Goal: Transaction & Acquisition: Purchase product/service

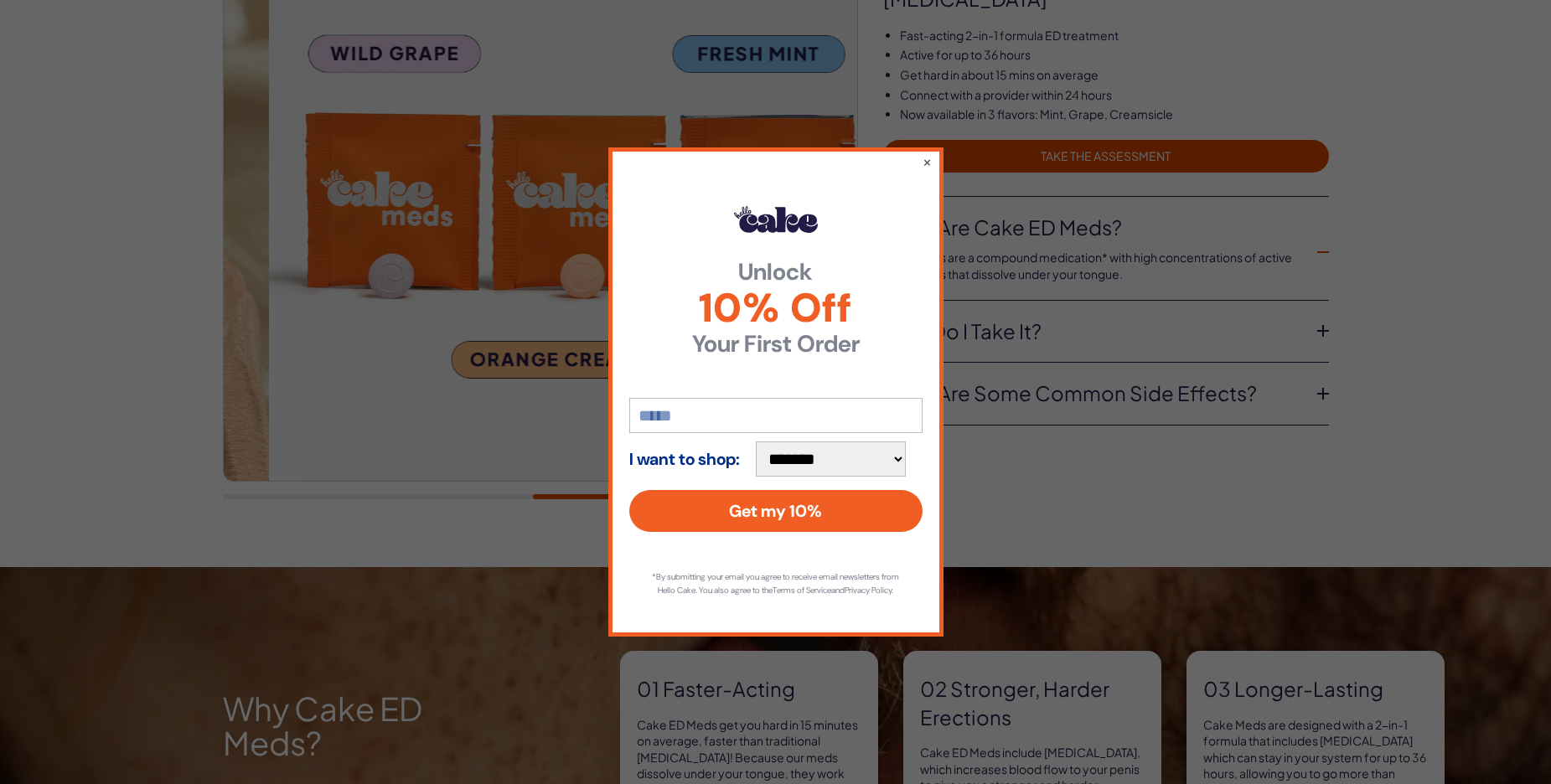
scroll to position [294, 0]
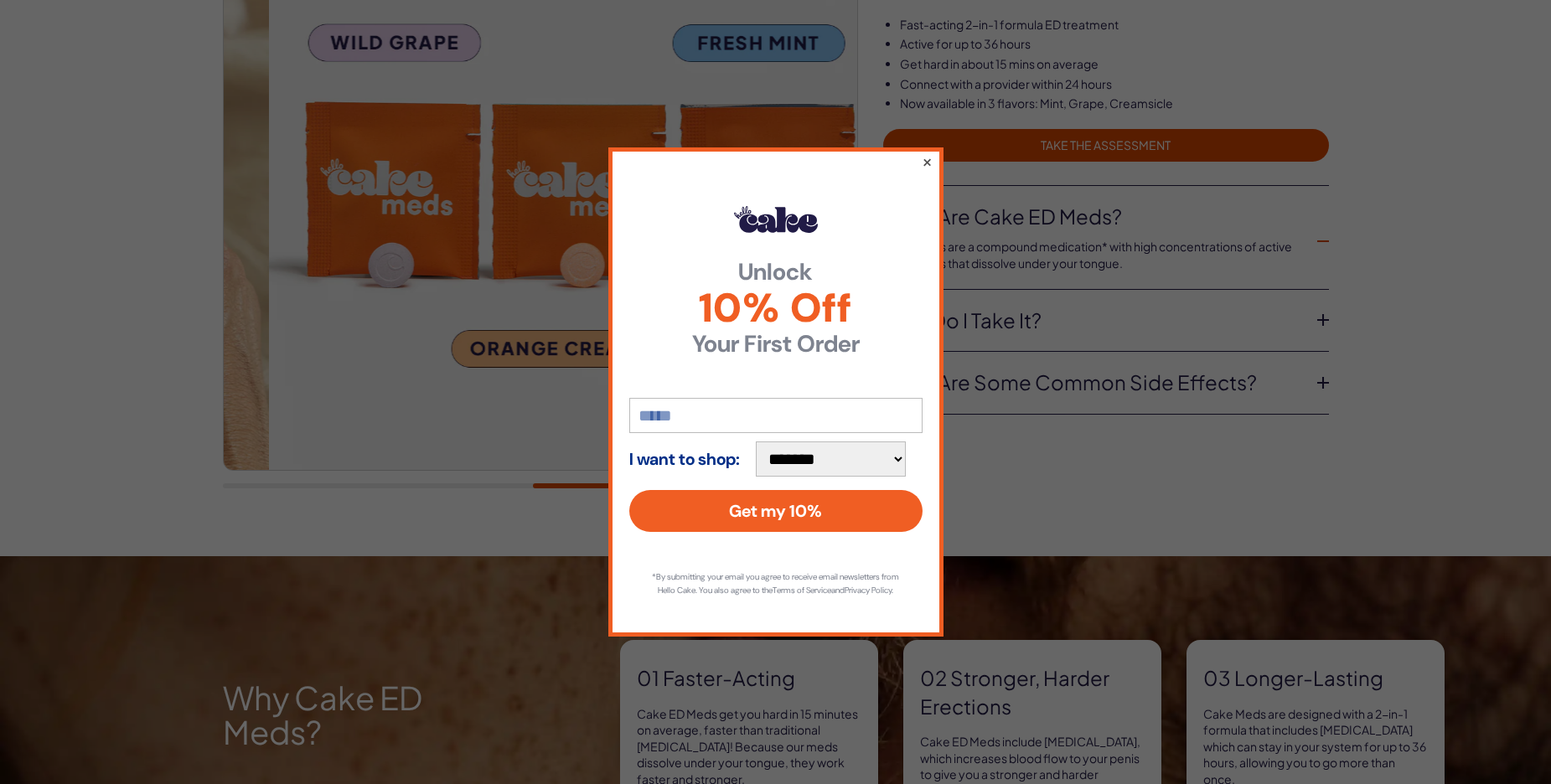
click at [924, 153] on button "×" at bounding box center [926, 161] width 11 height 20
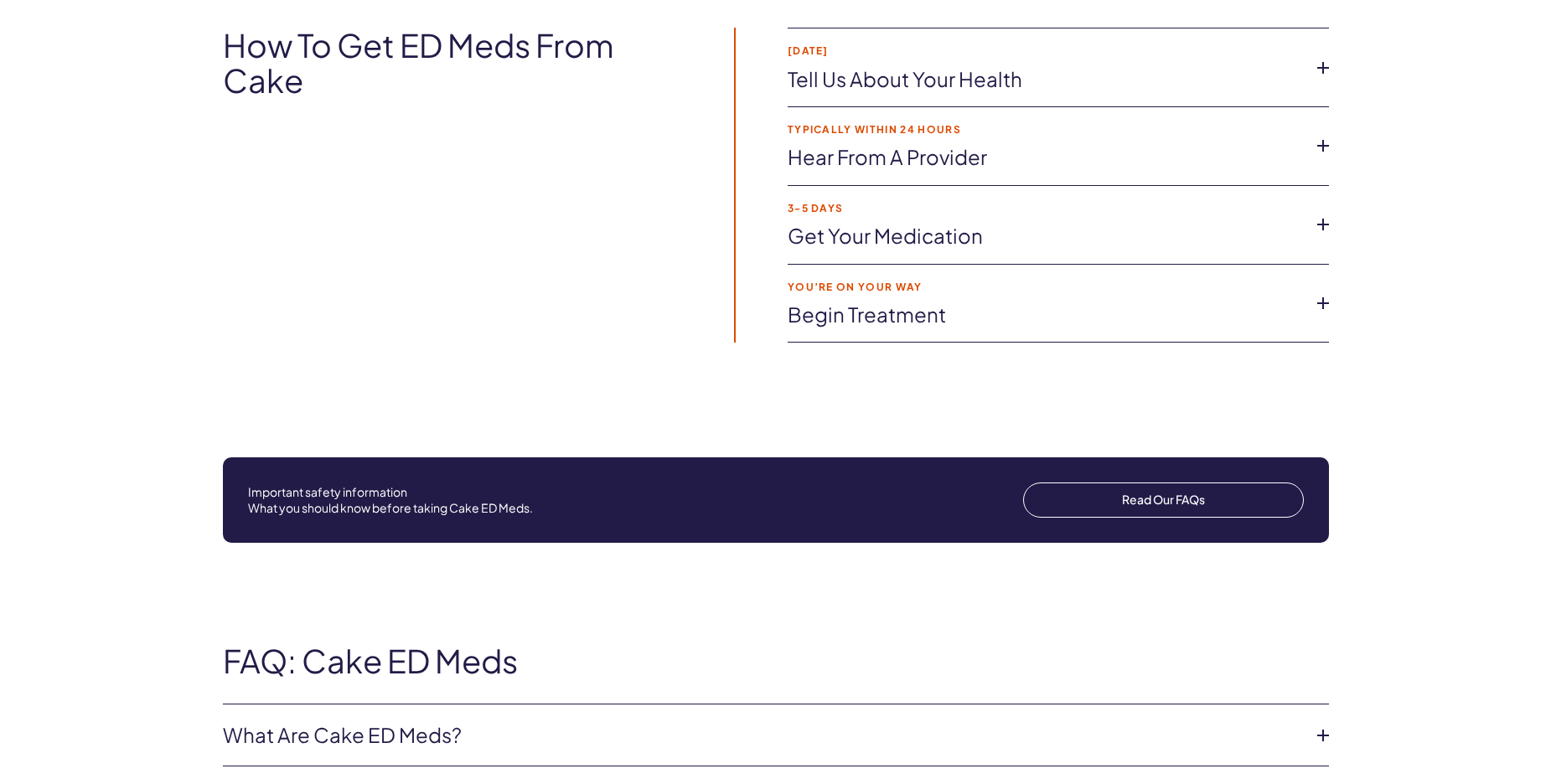
scroll to position [2951, 0]
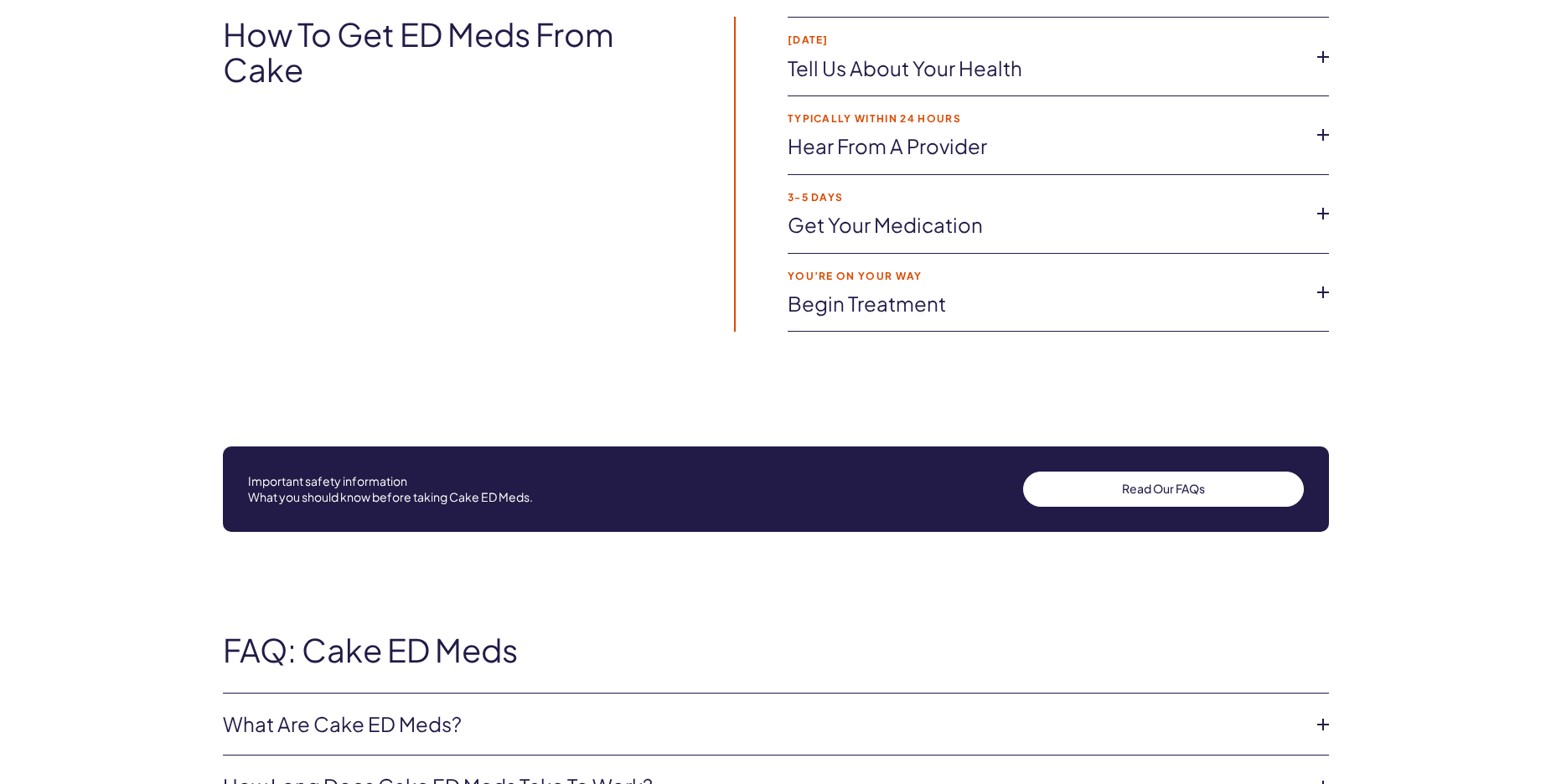
click at [1161, 507] on link "Read Our FAQs" at bounding box center [1163, 489] width 281 height 36
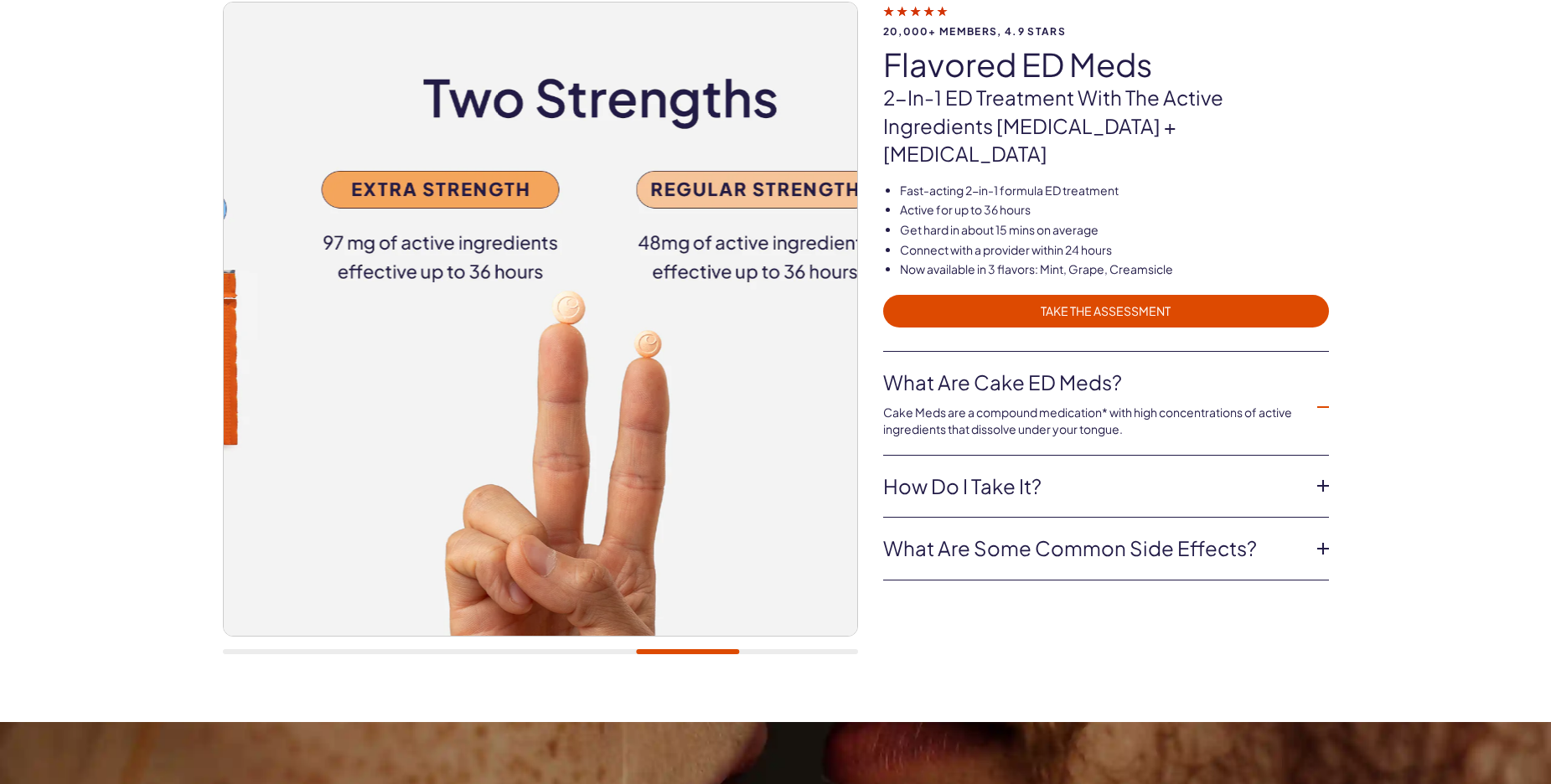
scroll to position [0, 0]
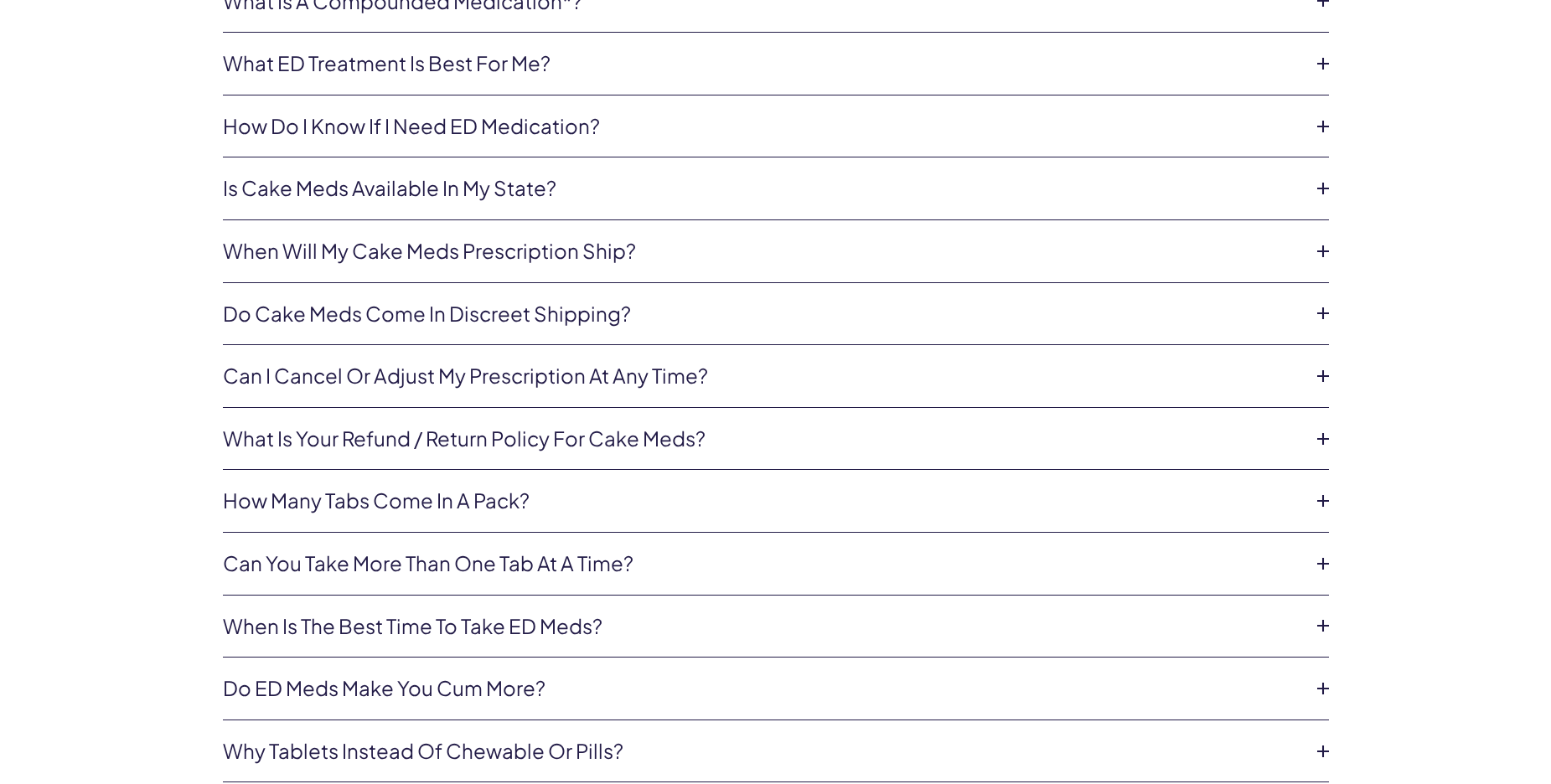
scroll to position [2957, 0]
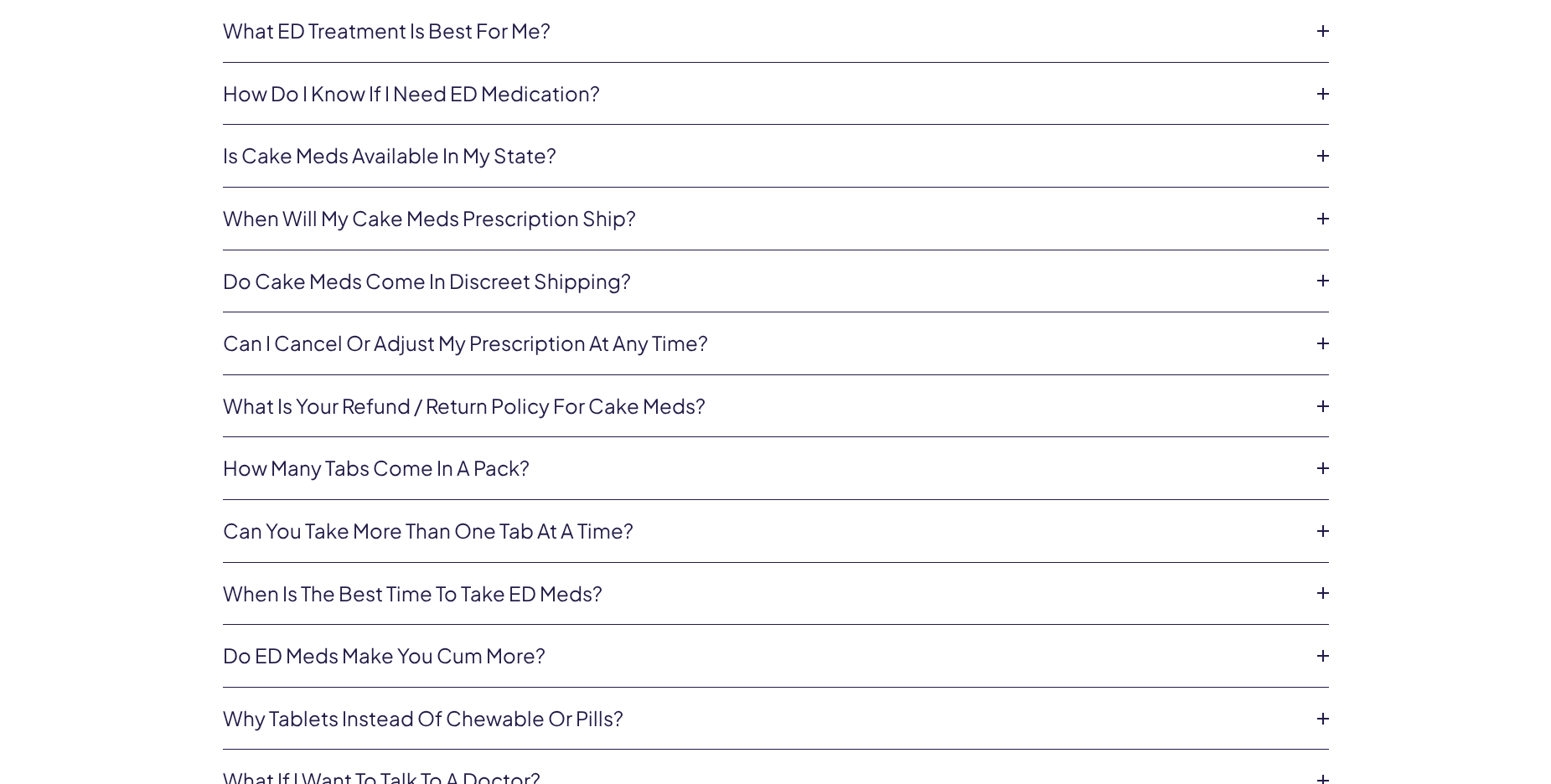
click at [1319, 107] on icon at bounding box center [1323, 93] width 25 height 25
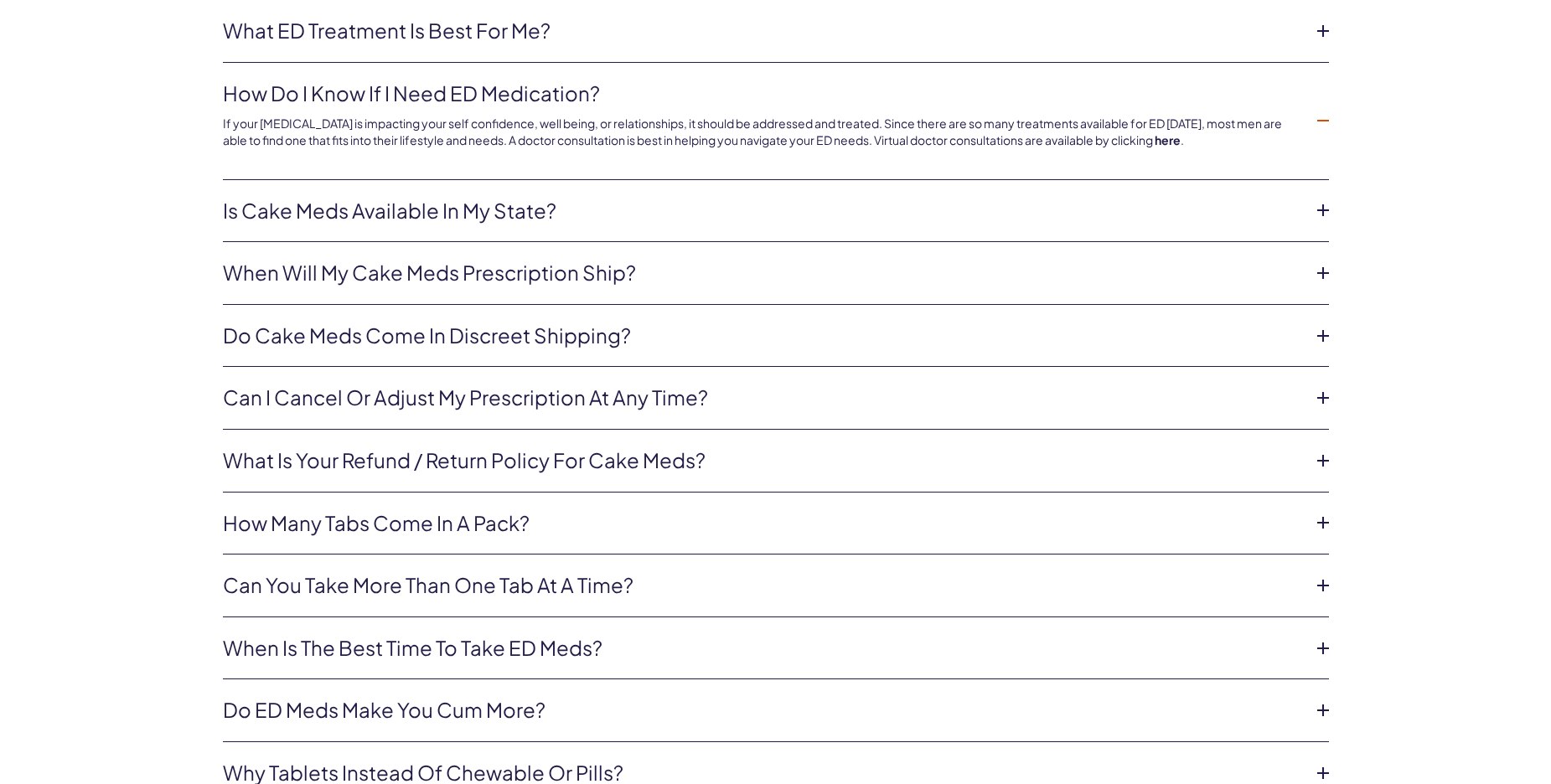
click at [1181, 147] on strong "here" at bounding box center [1167, 139] width 26 height 15
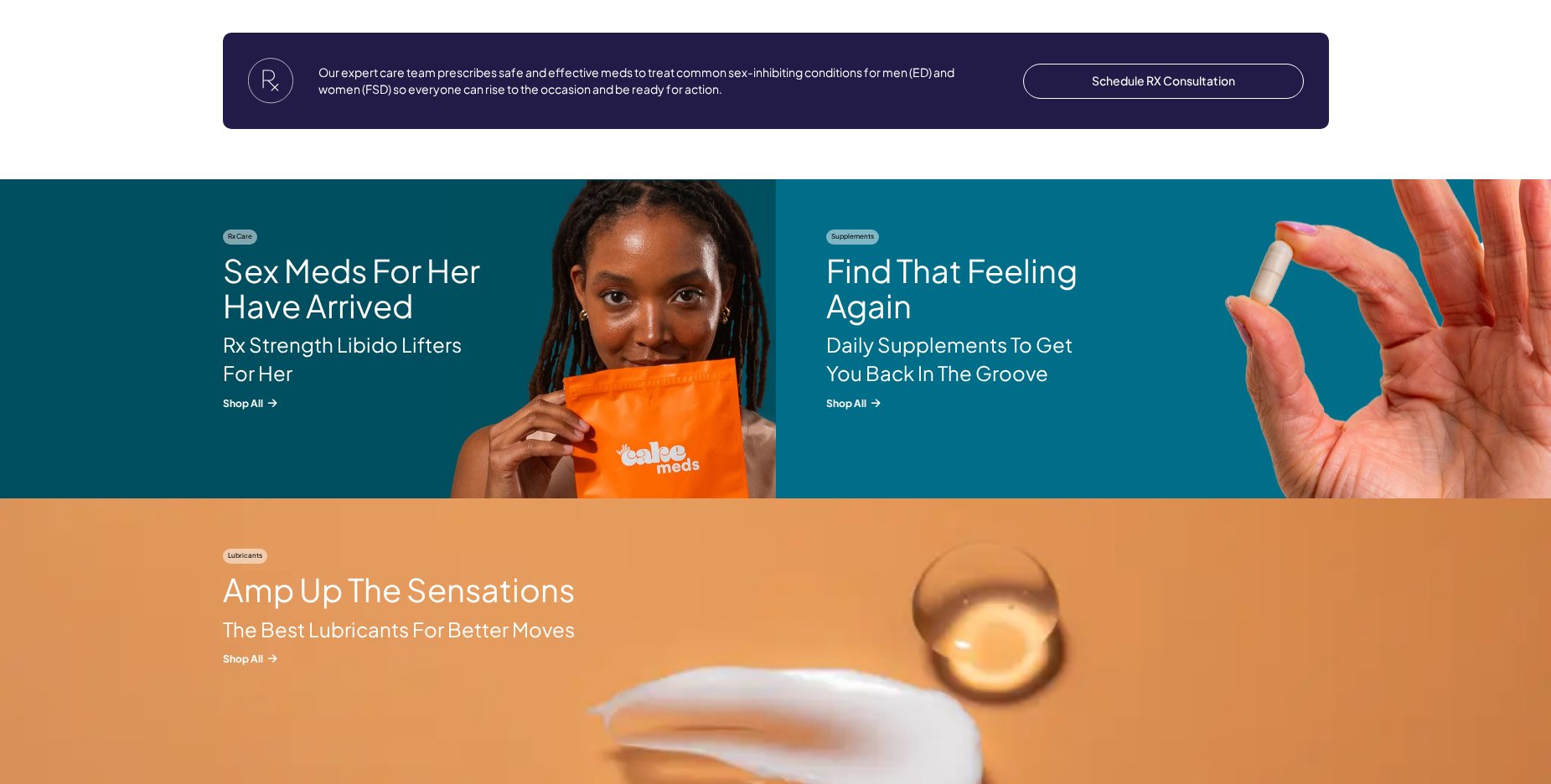
scroll to position [2022, 0]
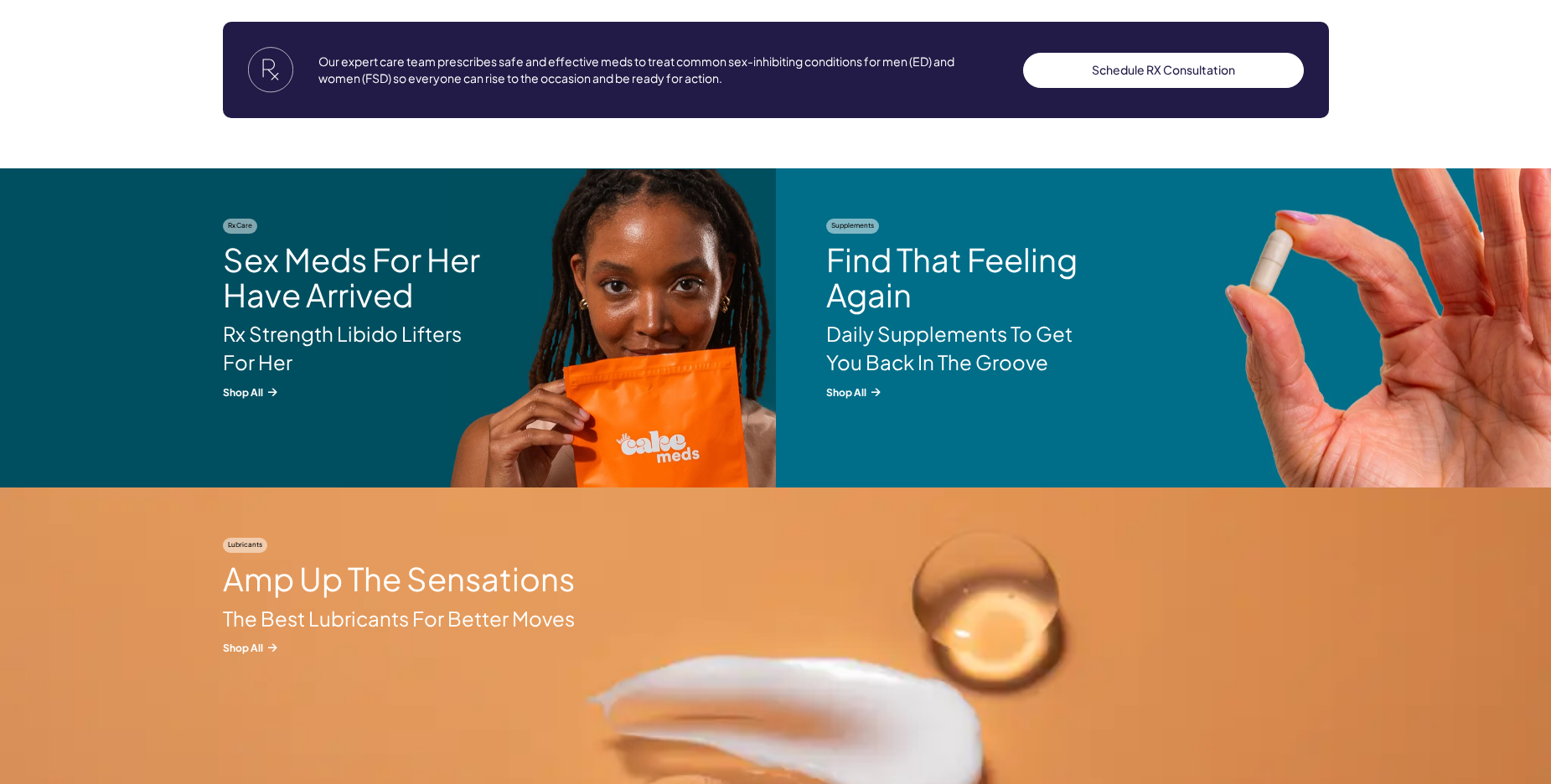
click at [1127, 88] on link "Schedule RX Consultation" at bounding box center [1163, 70] width 281 height 36
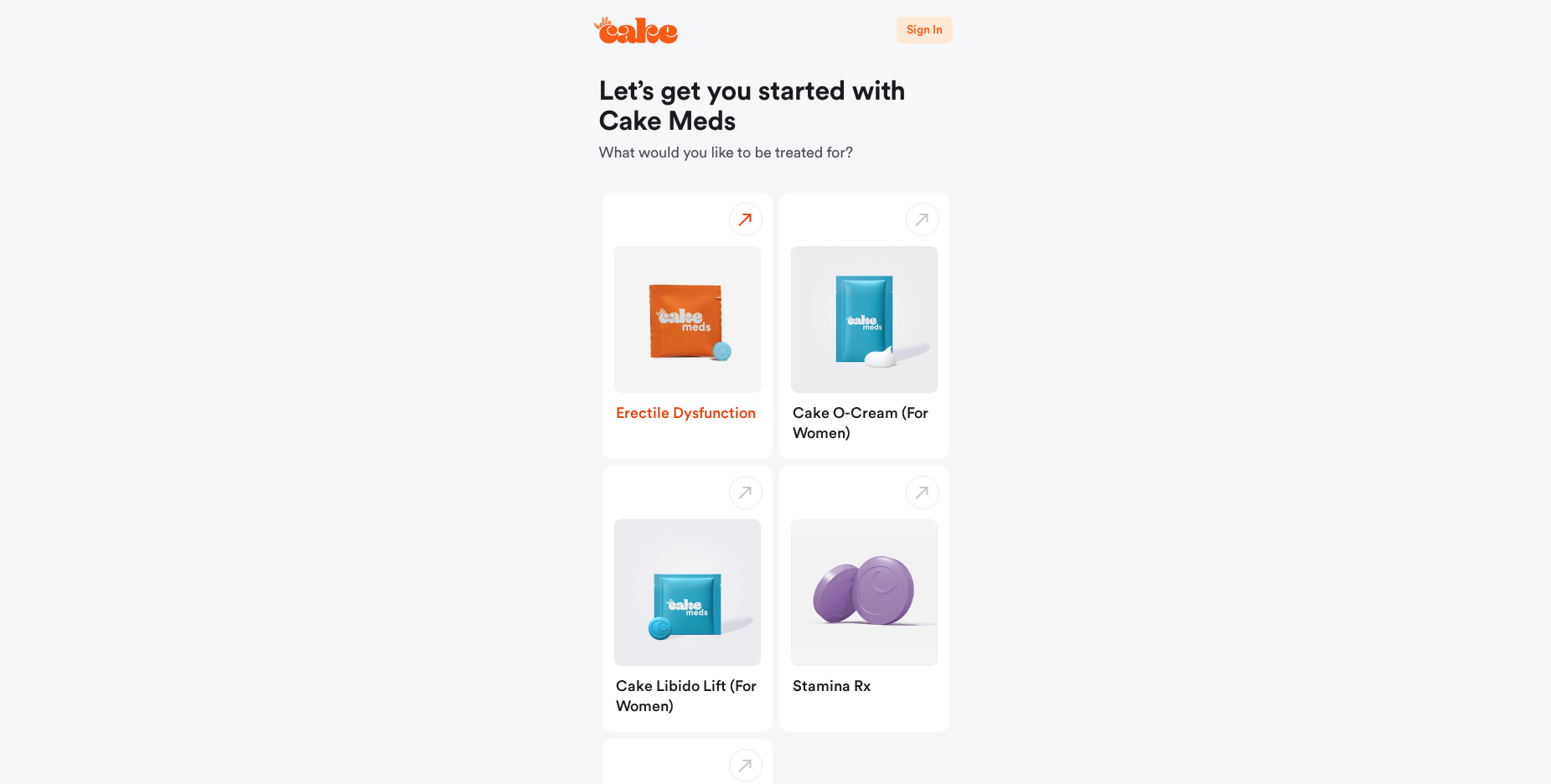
click at [699, 344] on img "button" at bounding box center [687, 319] width 146 height 146
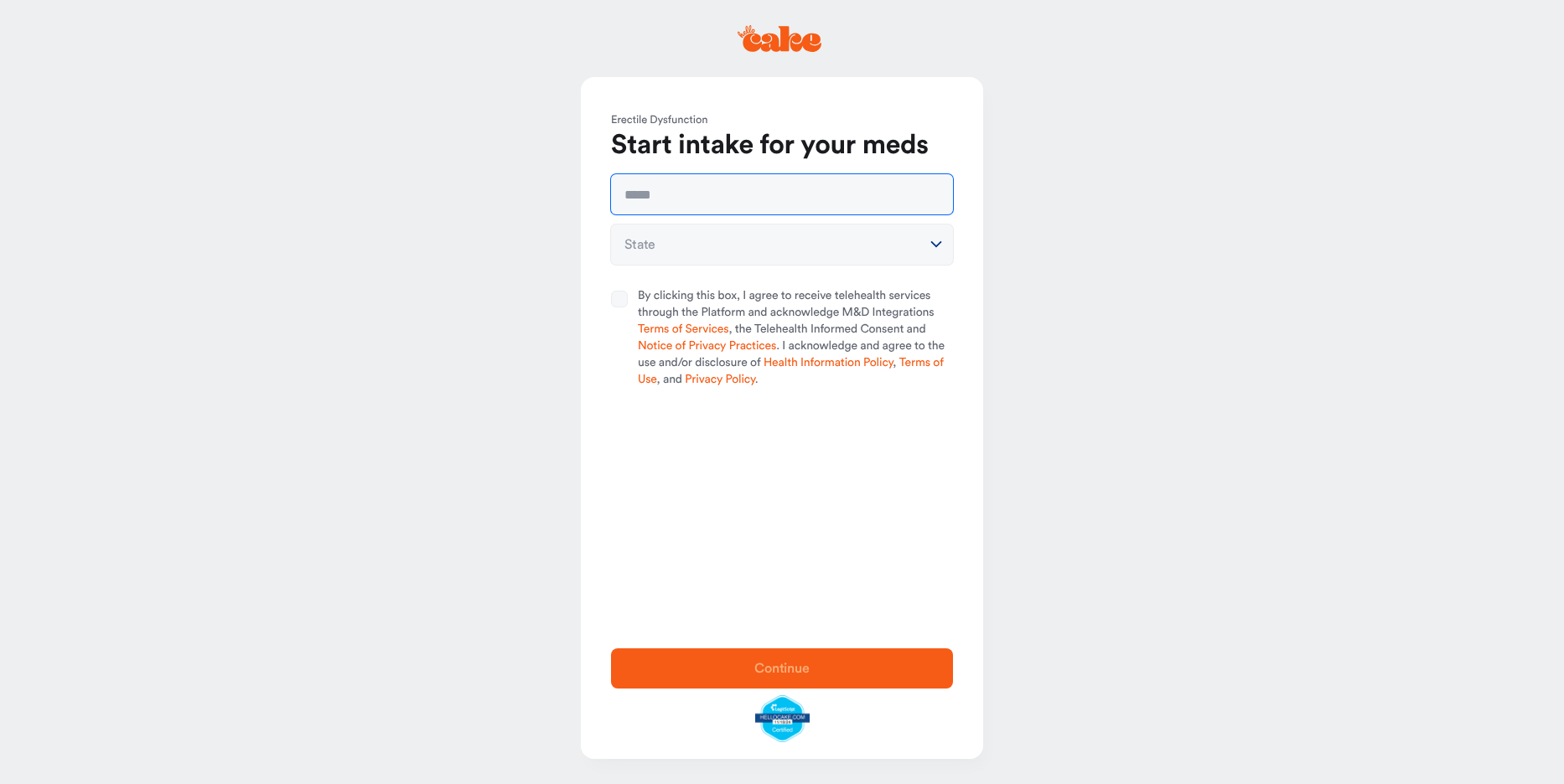
click at [846, 197] on input "text" at bounding box center [782, 194] width 342 height 41
type input "**********"
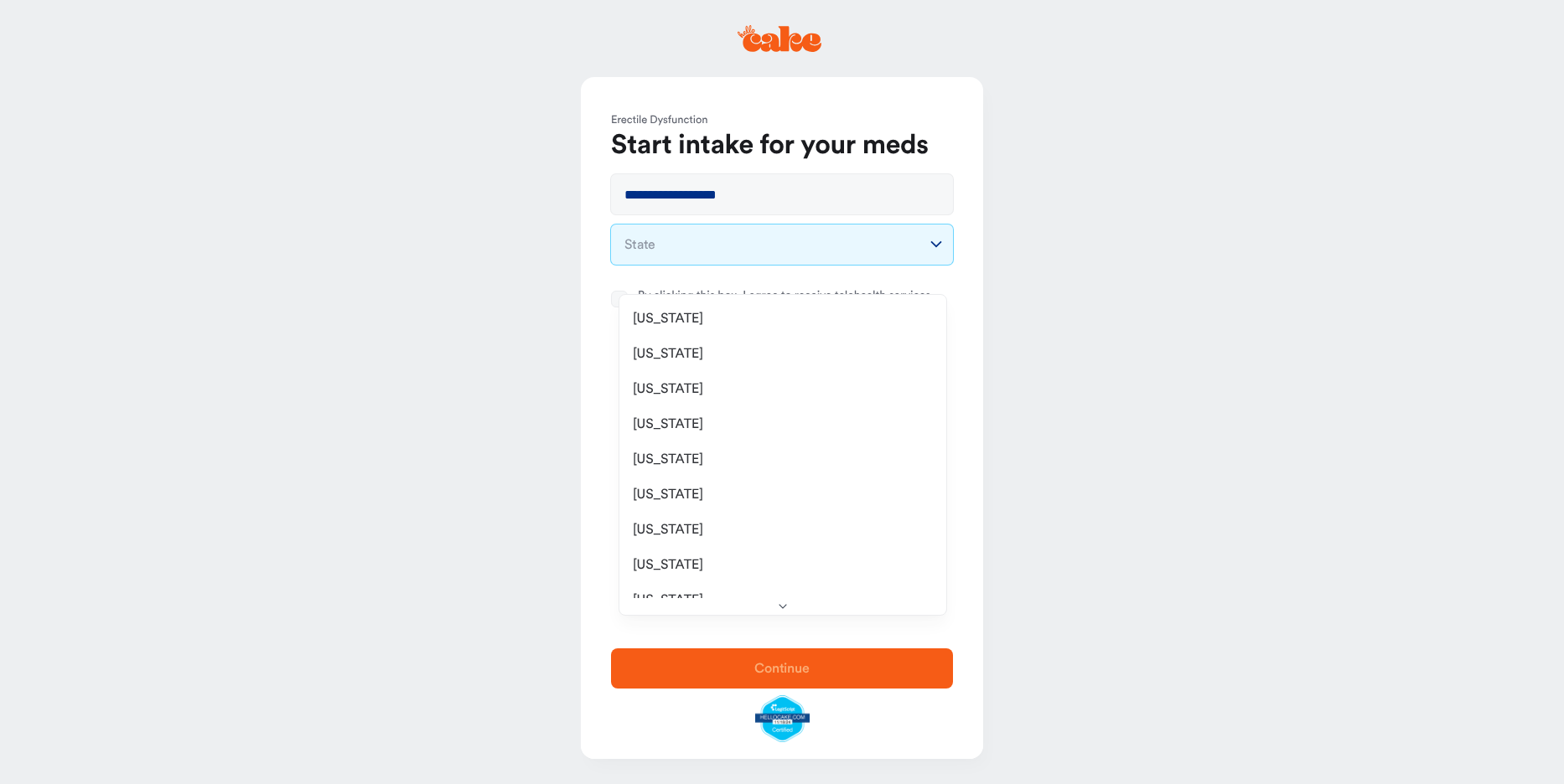
click at [830, 257] on html "**********" at bounding box center [782, 392] width 1564 height 784
select select "**"
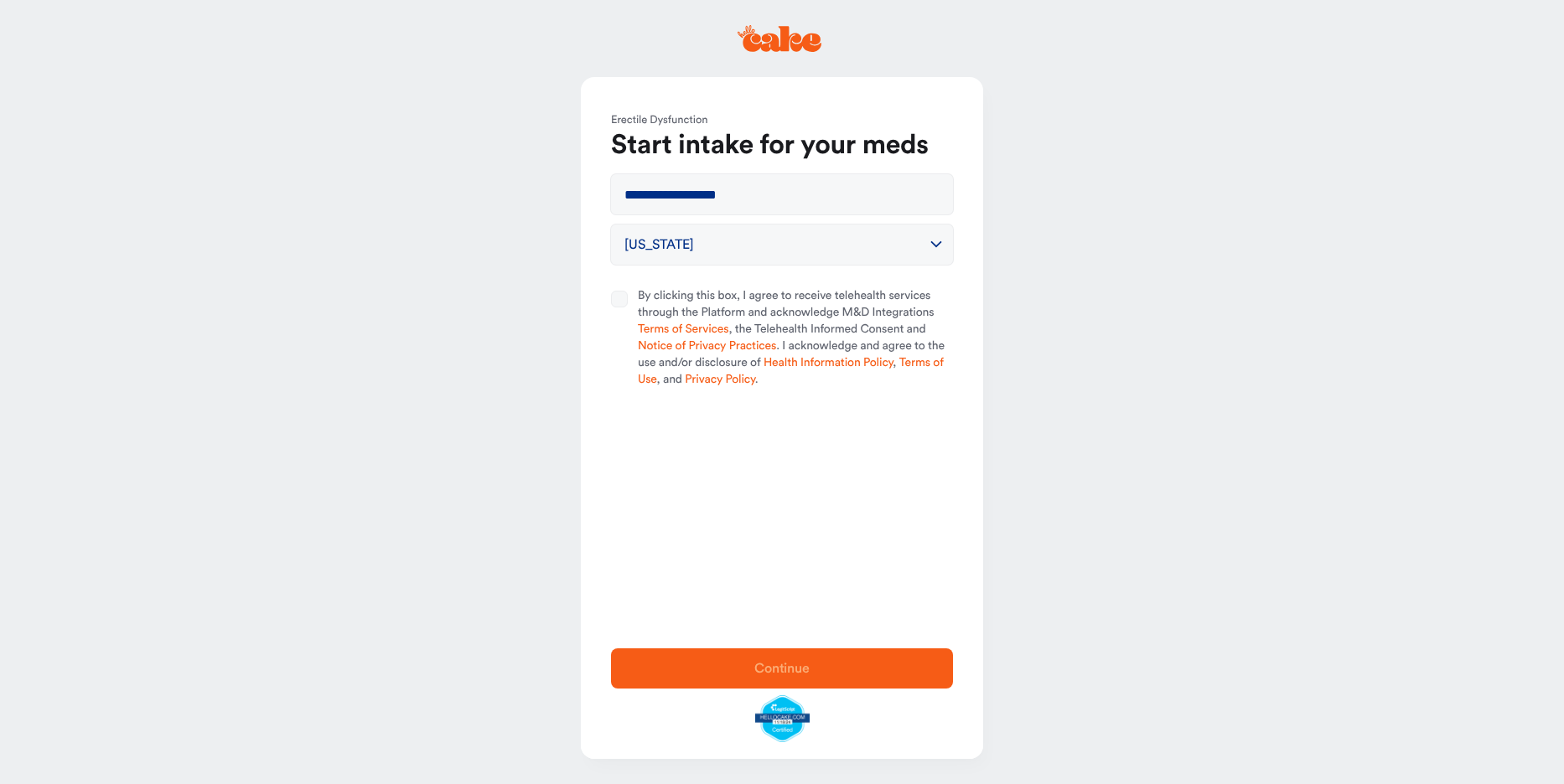
click at [622, 307] on button "By clicking this box, I agree to receive telehealth services through the Platfo…" at bounding box center [619, 299] width 17 height 17
click at [794, 664] on span "Continue" at bounding box center [782, 668] width 55 height 14
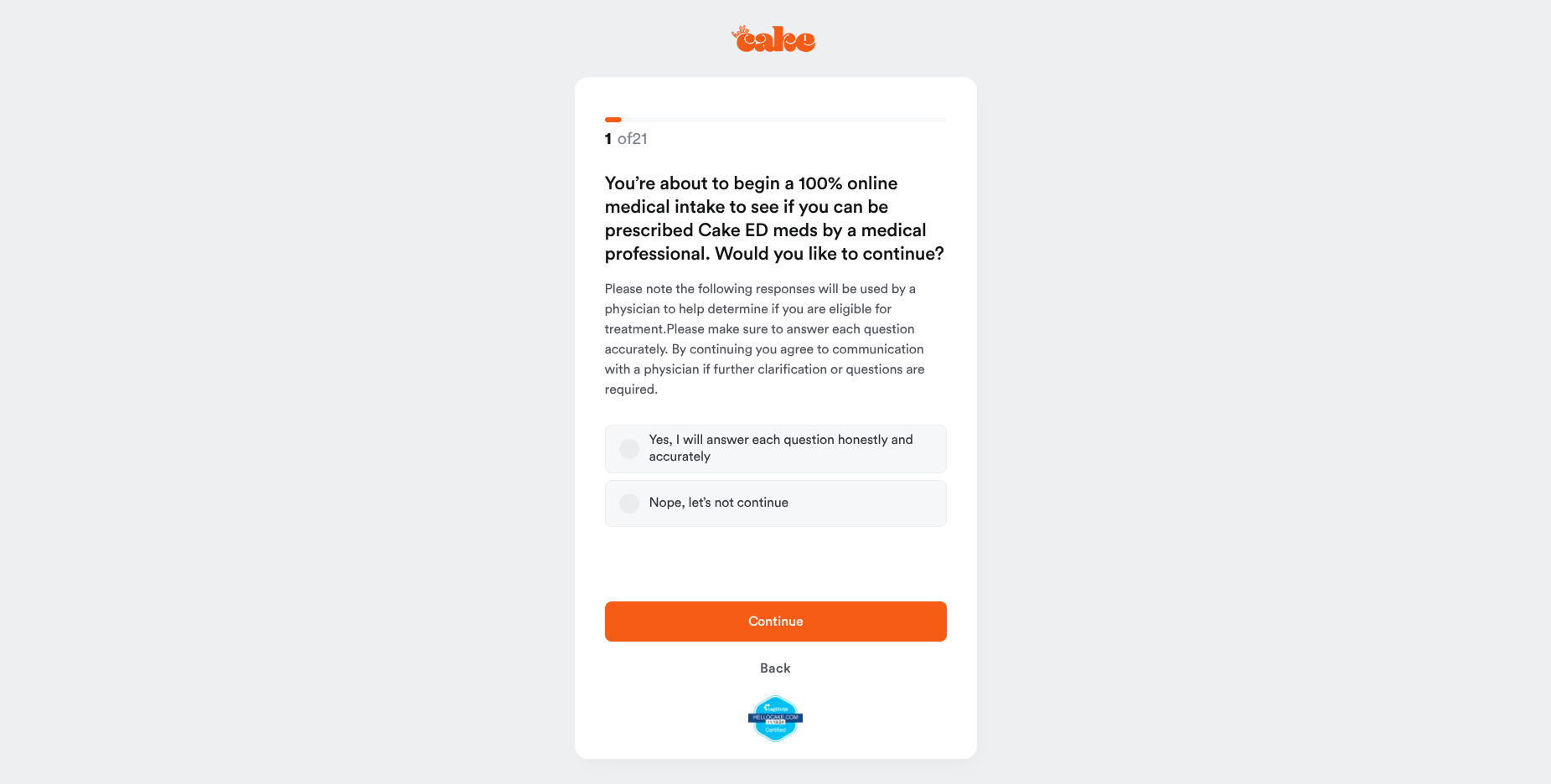
click at [633, 459] on button "Yes, I will answer each question honestly and accurately" at bounding box center [629, 449] width 20 height 20
click at [766, 637] on button "Continue" at bounding box center [776, 621] width 342 height 41
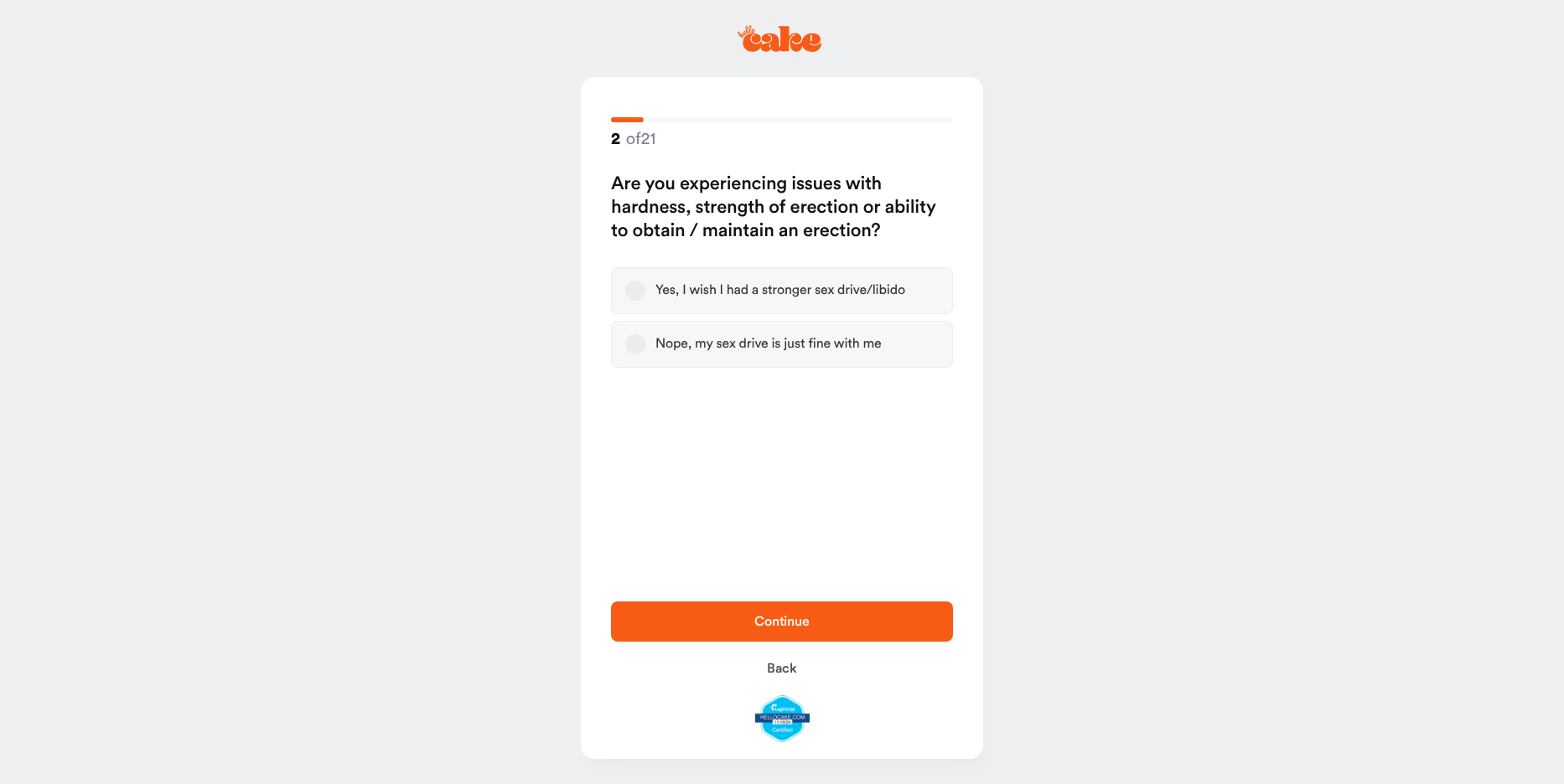
click at [637, 301] on button "Yes, I wish I had a stronger sex drive/libido" at bounding box center [635, 291] width 20 height 20
click at [771, 615] on span "Continue" at bounding box center [782, 622] width 55 height 14
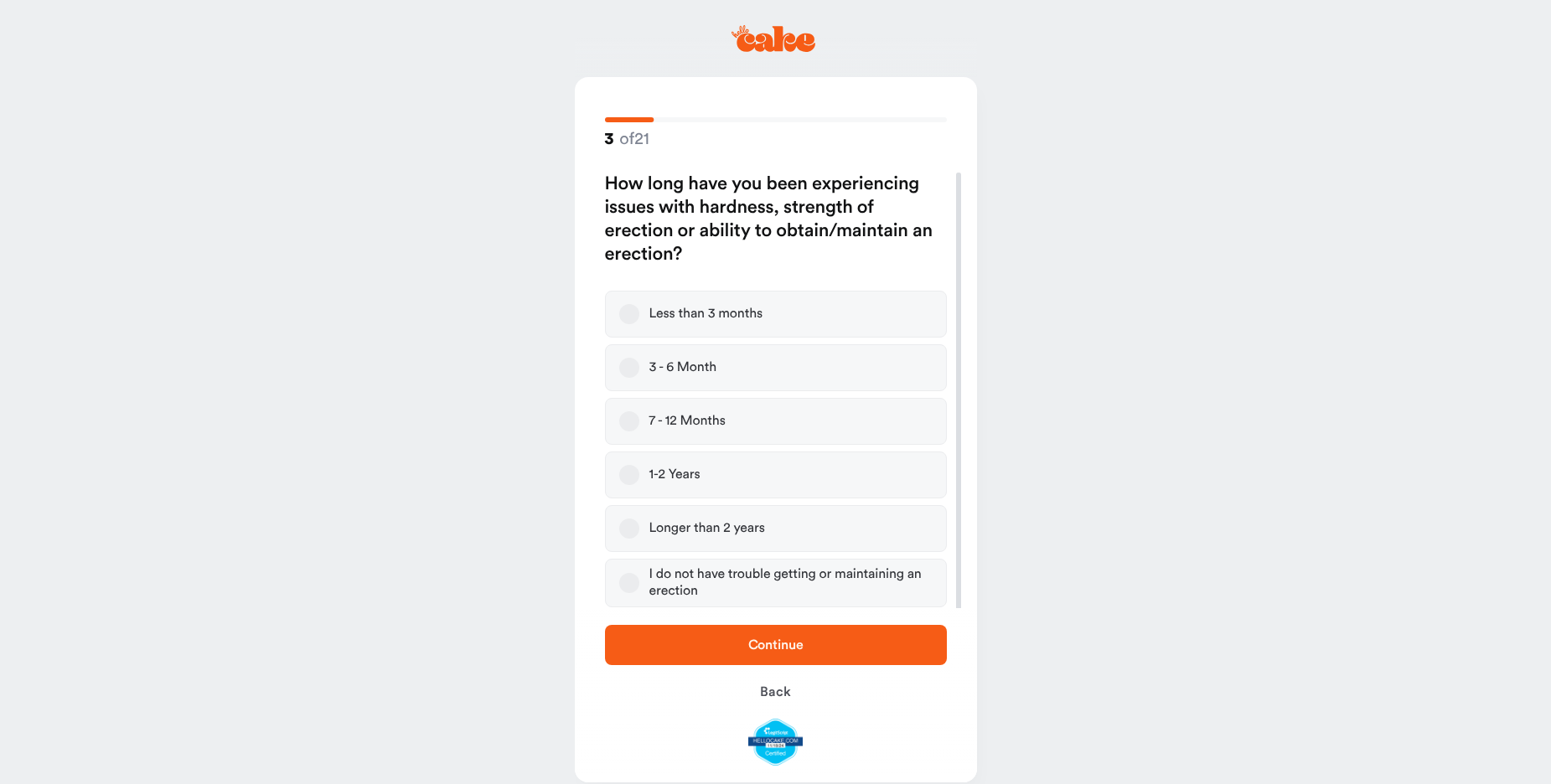
click at [639, 378] on button "3 - 6 Month" at bounding box center [629, 368] width 20 height 20
click at [787, 639] on span "Continue" at bounding box center [776, 646] width 55 height 14
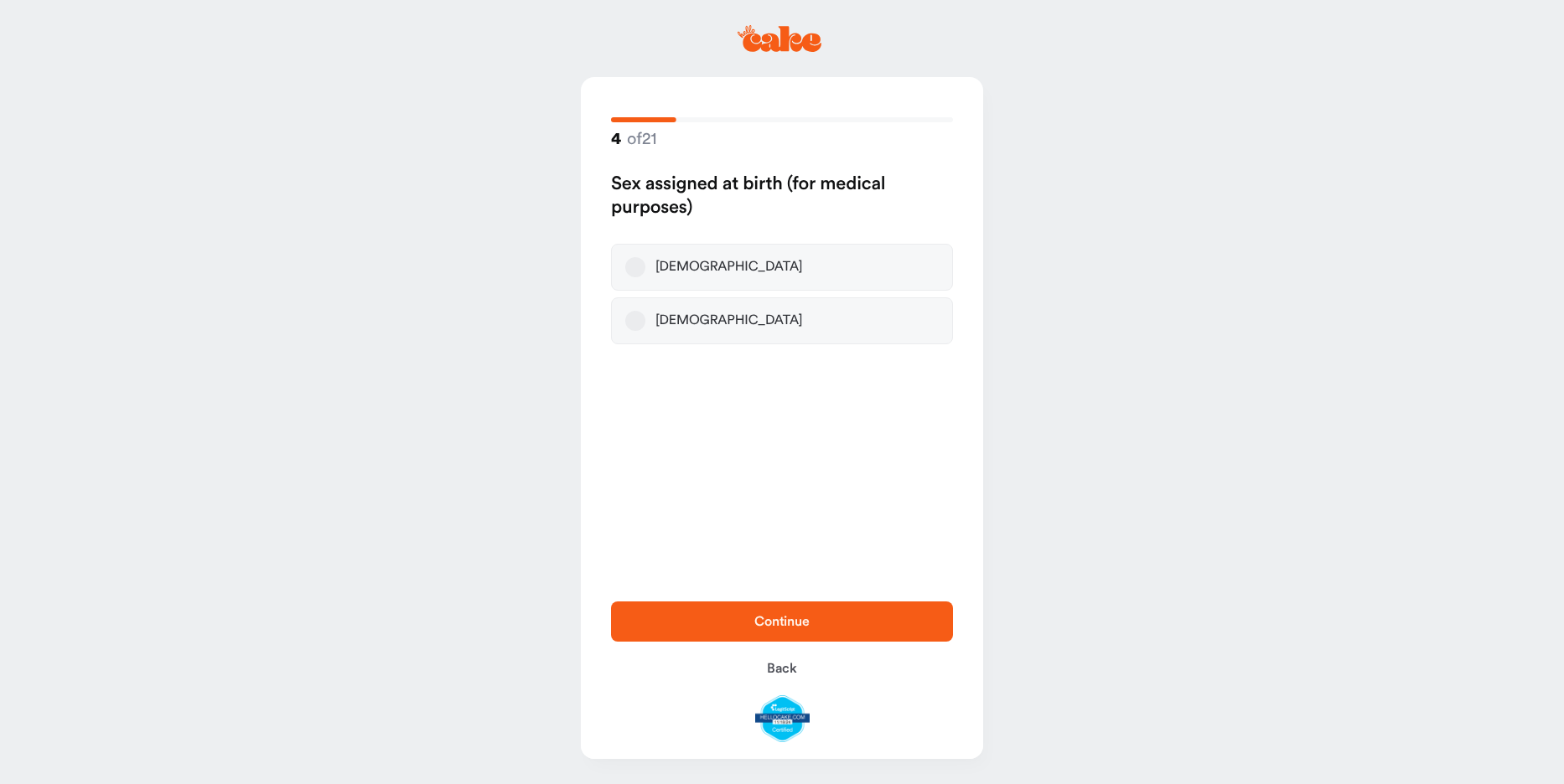
click at [642, 277] on button "[DEMOGRAPHIC_DATA]" at bounding box center [635, 267] width 20 height 20
click at [790, 615] on span "Continue" at bounding box center [782, 622] width 55 height 14
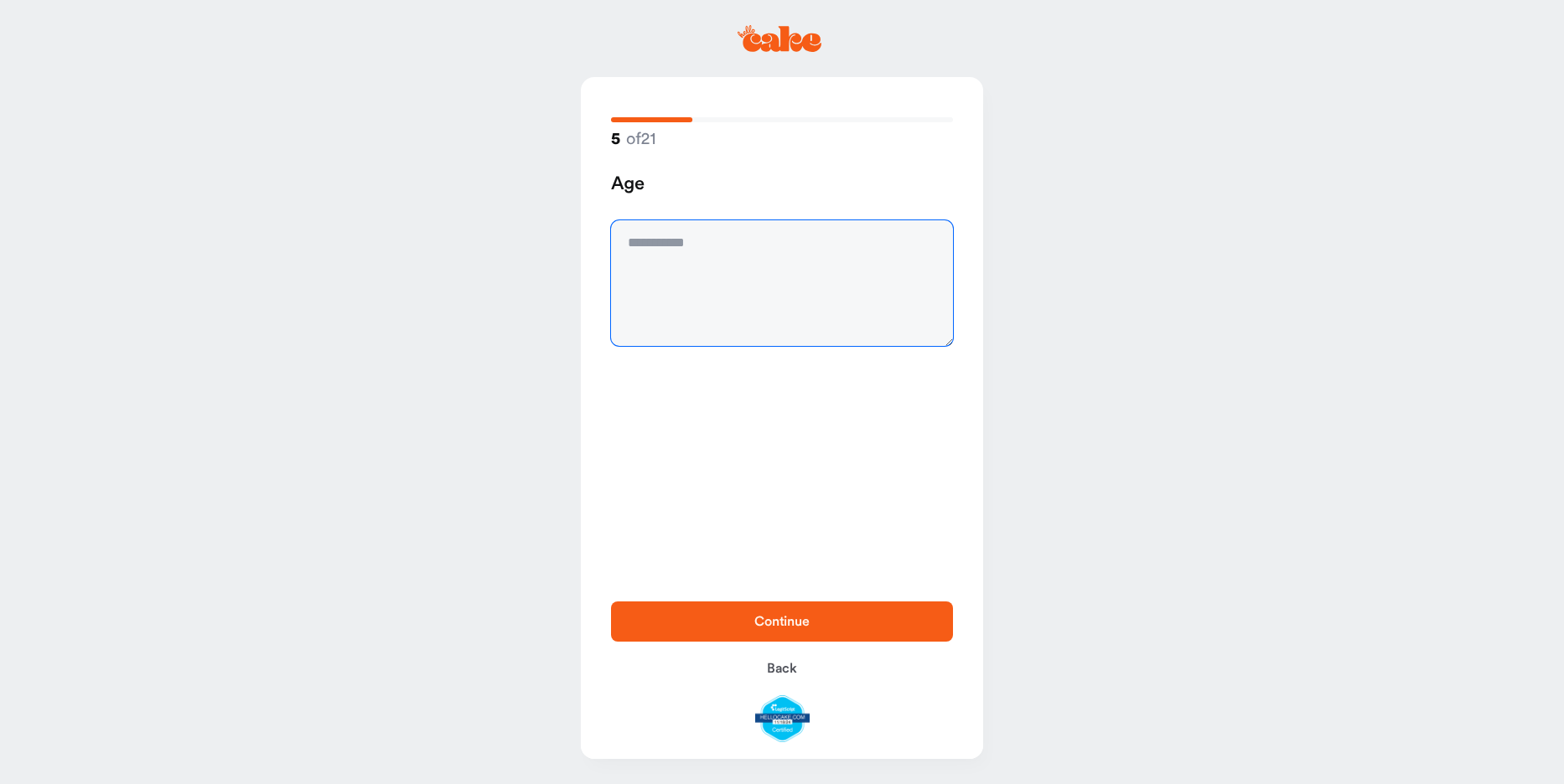
click at [732, 279] on textarea at bounding box center [782, 283] width 342 height 126
type textarea "**"
click at [775, 615] on span "Continue" at bounding box center [782, 622] width 55 height 14
click at [687, 264] on textarea at bounding box center [782, 283] width 342 height 126
type textarea "****"
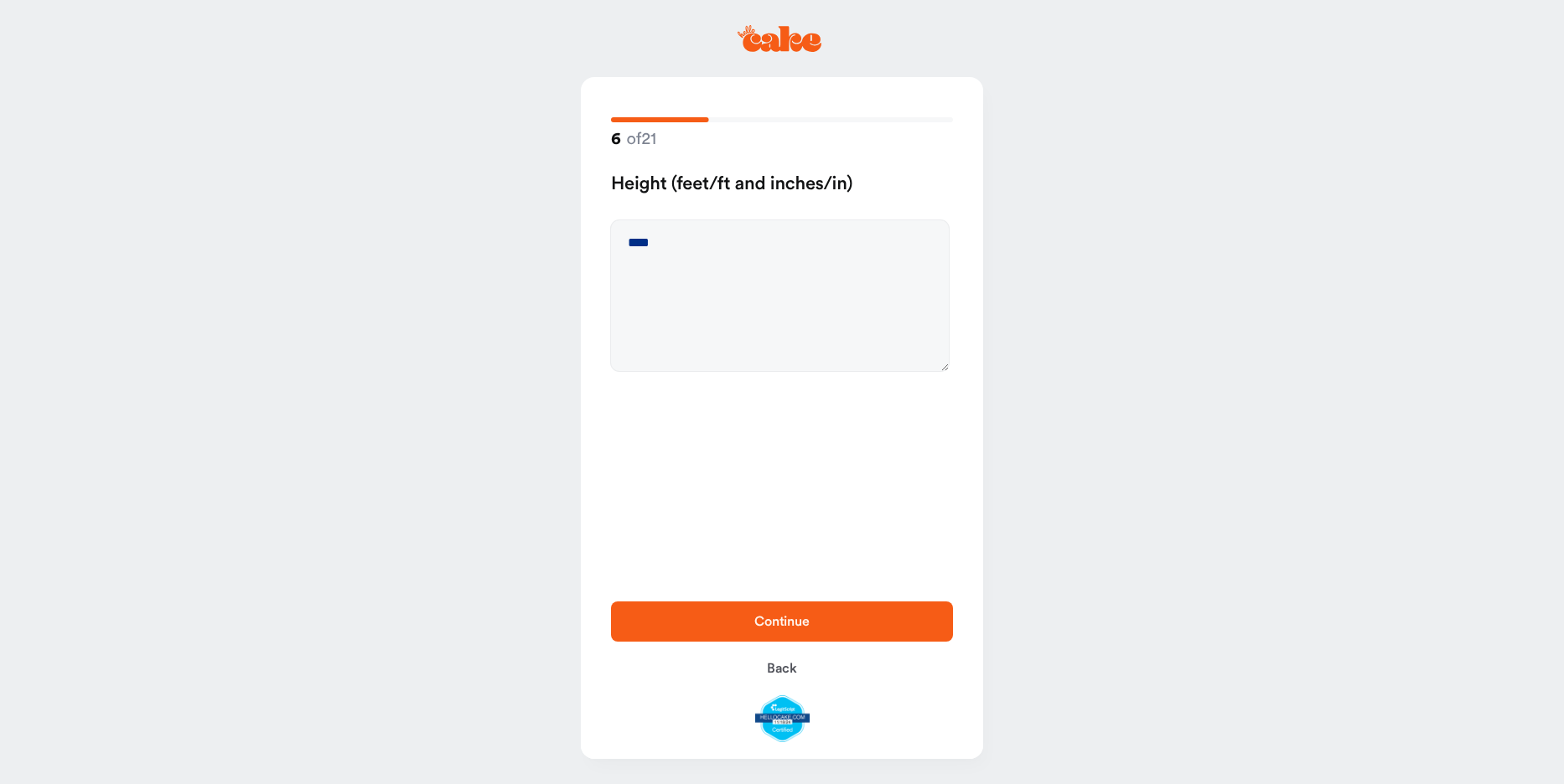
click at [788, 615] on span "Continue" at bounding box center [782, 622] width 55 height 14
click at [686, 262] on textarea at bounding box center [782, 283] width 342 height 126
type textarea "***"
click at [798, 615] on span "Continue" at bounding box center [782, 622] width 55 height 14
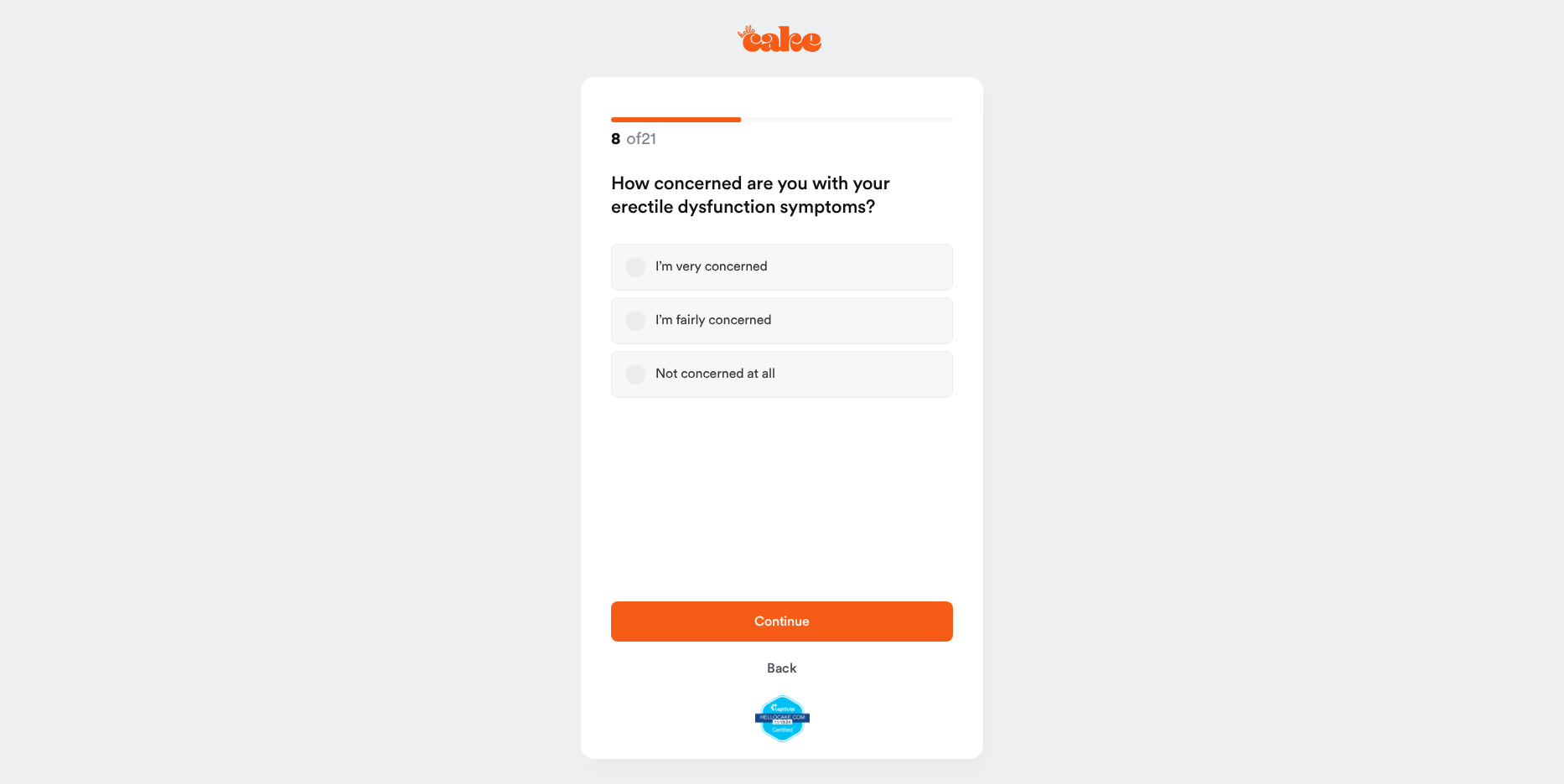
click at [635, 277] on button "I’m very concerned" at bounding box center [635, 267] width 20 height 20
click at [767, 615] on span "Continue" at bounding box center [782, 622] width 55 height 14
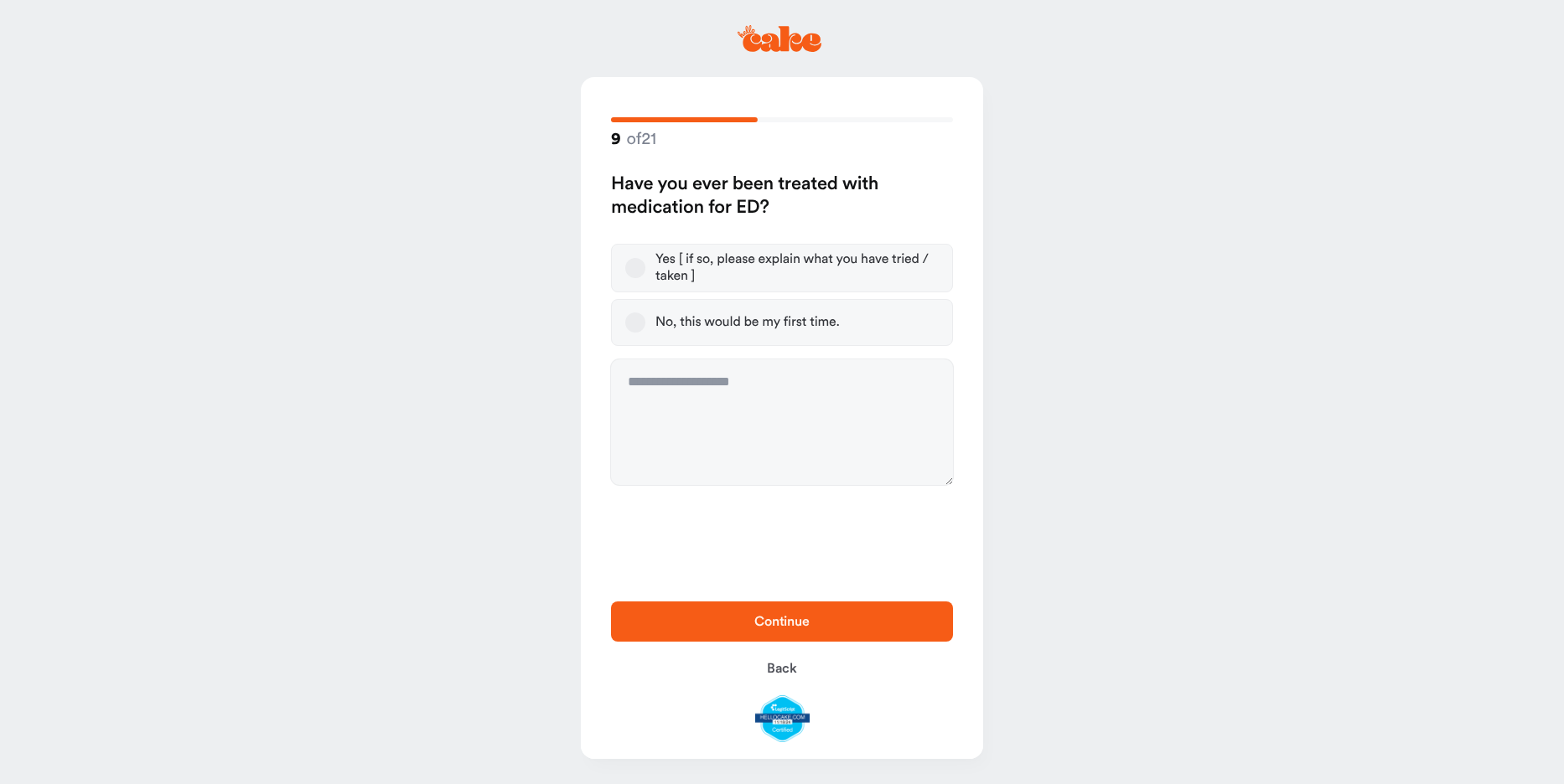
click at [644, 332] on button "No, this would be my first time." at bounding box center [635, 322] width 20 height 20
click at [773, 613] on button "Continue" at bounding box center [782, 621] width 342 height 41
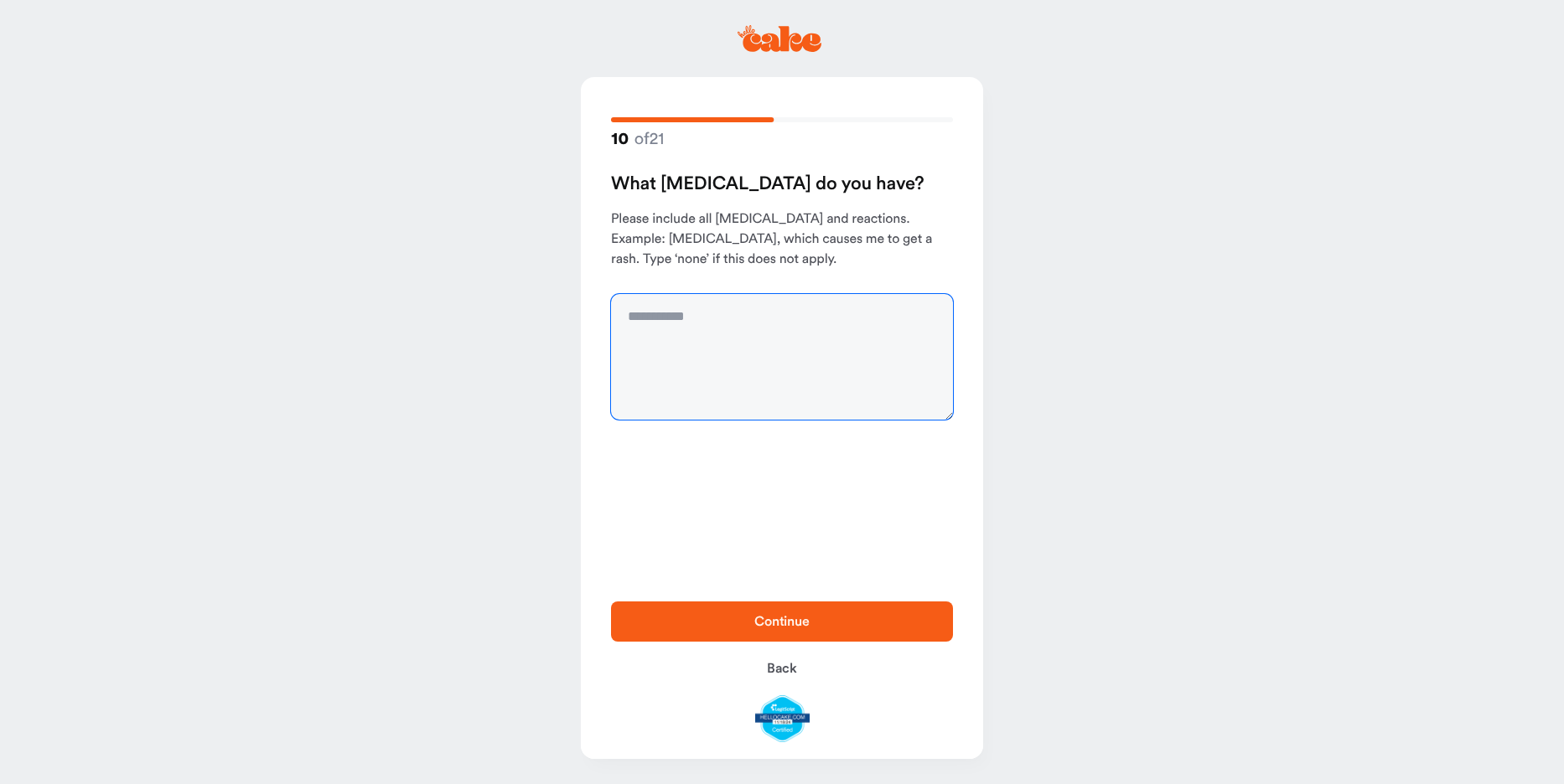
click at [744, 353] on textarea at bounding box center [782, 356] width 342 height 126
type textarea "****"
click at [839, 611] on span "Continue" at bounding box center [782, 621] width 288 height 20
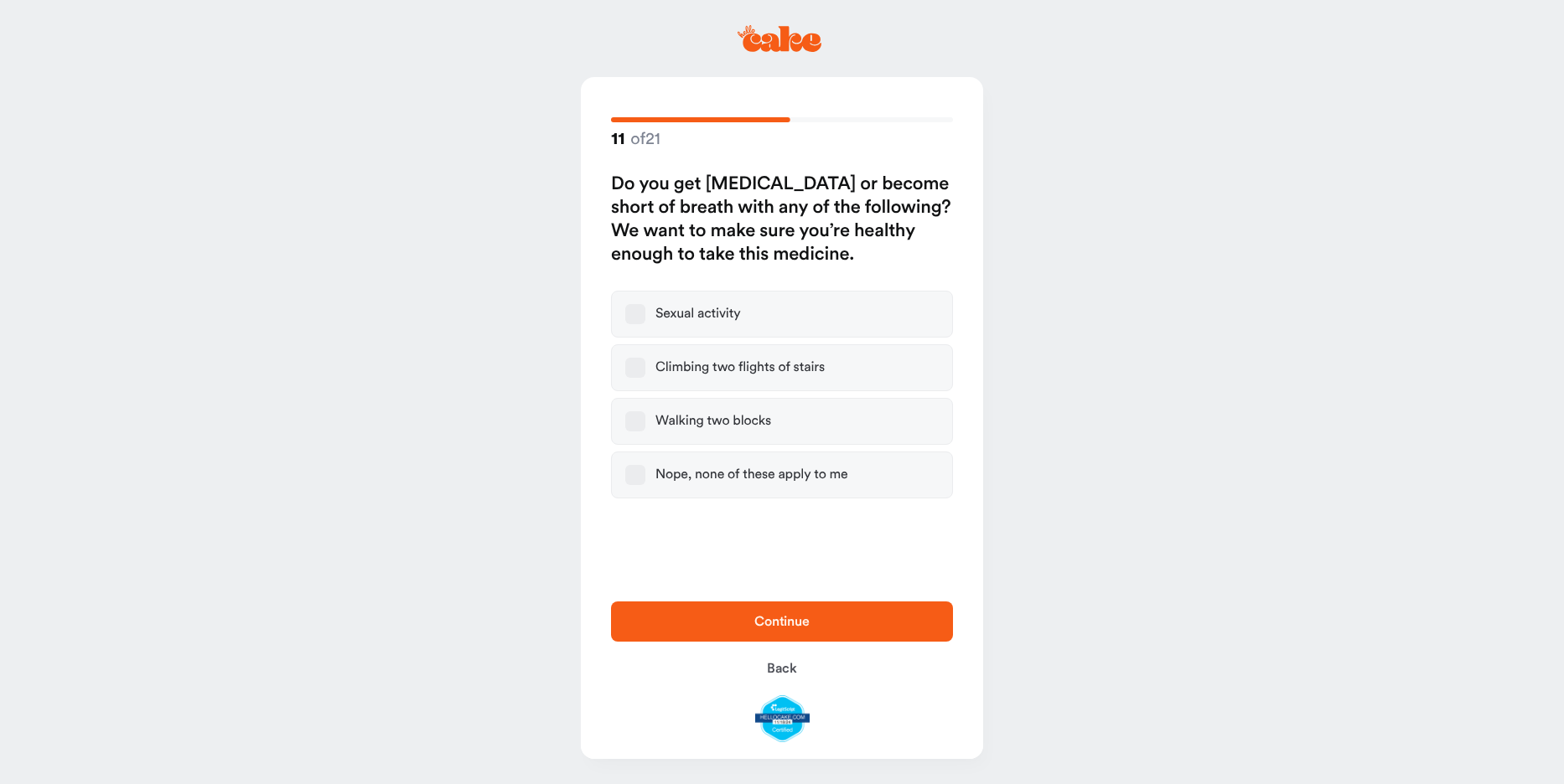
click at [640, 485] on button "Nope, none of these apply to me" at bounding box center [635, 475] width 20 height 20
click at [739, 611] on span "Continue" at bounding box center [782, 621] width 288 height 20
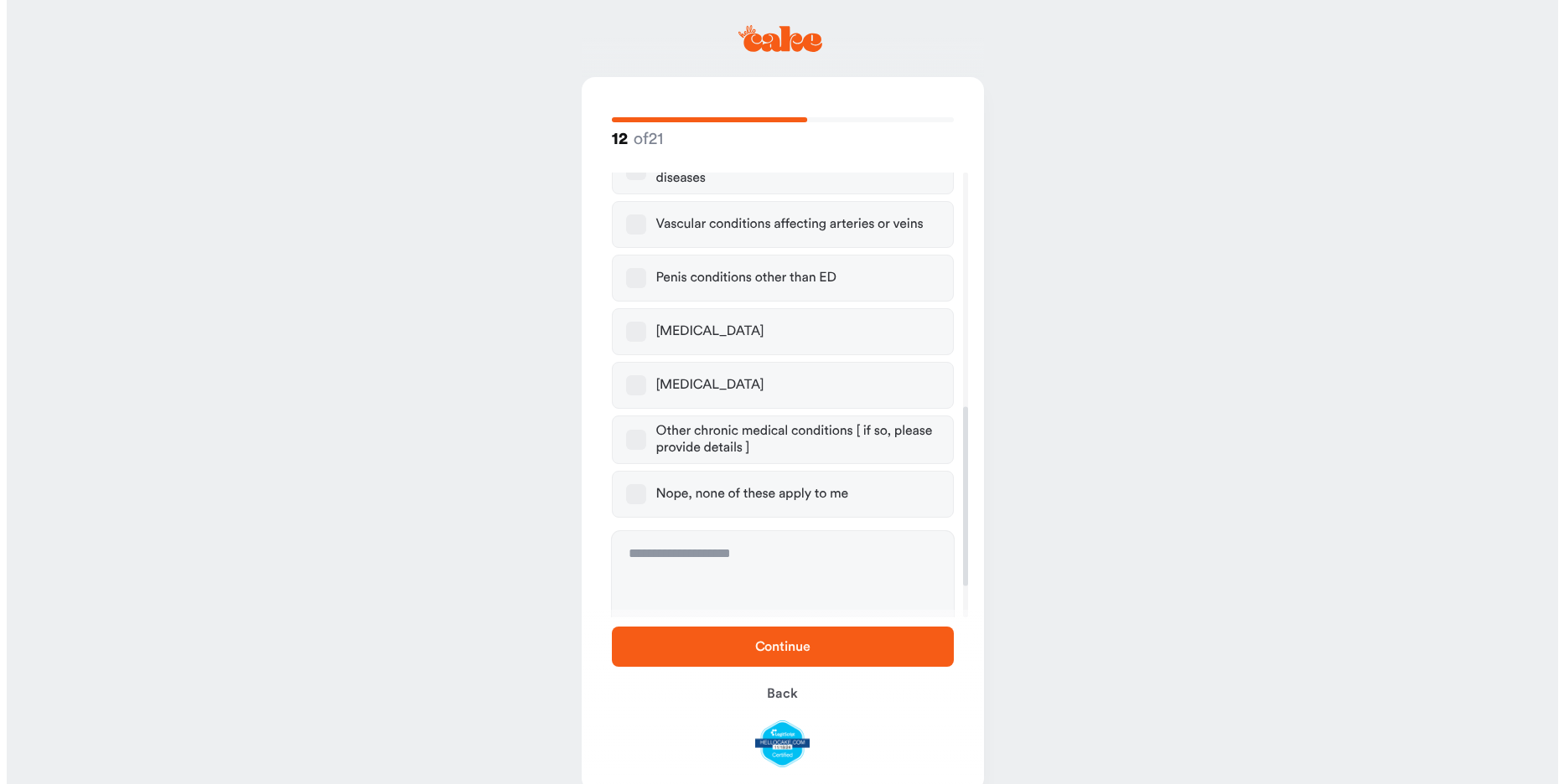
scroll to position [581, 0]
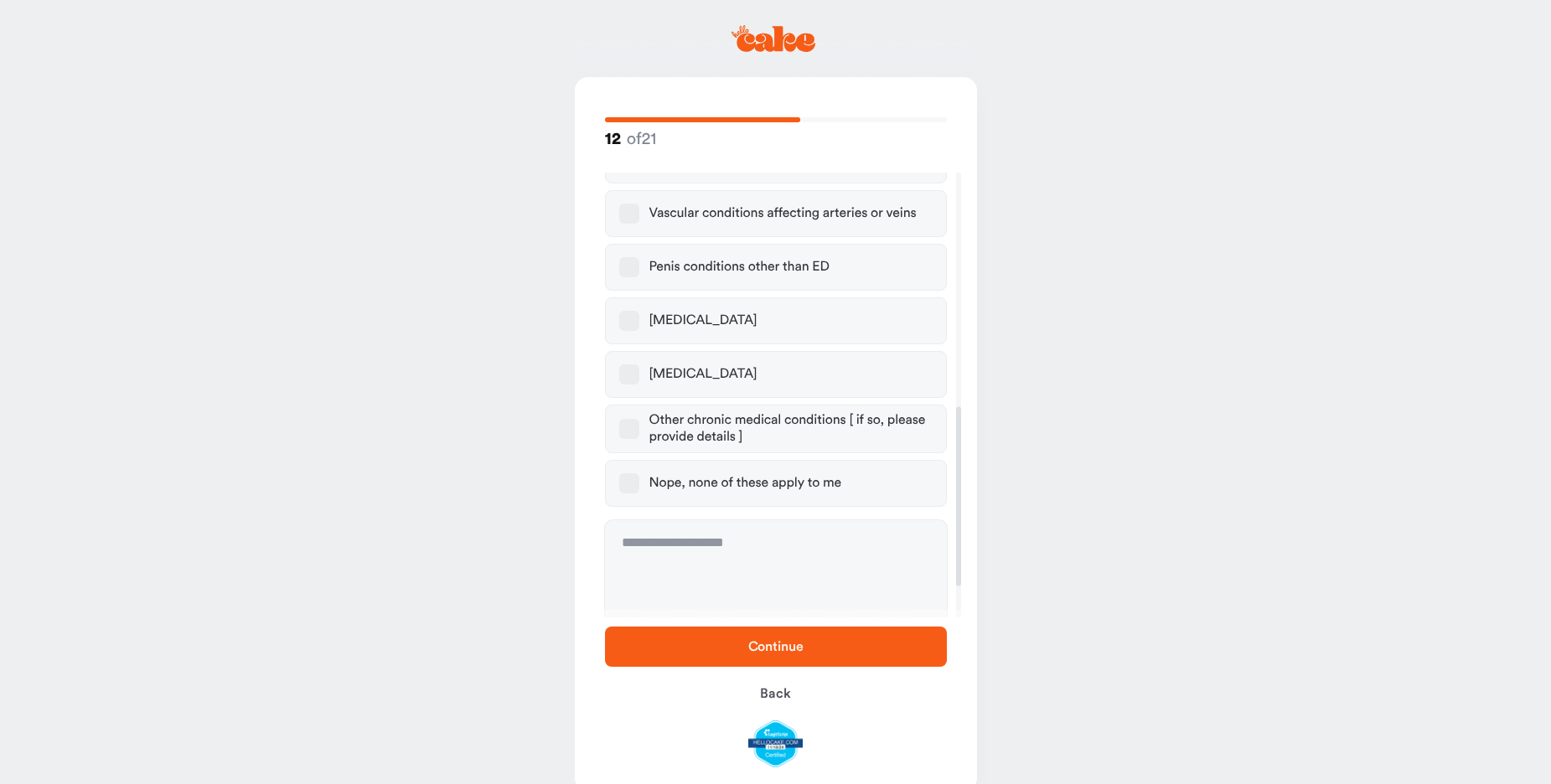
click at [631, 493] on button "Nope, none of these apply to me" at bounding box center [629, 483] width 20 height 20
click at [765, 637] on button "Continue" at bounding box center [776, 647] width 342 height 41
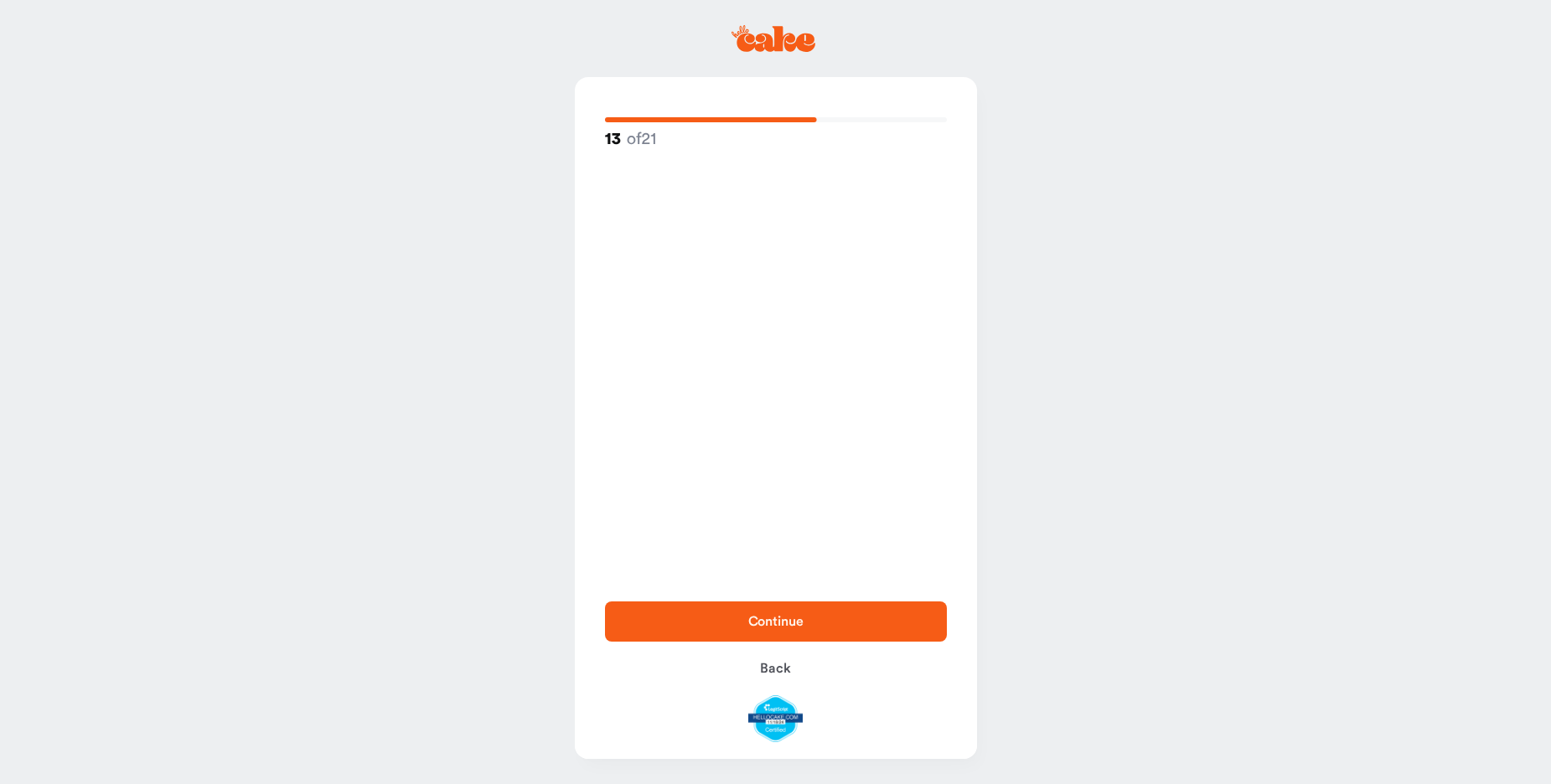
scroll to position [0, 0]
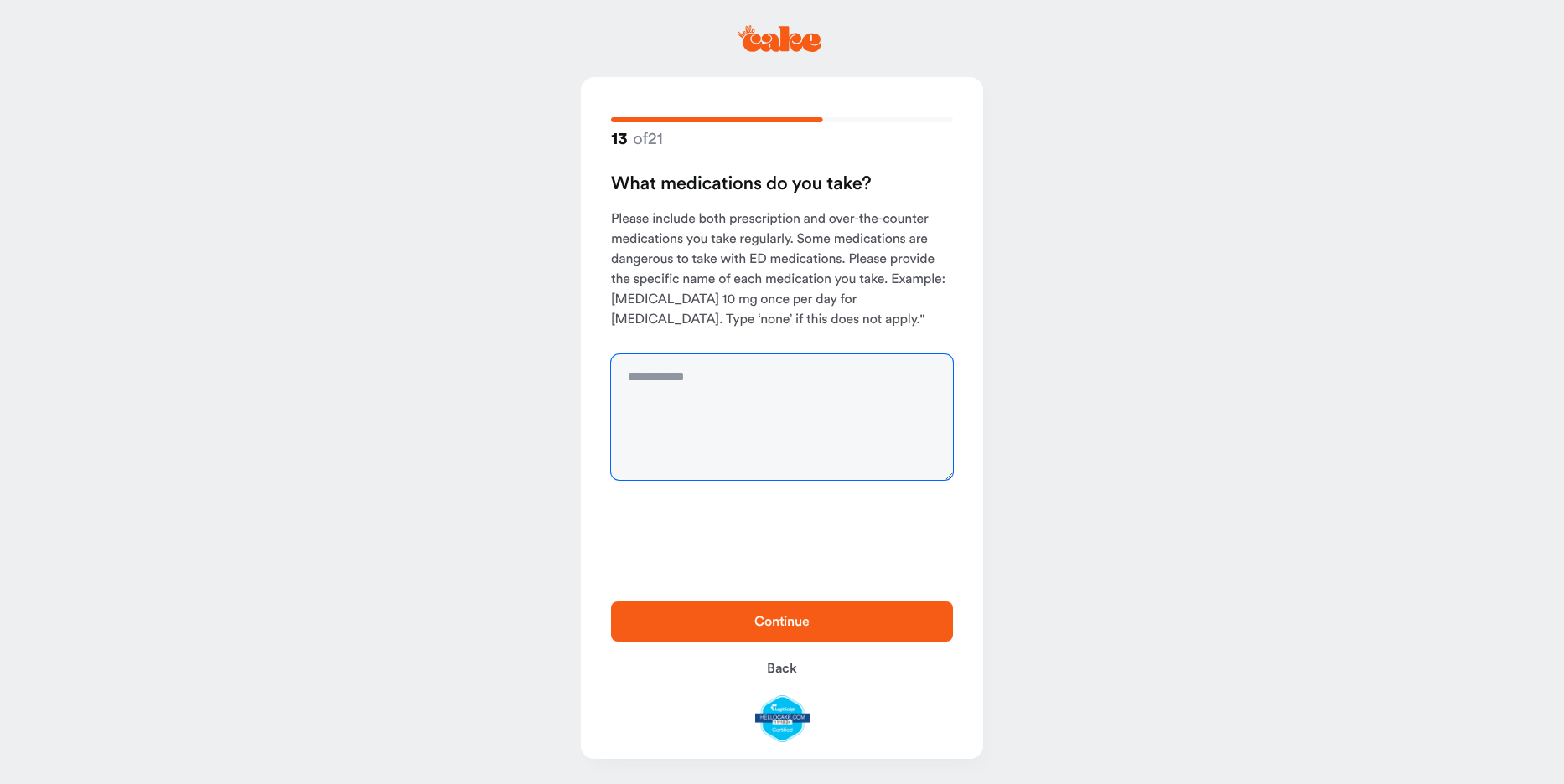
click at [713, 410] on textarea at bounding box center [782, 416] width 342 height 126
type textarea "****"
click at [760, 615] on span "Continue" at bounding box center [782, 622] width 55 height 14
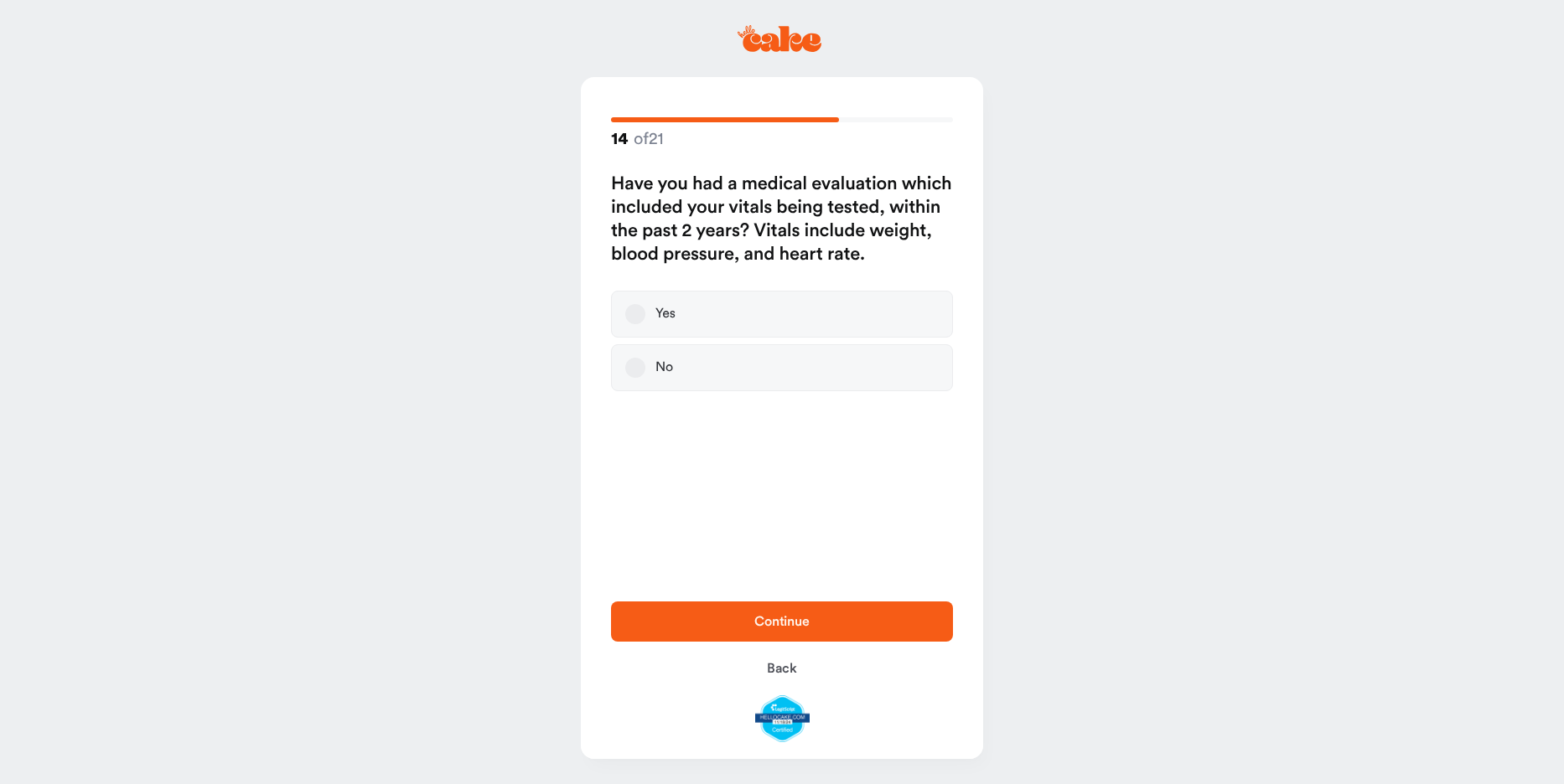
click at [640, 378] on button "No" at bounding box center [635, 368] width 20 height 20
click at [809, 615] on span "Continue" at bounding box center [782, 622] width 55 height 14
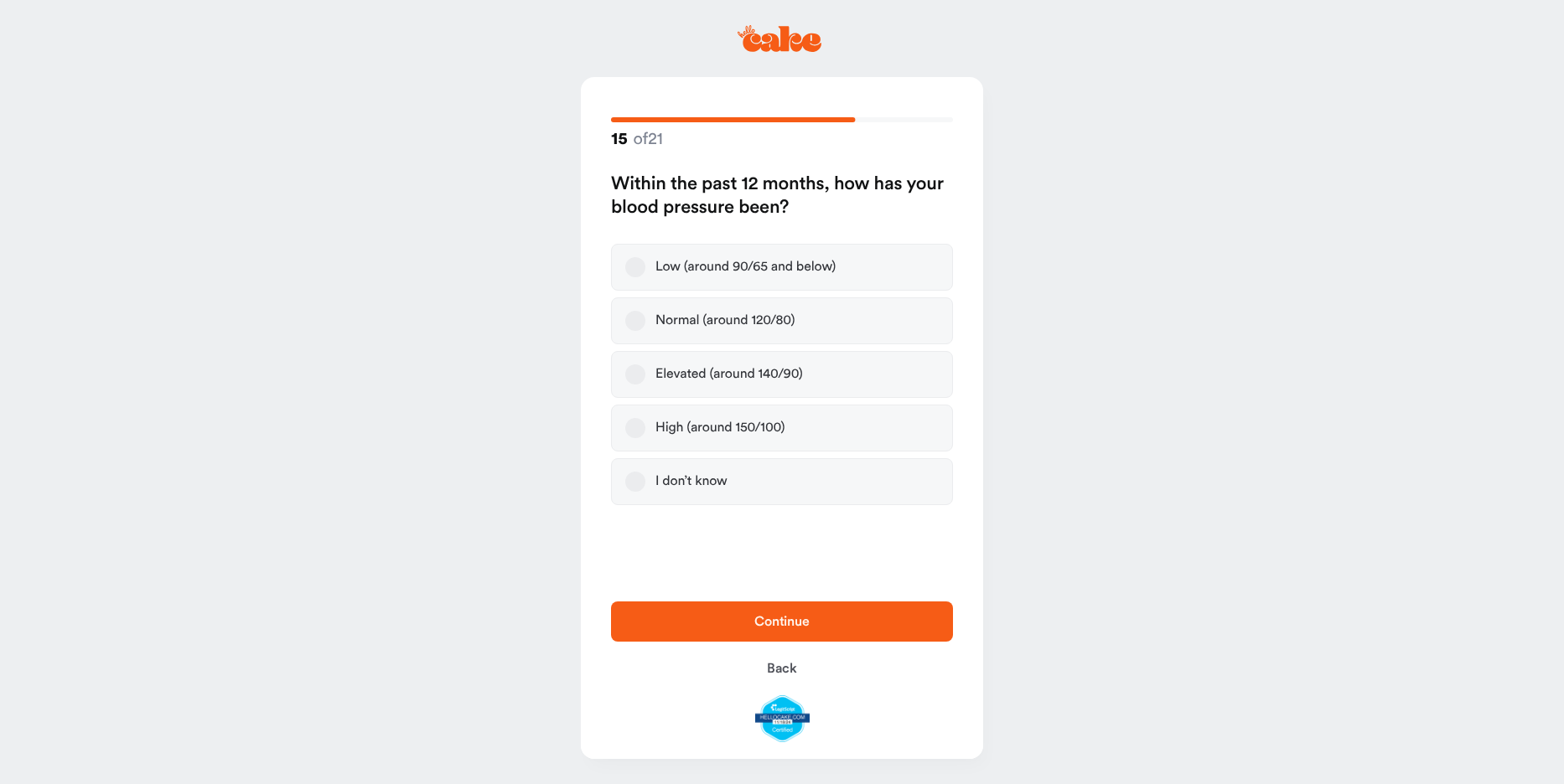
click at [636, 331] on button "Normal (around 120/80)" at bounding box center [635, 320] width 20 height 20
click at [771, 615] on span "Continue" at bounding box center [782, 622] width 55 height 14
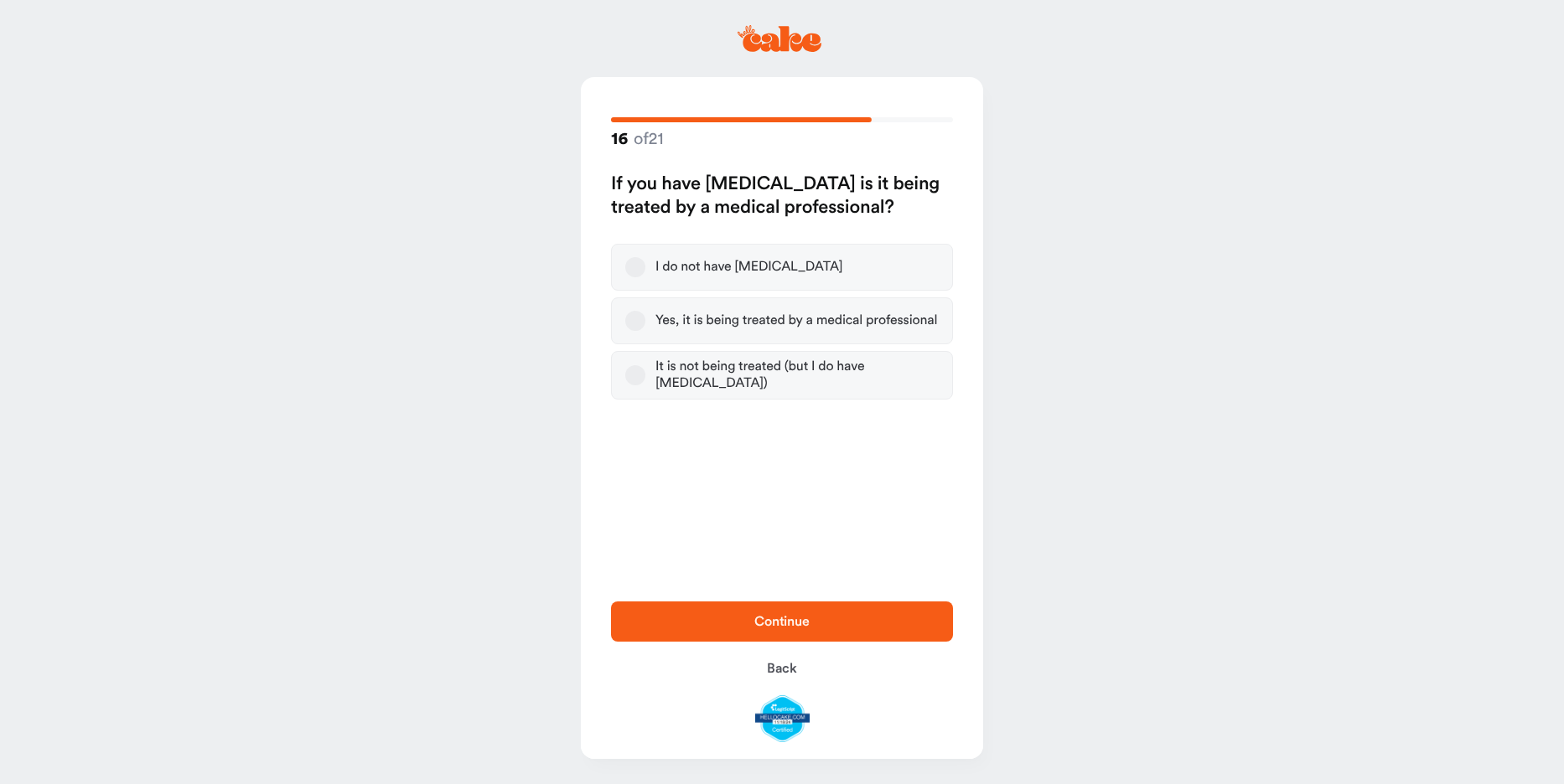
click at [642, 277] on button "I do not have [MEDICAL_DATA]" at bounding box center [635, 267] width 20 height 20
click at [779, 601] on button "Continue" at bounding box center [782, 621] width 342 height 41
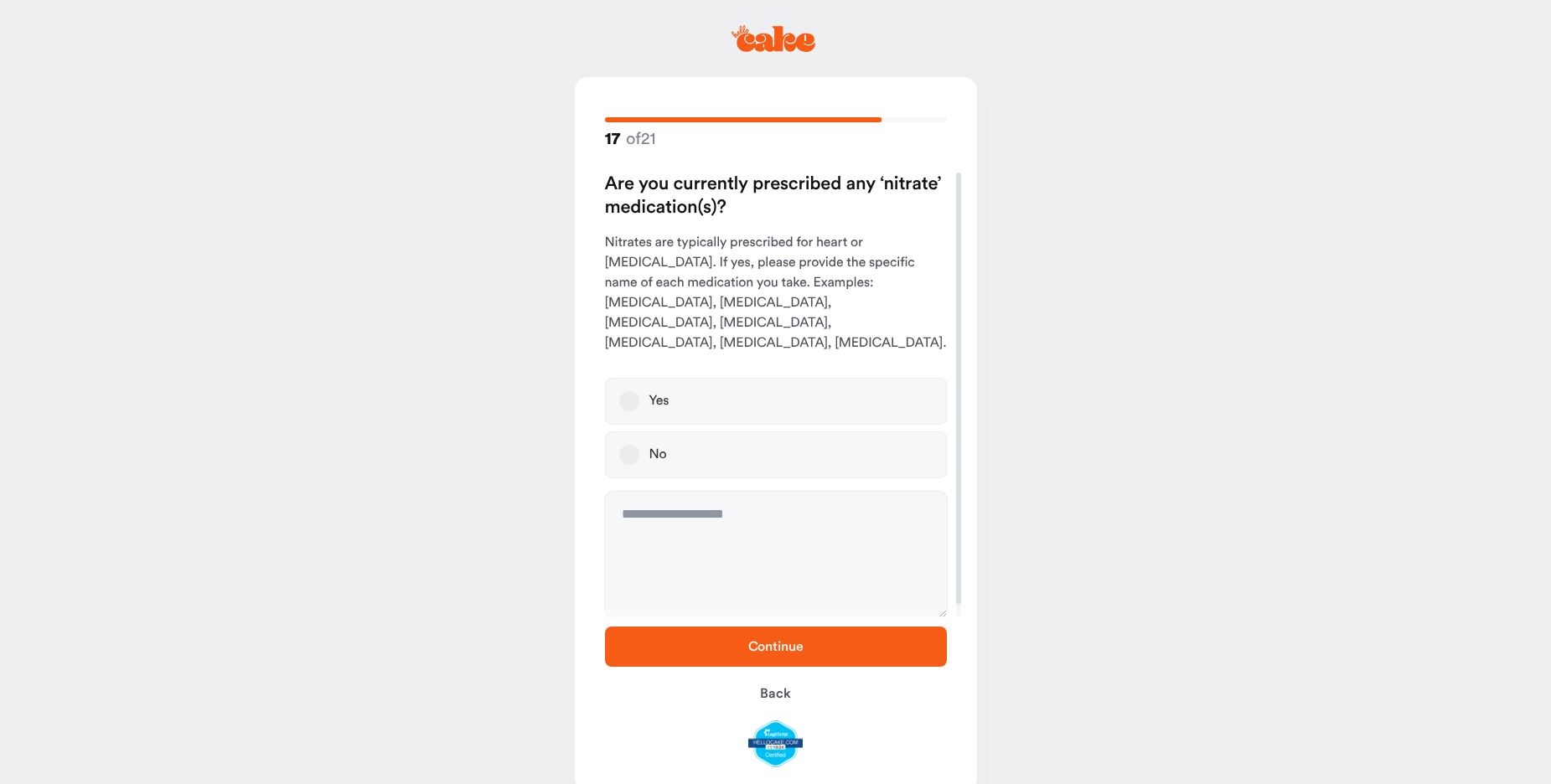
click at [639, 465] on button "No" at bounding box center [629, 455] width 20 height 20
click at [746, 637] on span "Continue" at bounding box center [776, 647] width 288 height 20
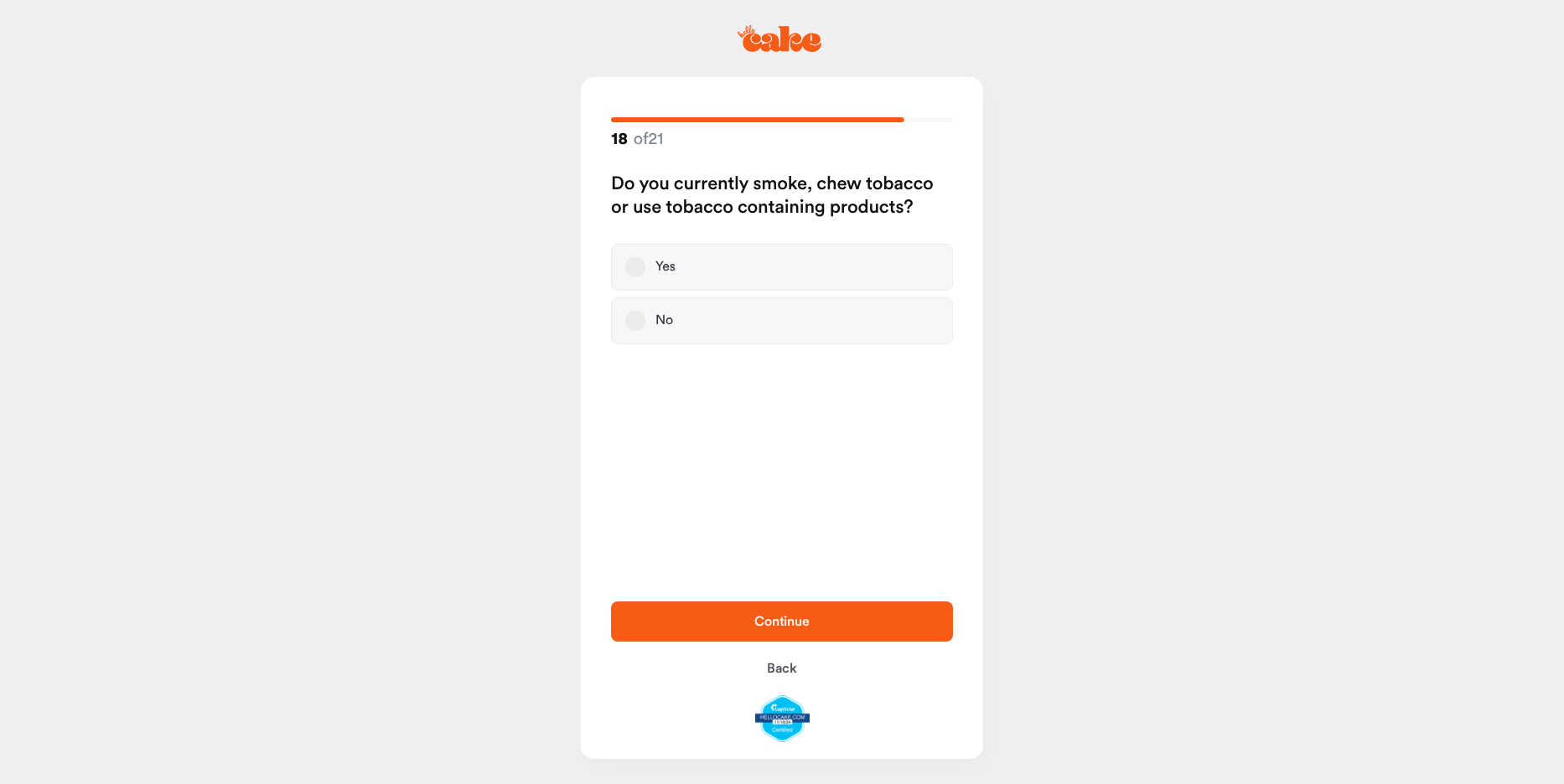
click at [645, 331] on button "No" at bounding box center [635, 320] width 20 height 20
click at [786, 615] on span "Continue" at bounding box center [782, 622] width 55 height 14
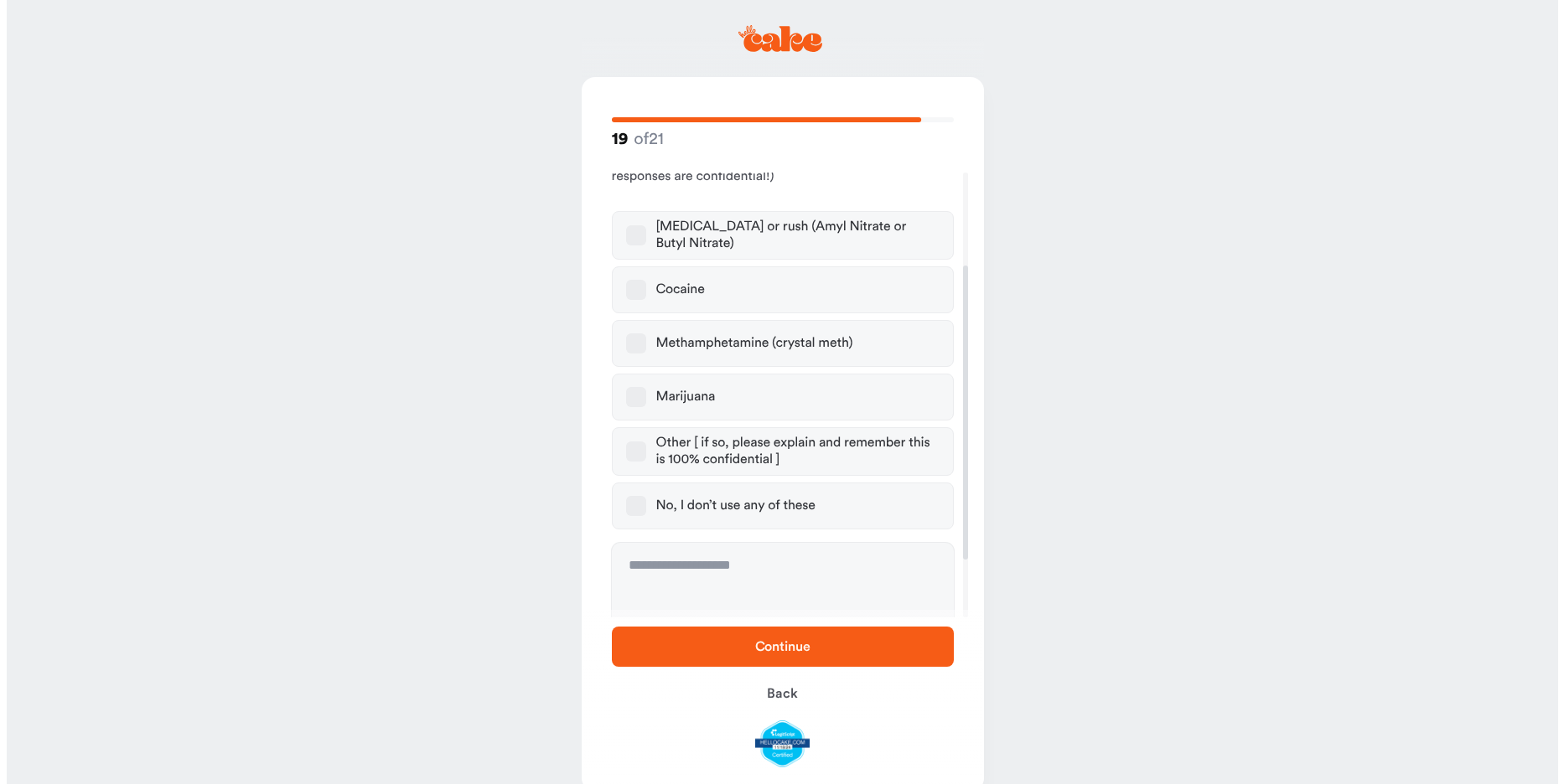
scroll to position [140, 0]
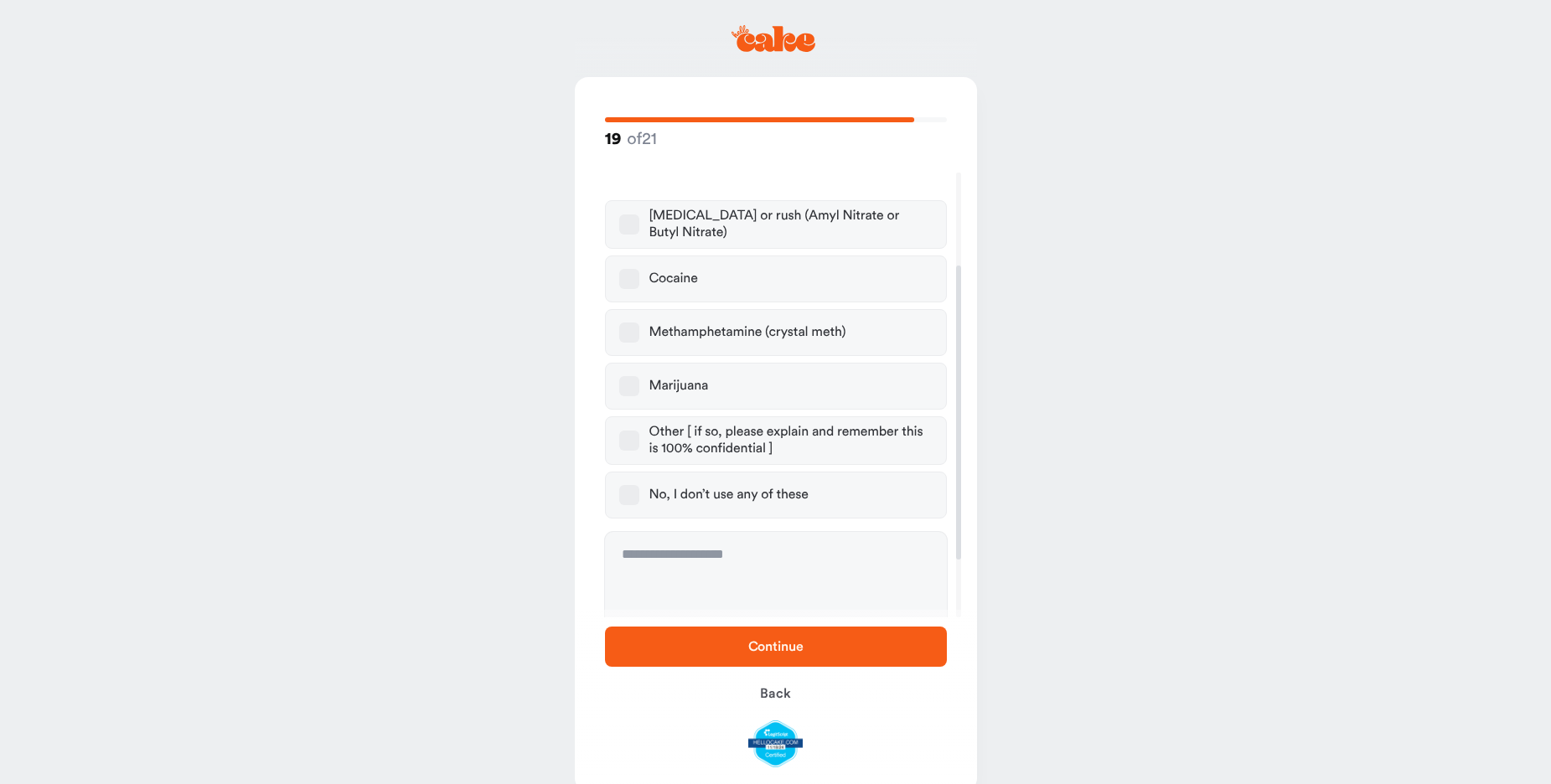
click at [633, 505] on button "No, I don’t use any of these" at bounding box center [629, 495] width 20 height 20
click at [743, 637] on span "Continue" at bounding box center [776, 647] width 288 height 20
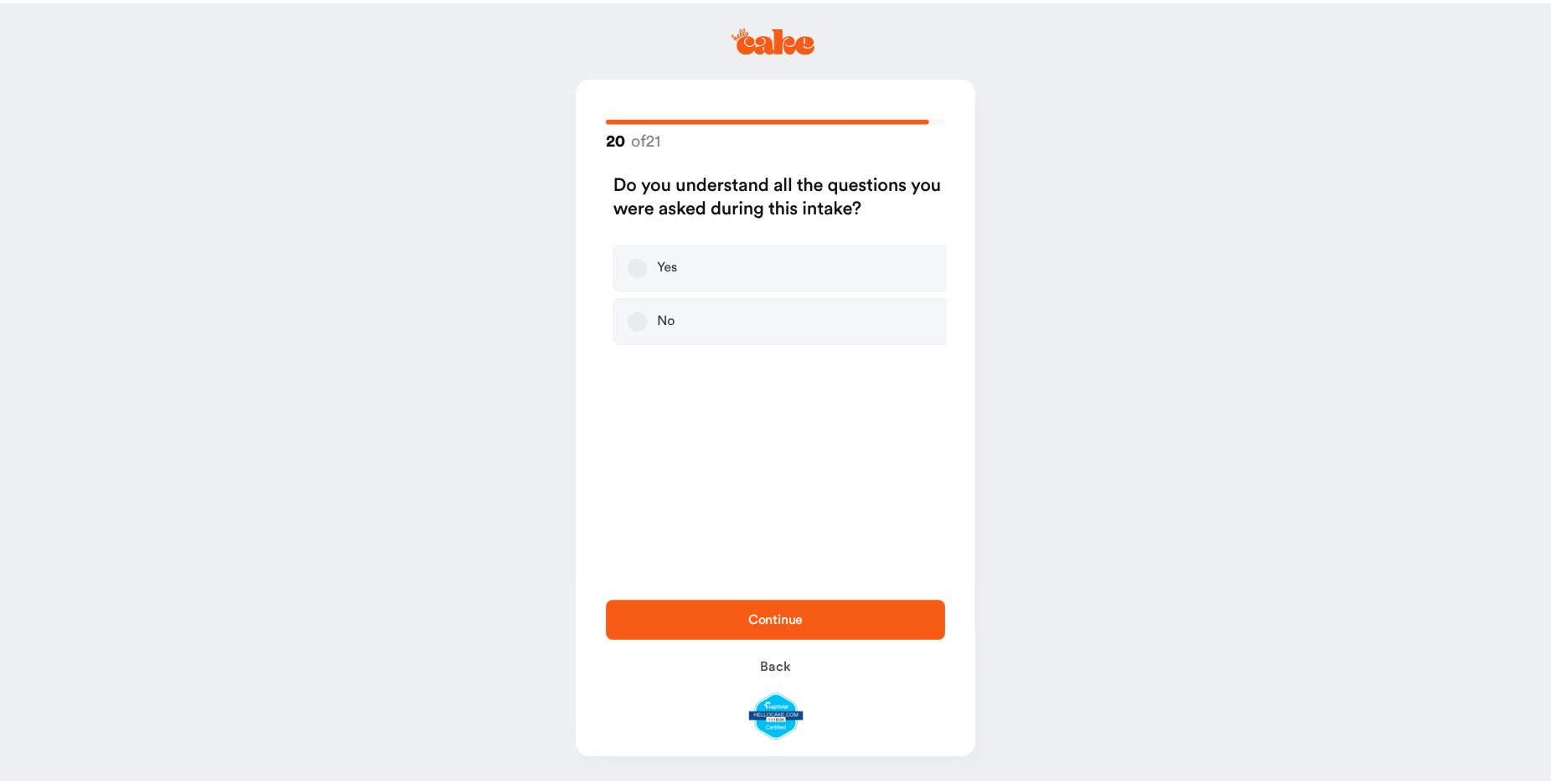
scroll to position [0, 0]
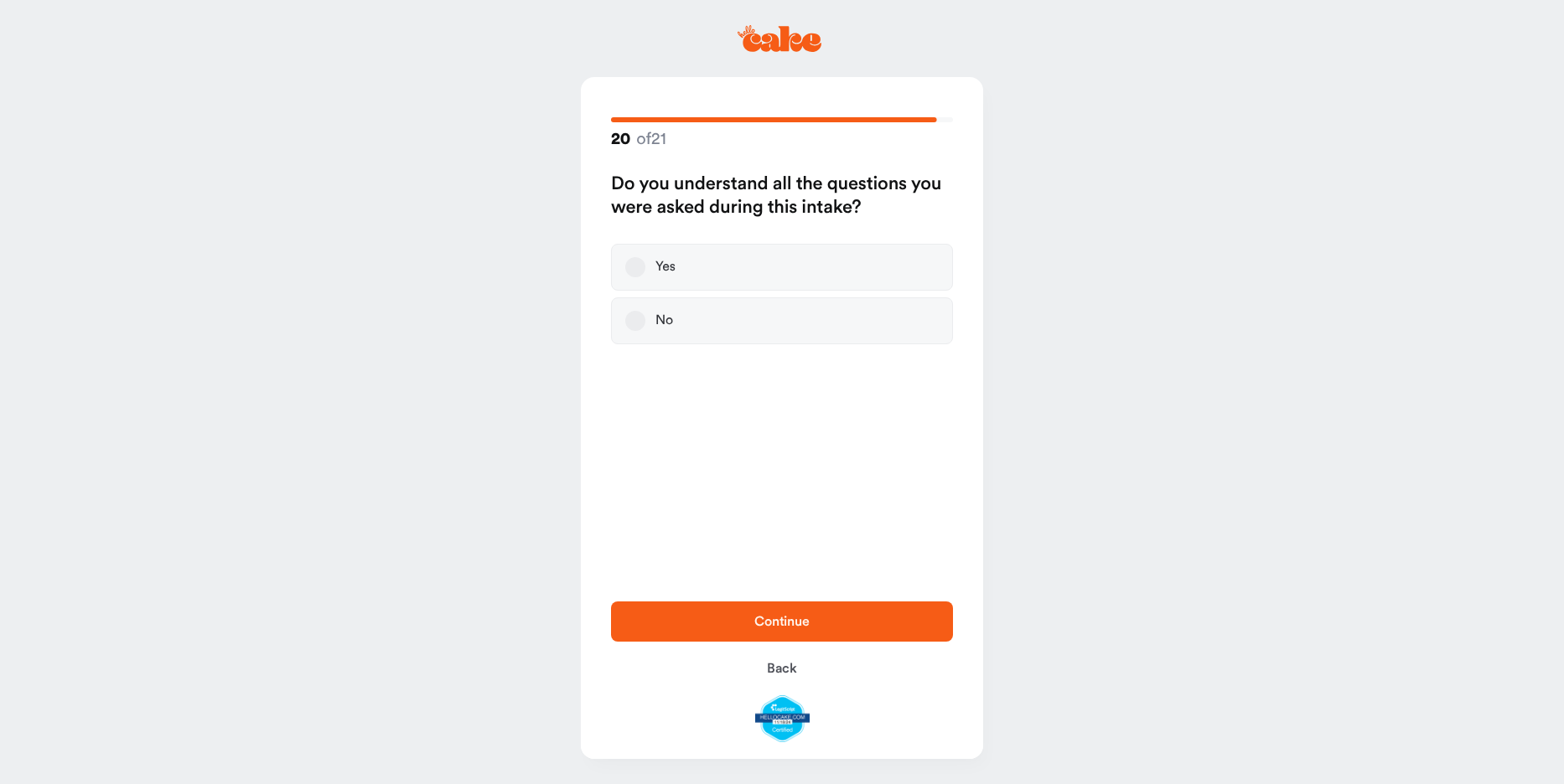
click at [645, 277] on button "Yes" at bounding box center [635, 267] width 20 height 20
click at [771, 615] on span "Continue" at bounding box center [782, 622] width 55 height 14
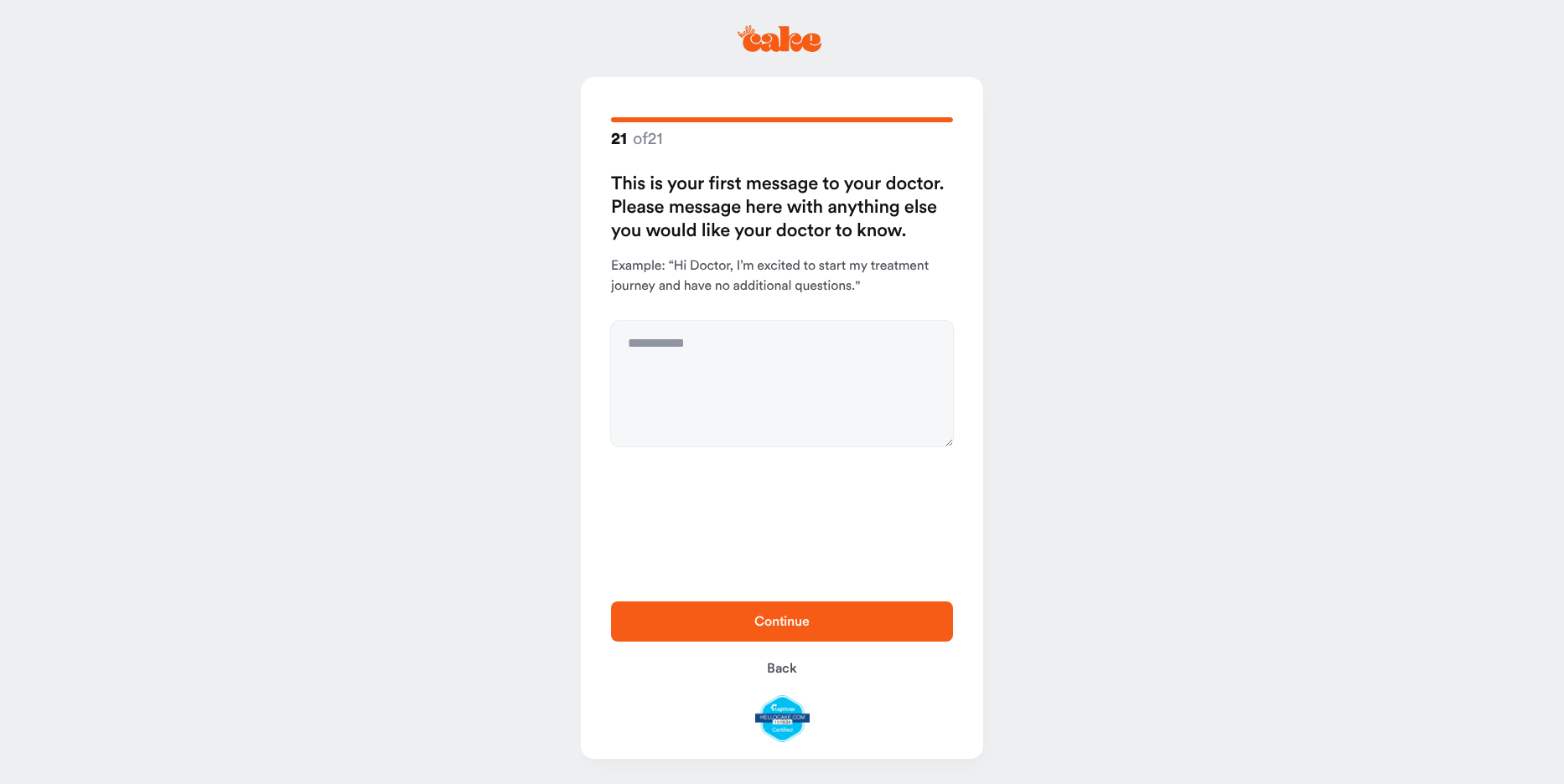
click at [761, 615] on span "Continue" at bounding box center [782, 622] width 55 height 14
type textarea "**********"
click at [787, 615] on span "Continue" at bounding box center [782, 622] width 55 height 14
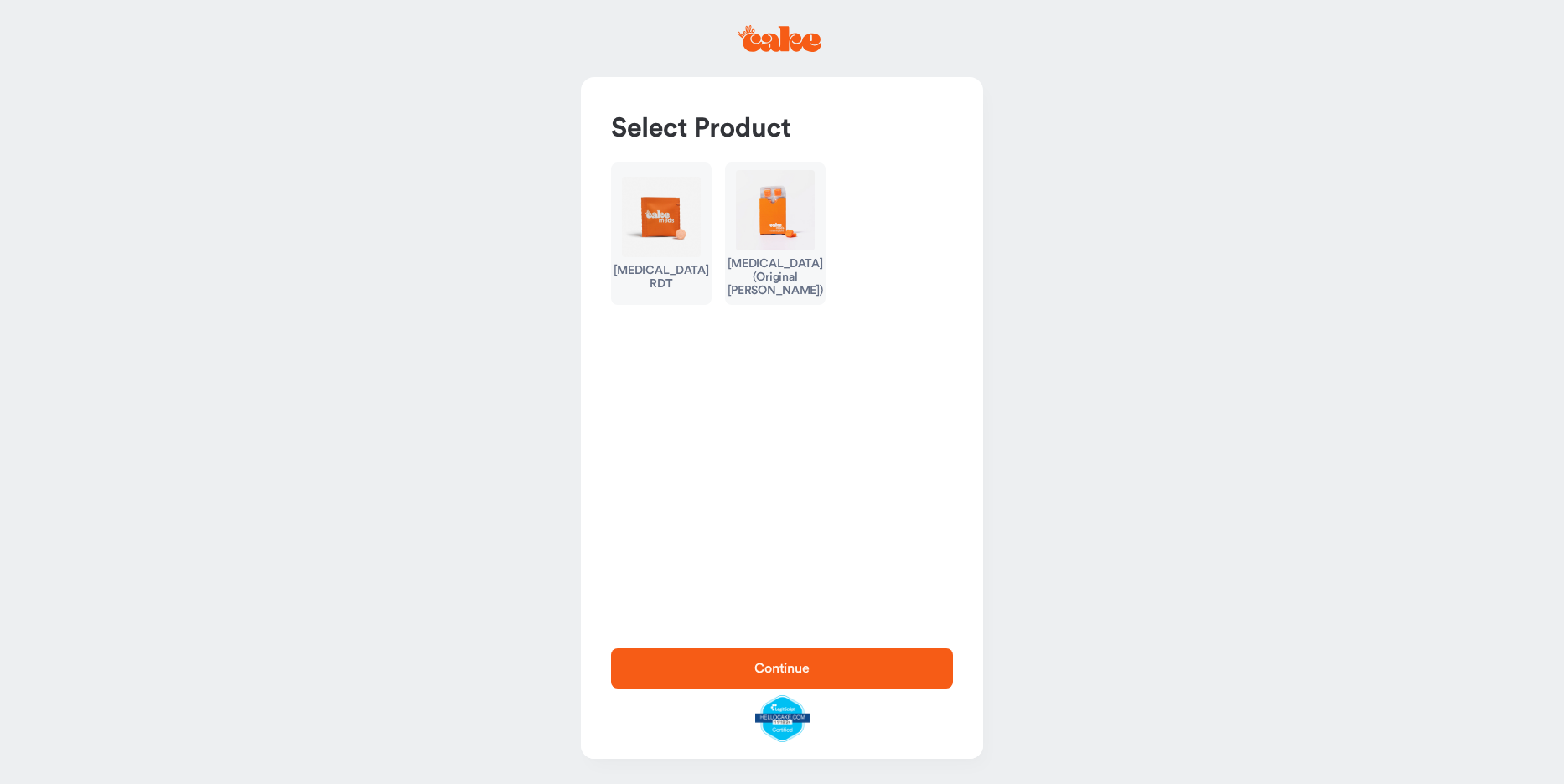
click at [679, 291] on div "[MEDICAL_DATA] RDT" at bounding box center [661, 277] width 96 height 27
click at [817, 649] on button "Continue" at bounding box center [782, 668] width 342 height 41
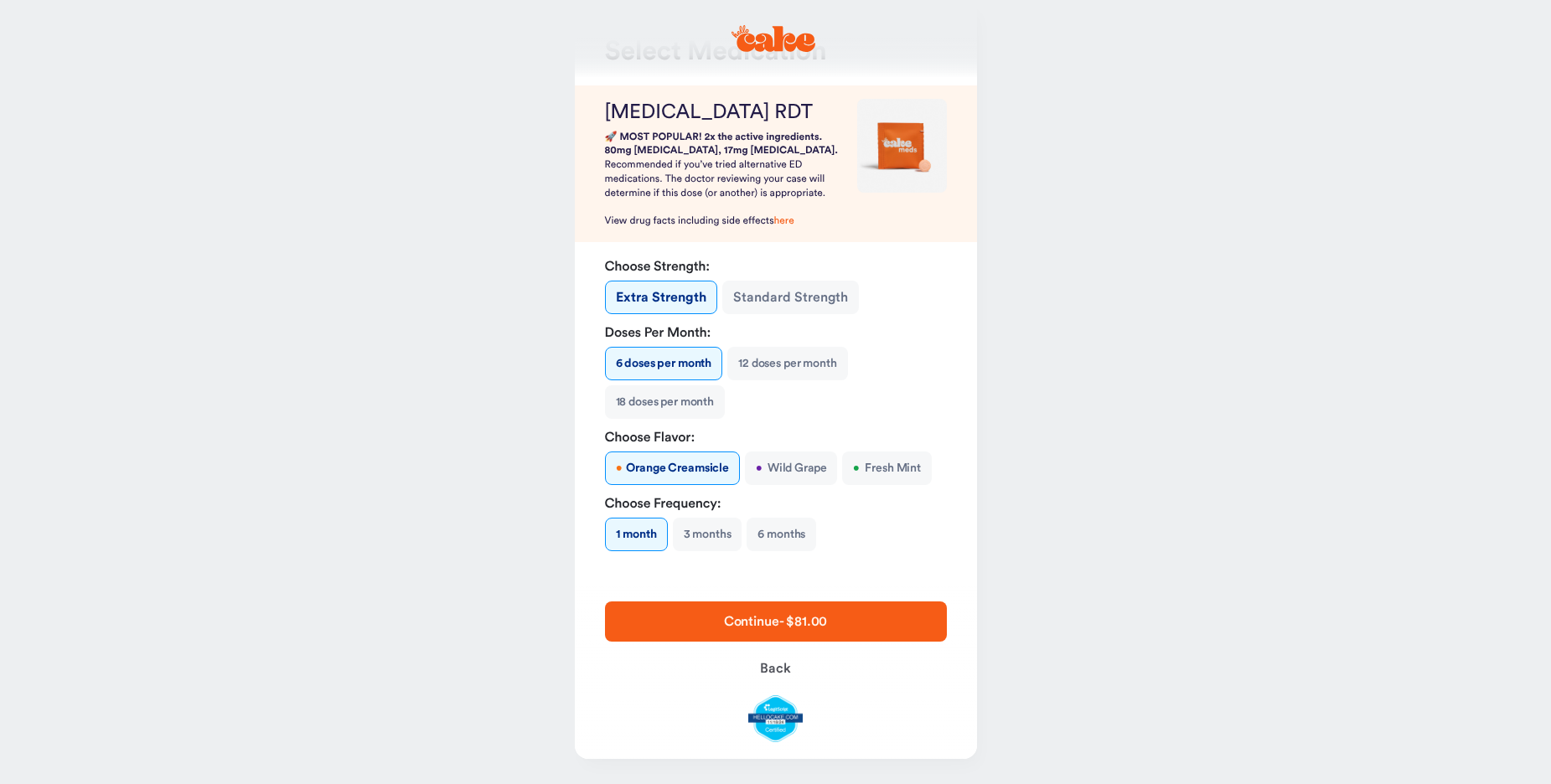
scroll to position [86, 0]
click at [803, 667] on button "Back" at bounding box center [776, 668] width 342 height 41
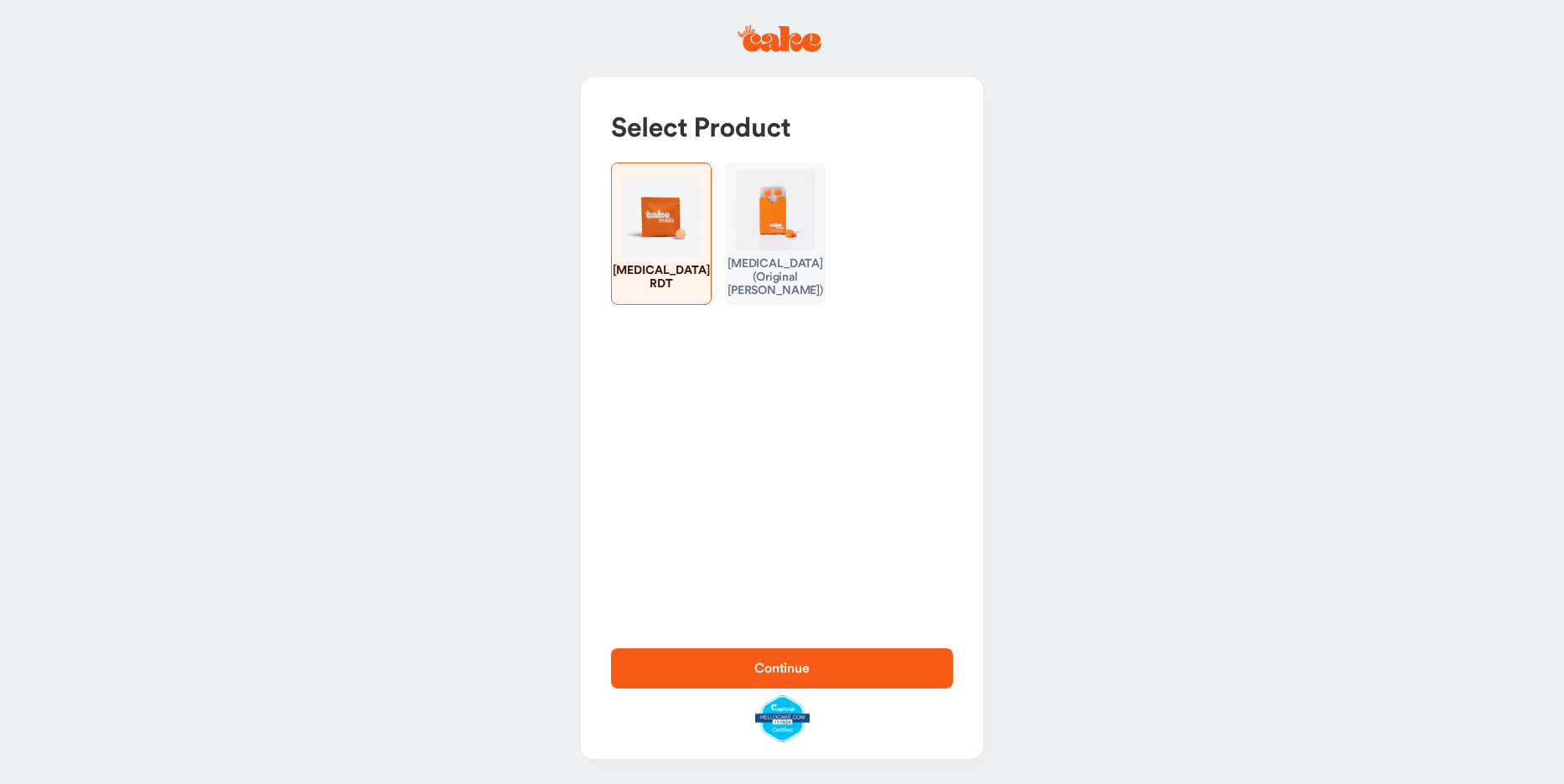
click at [802, 661] on span "Continue" at bounding box center [782, 668] width 55 height 14
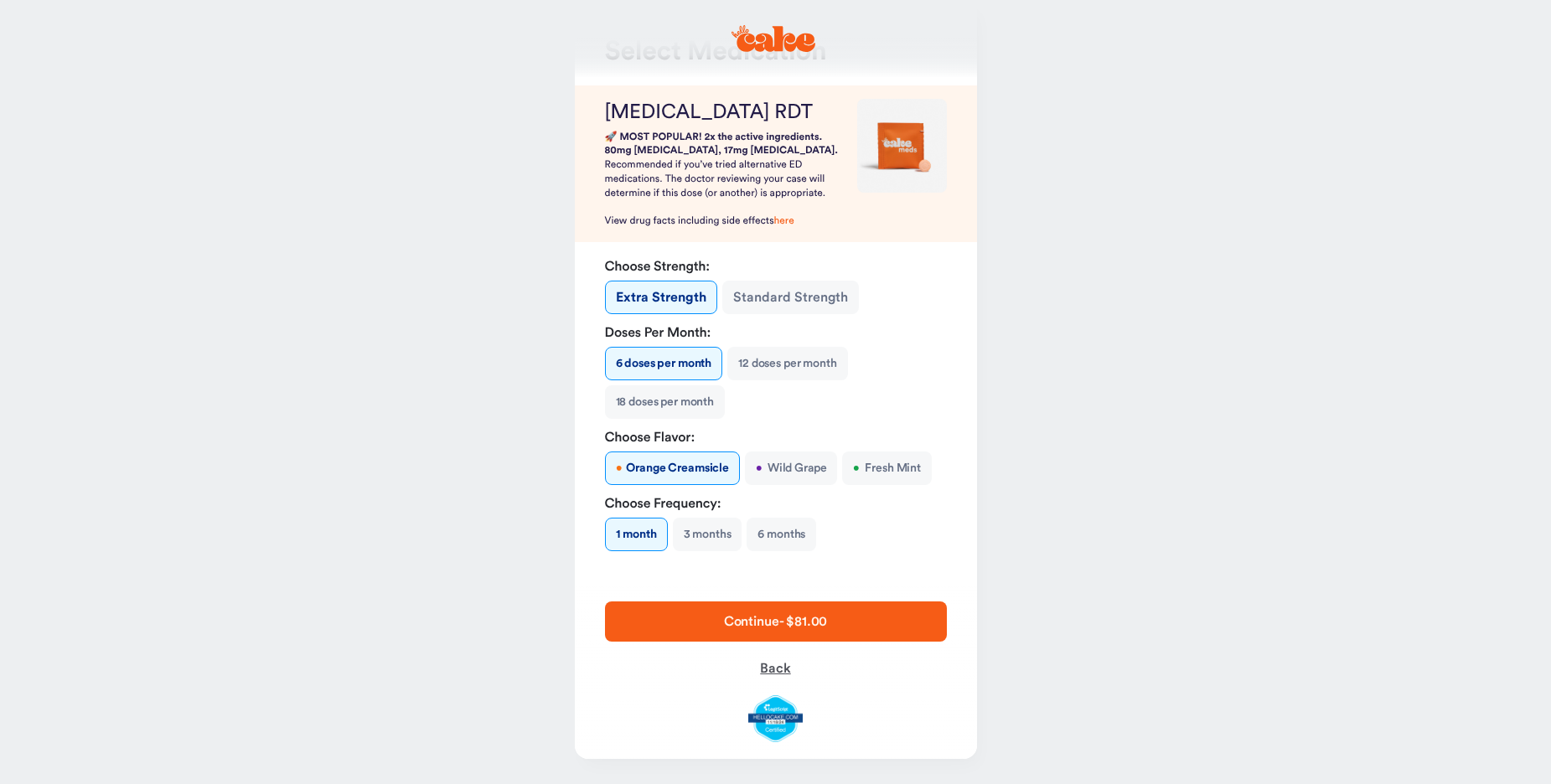
scroll to position [76, 0]
click at [825, 682] on button "Back" at bounding box center [776, 669] width 342 height 41
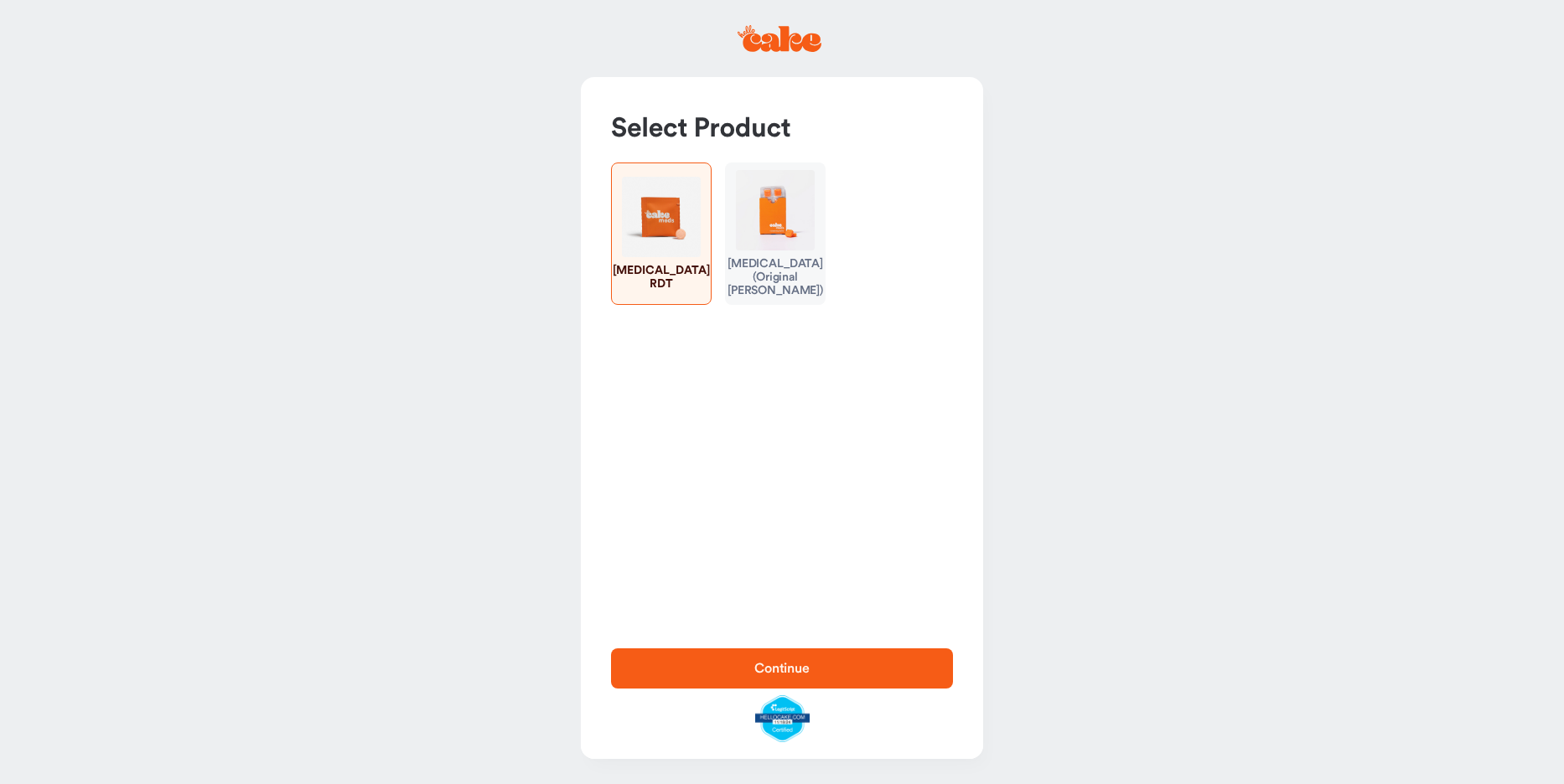
click at [809, 658] on span "Continue" at bounding box center [782, 668] width 288 height 20
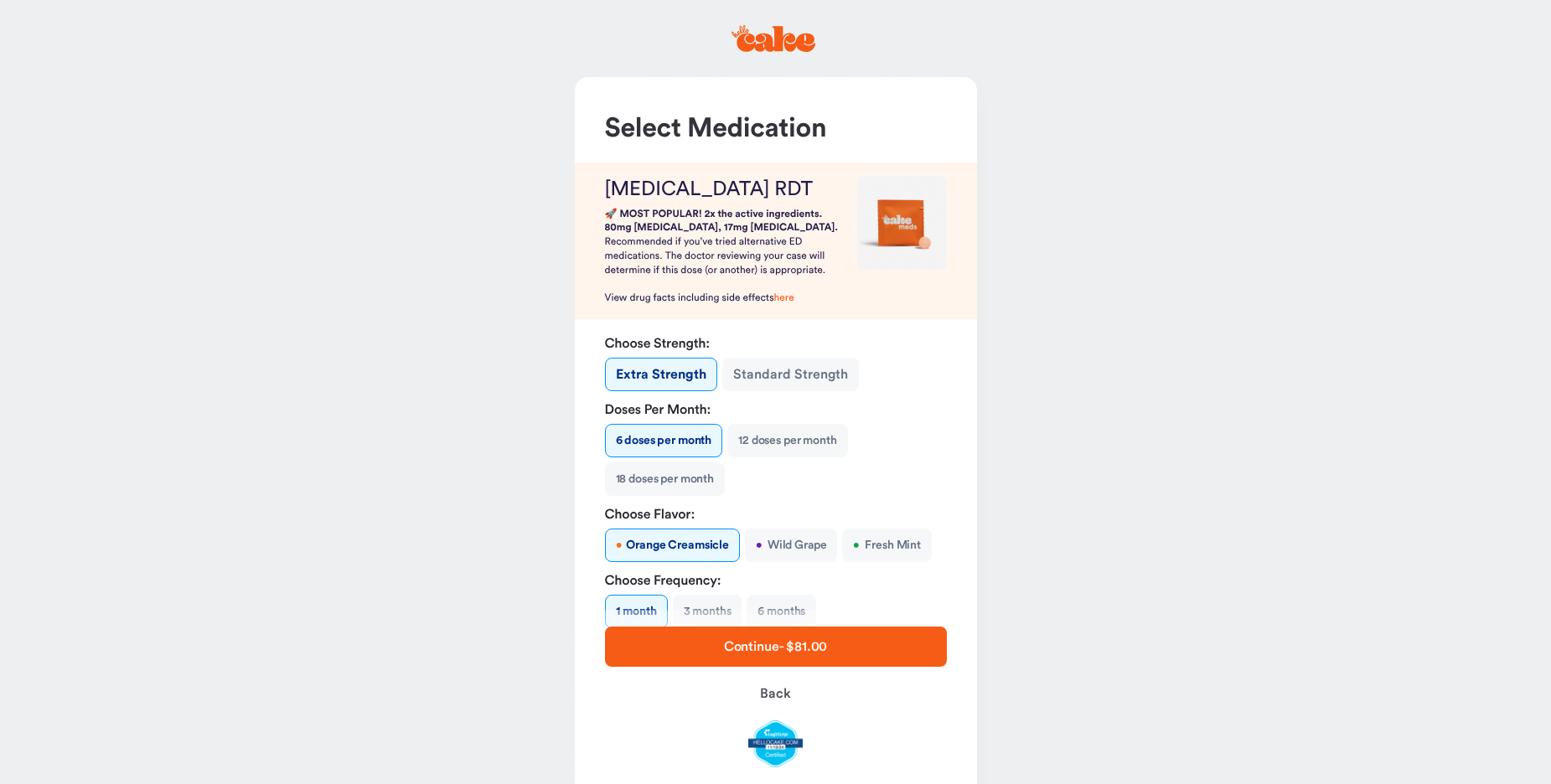
click at [702, 392] on button "Extra Strength" at bounding box center [662, 375] width 113 height 34
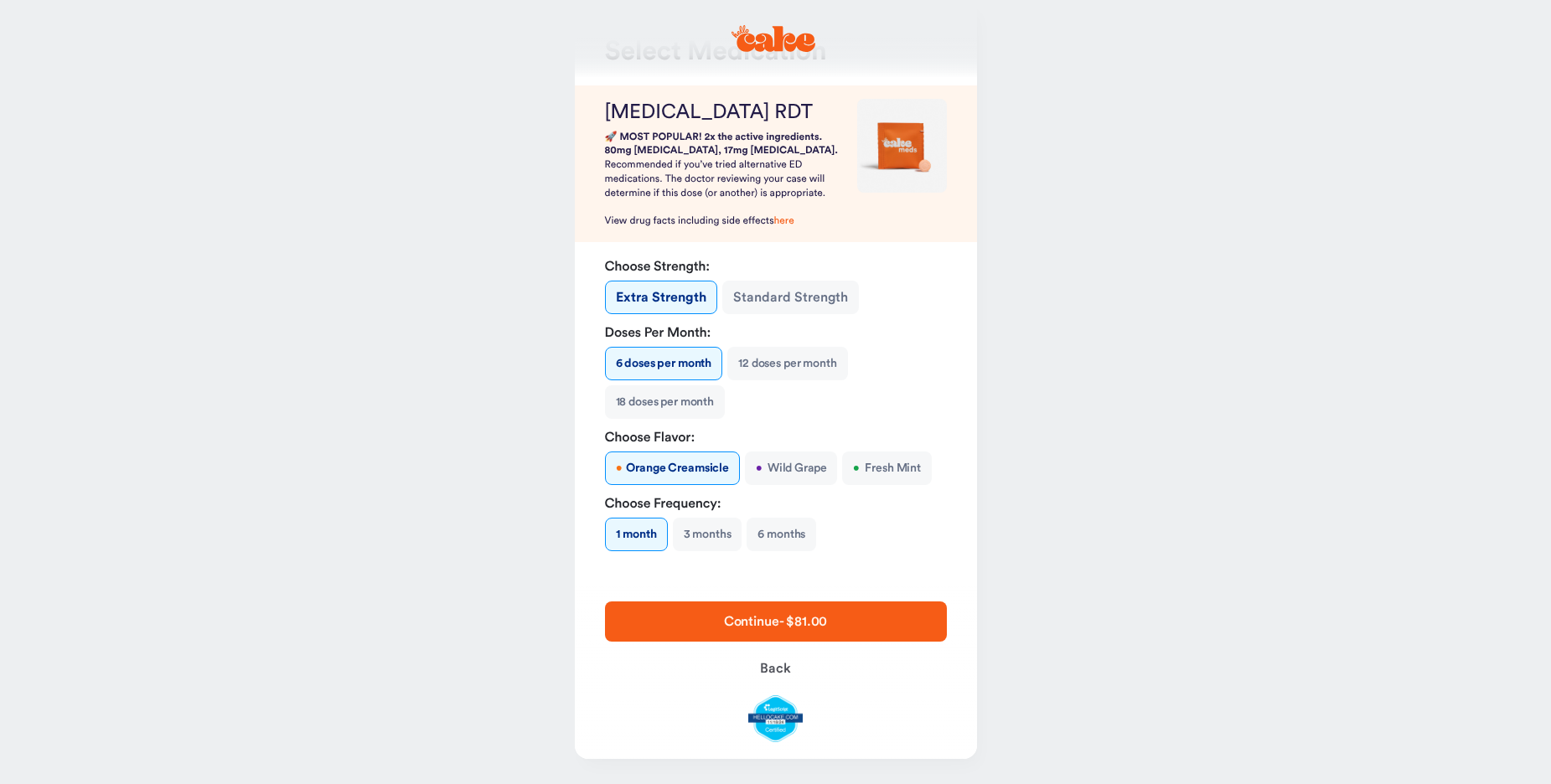
scroll to position [206, 0]
click at [799, 546] on button "6 months" at bounding box center [781, 535] width 69 height 34
type button "106"
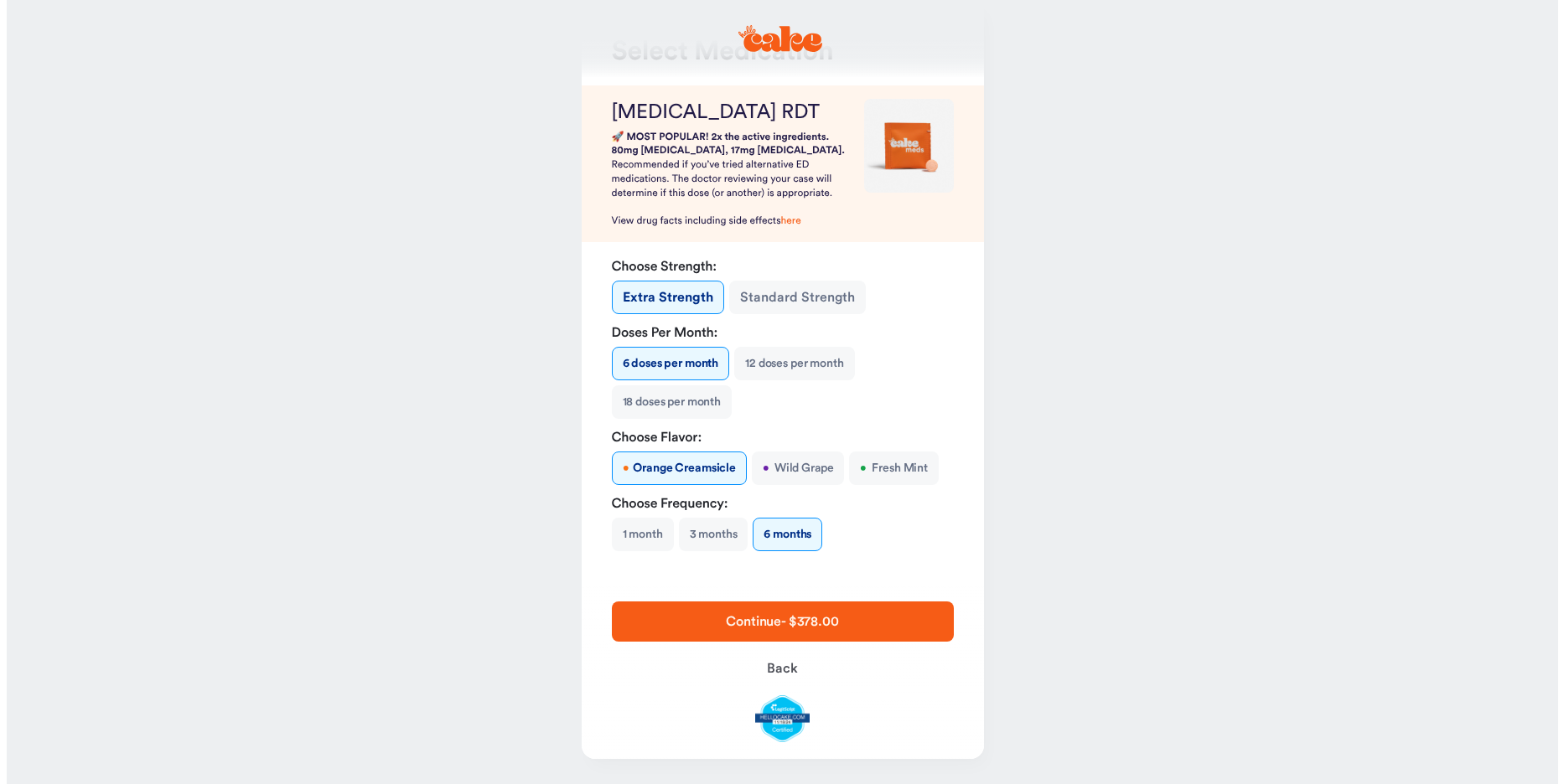
scroll to position [0, 0]
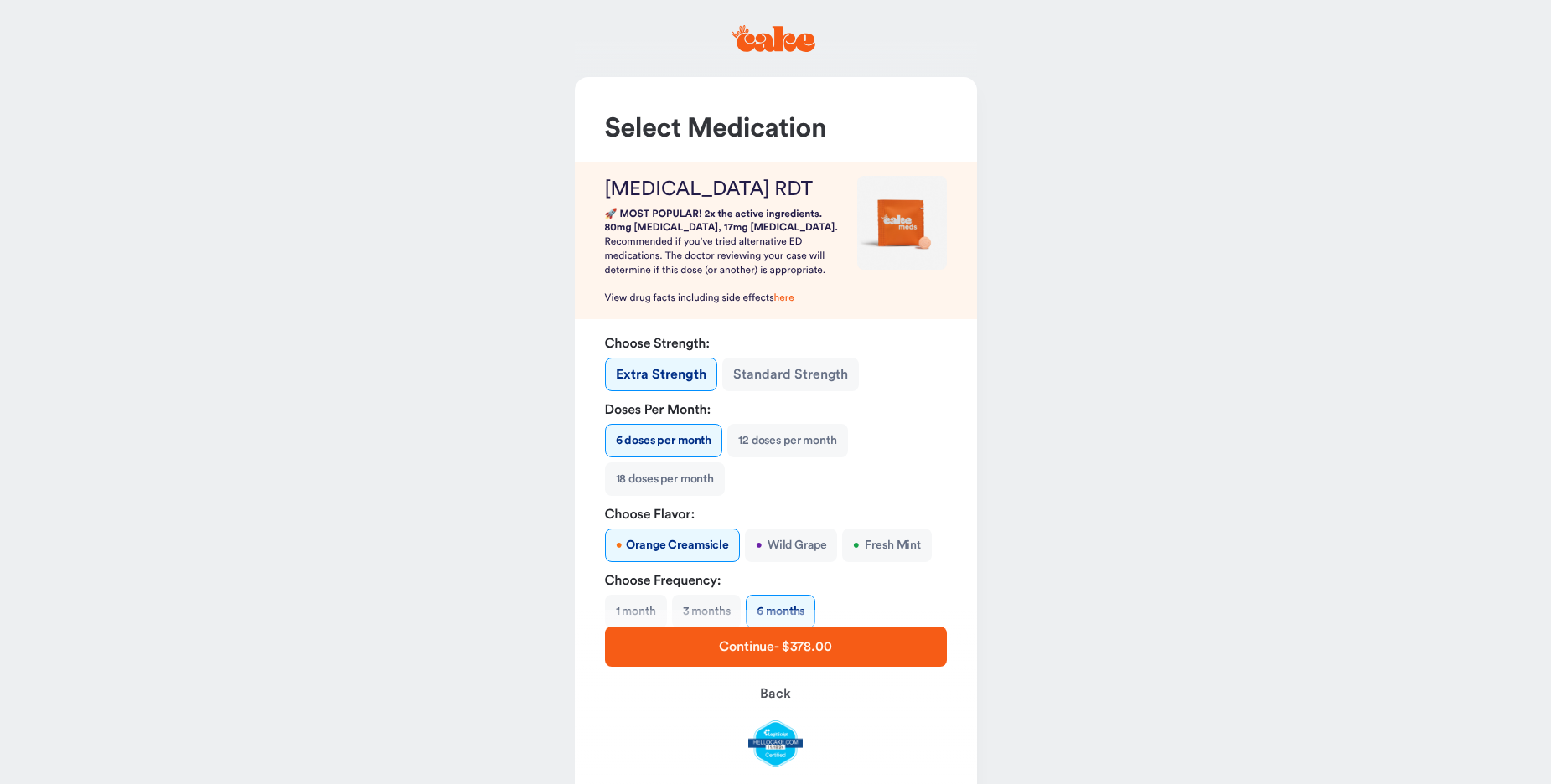
click at [777, 687] on span "Back" at bounding box center [775, 694] width 30 height 14
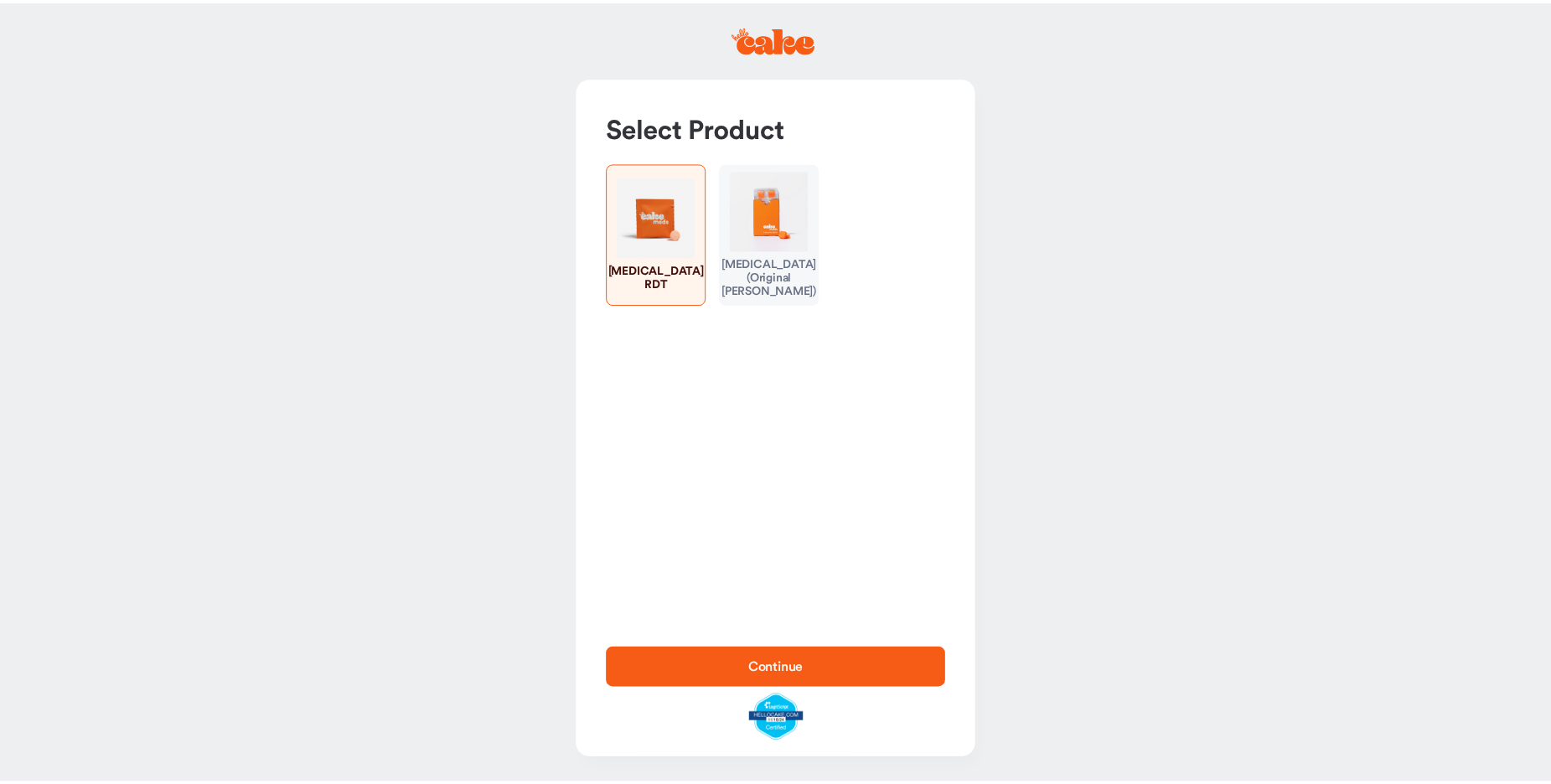
scroll to position [76, 0]
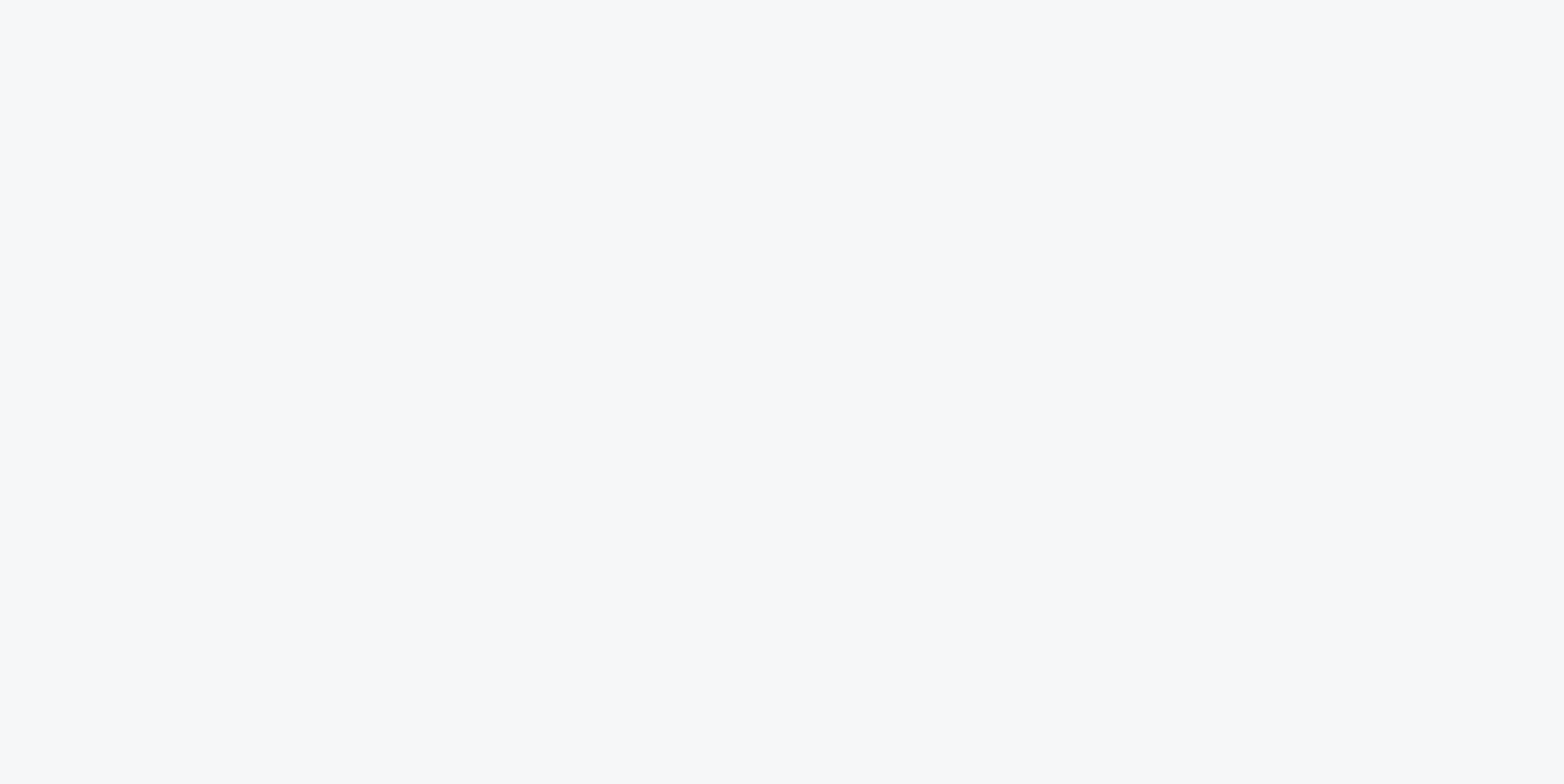
select select "**"
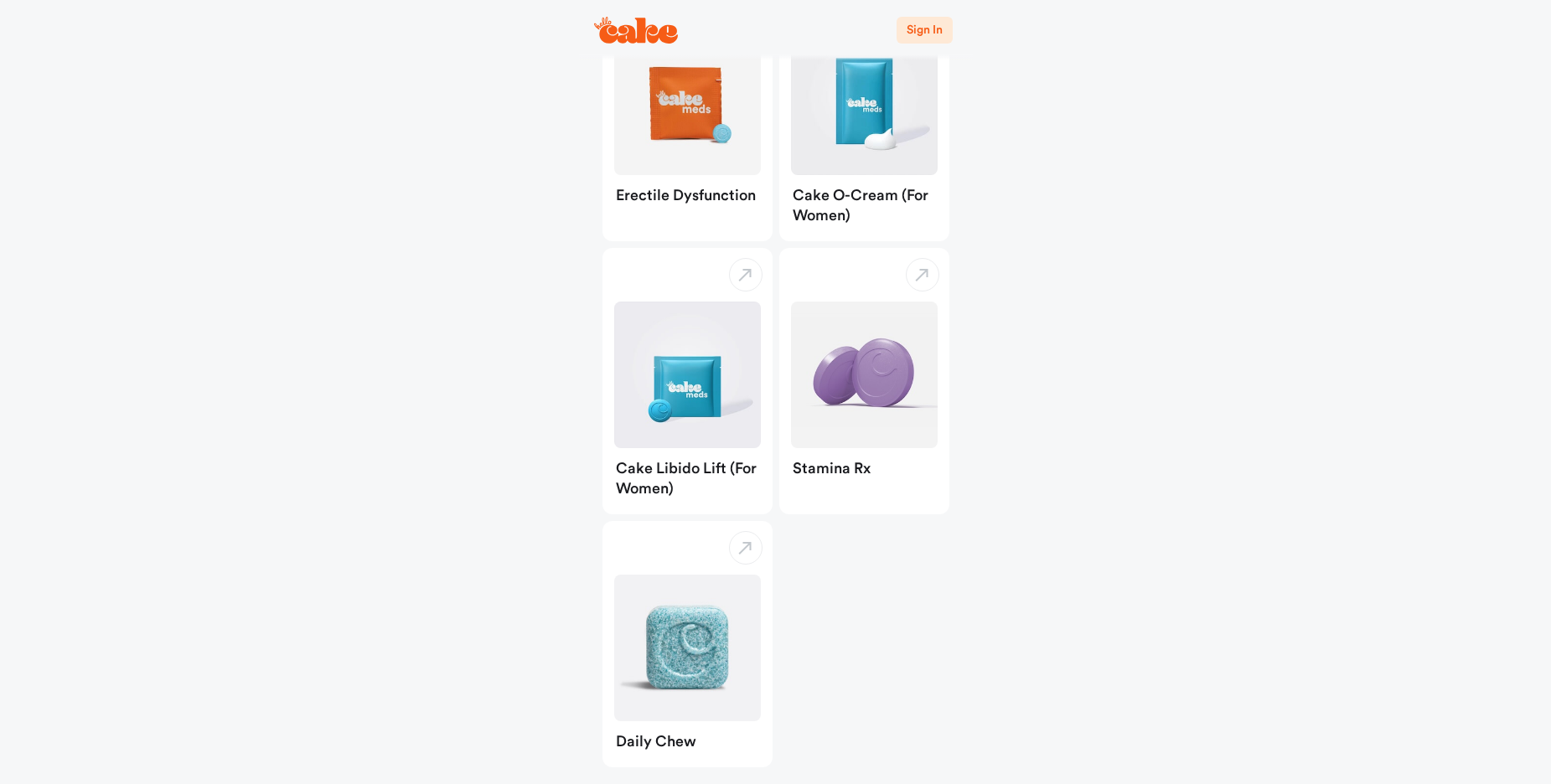
scroll to position [282, 0]
click at [676, 634] on img "button" at bounding box center [687, 648] width 146 height 146
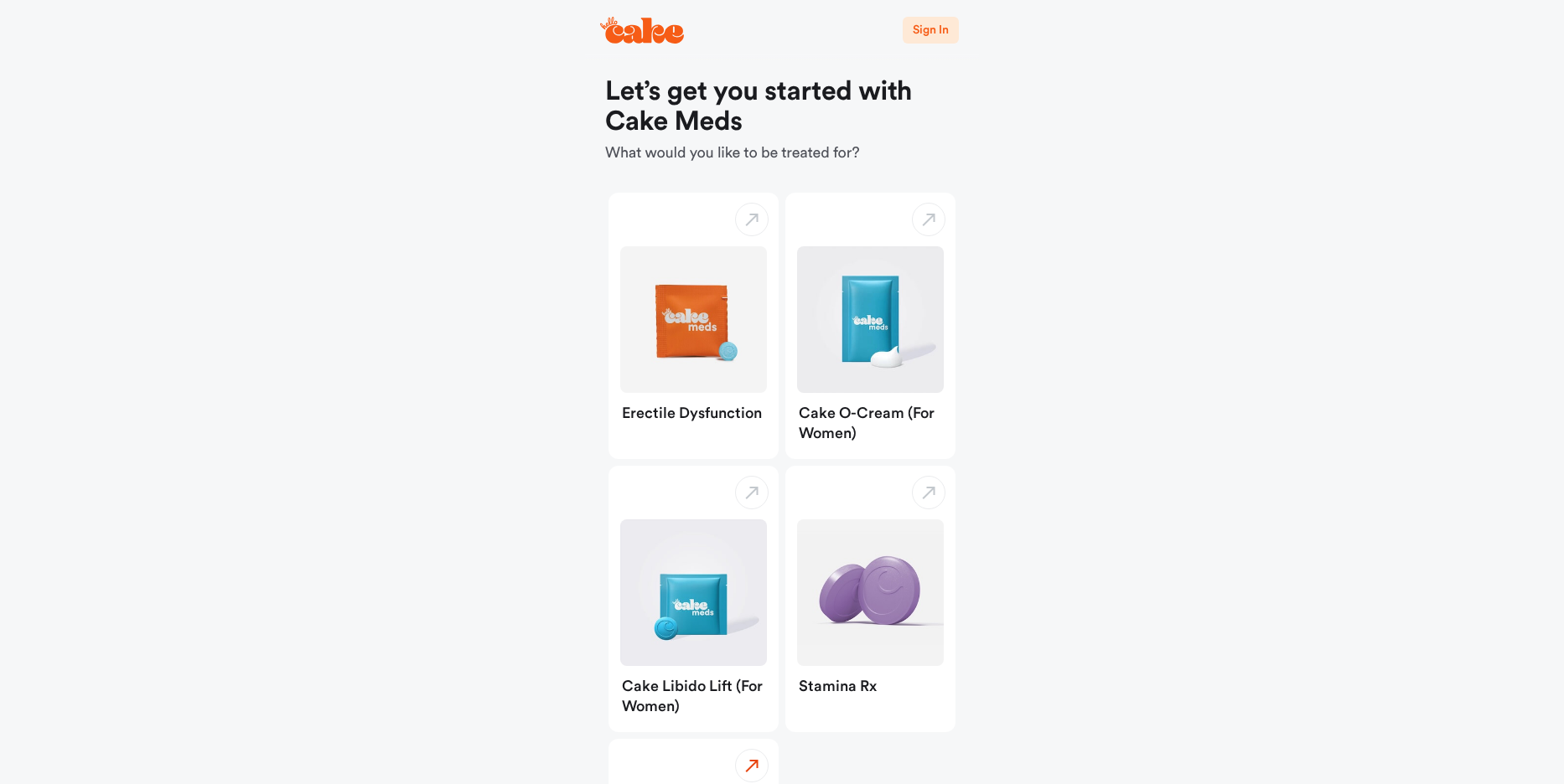
select select "**"
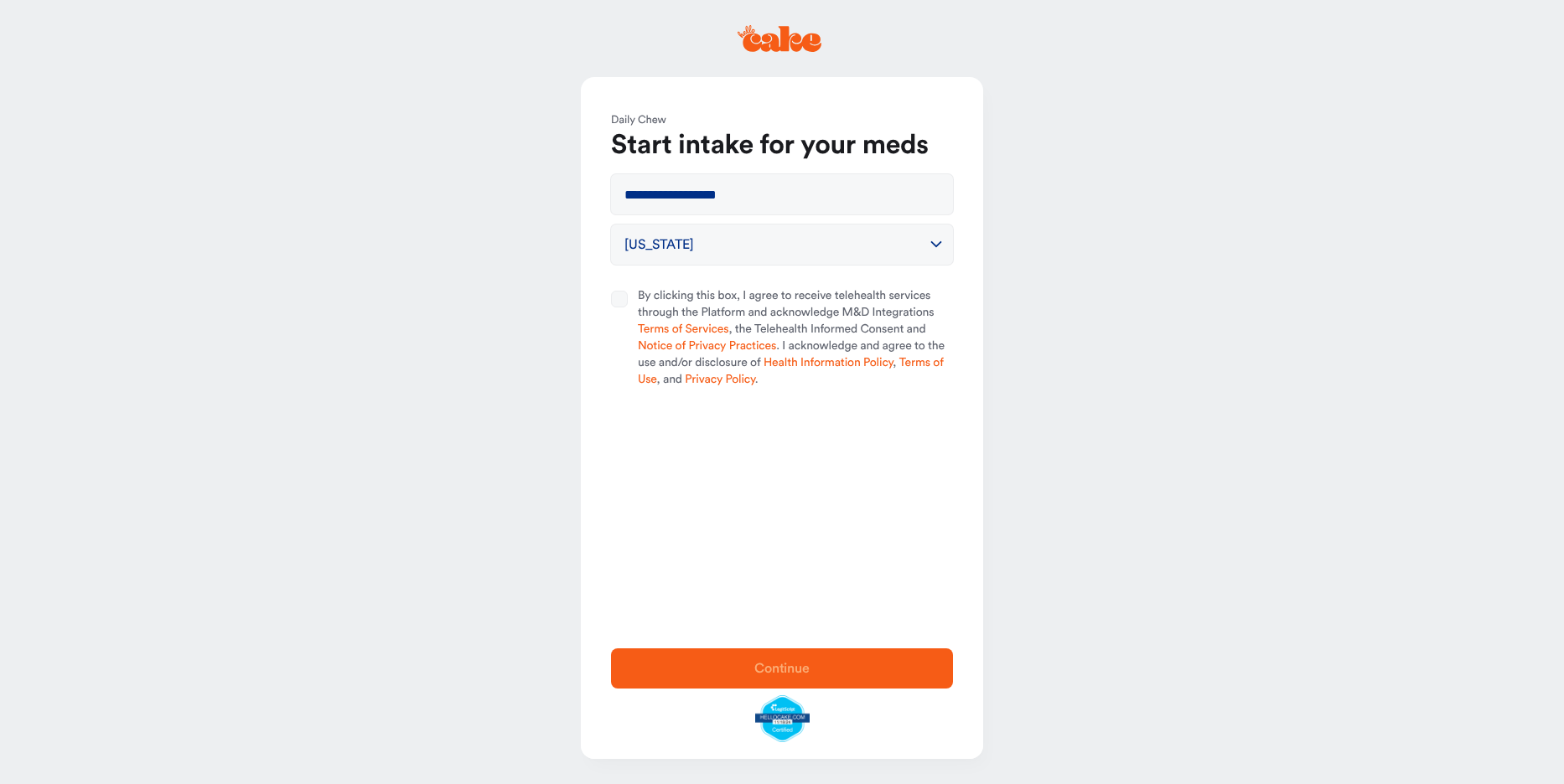
click at [628, 307] on button "By clicking this box, I agree to receive telehealth services through the Platfo…" at bounding box center [619, 299] width 17 height 17
click at [774, 661] on span "Continue" at bounding box center [782, 668] width 55 height 14
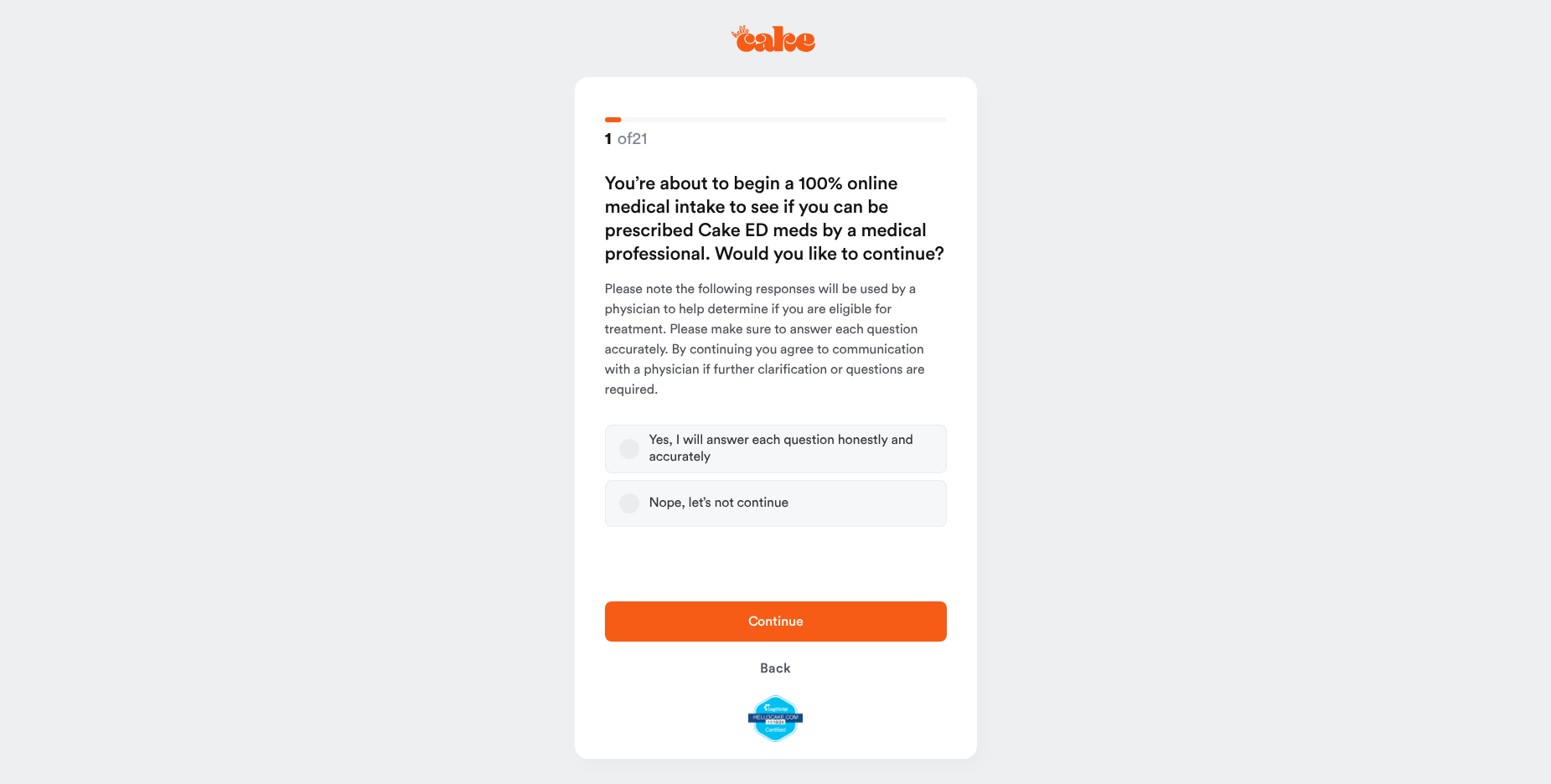
click at [638, 459] on button "Yes, I will answer each question honestly and accurately" at bounding box center [629, 449] width 20 height 20
click at [717, 622] on span "Continue" at bounding box center [776, 621] width 288 height 20
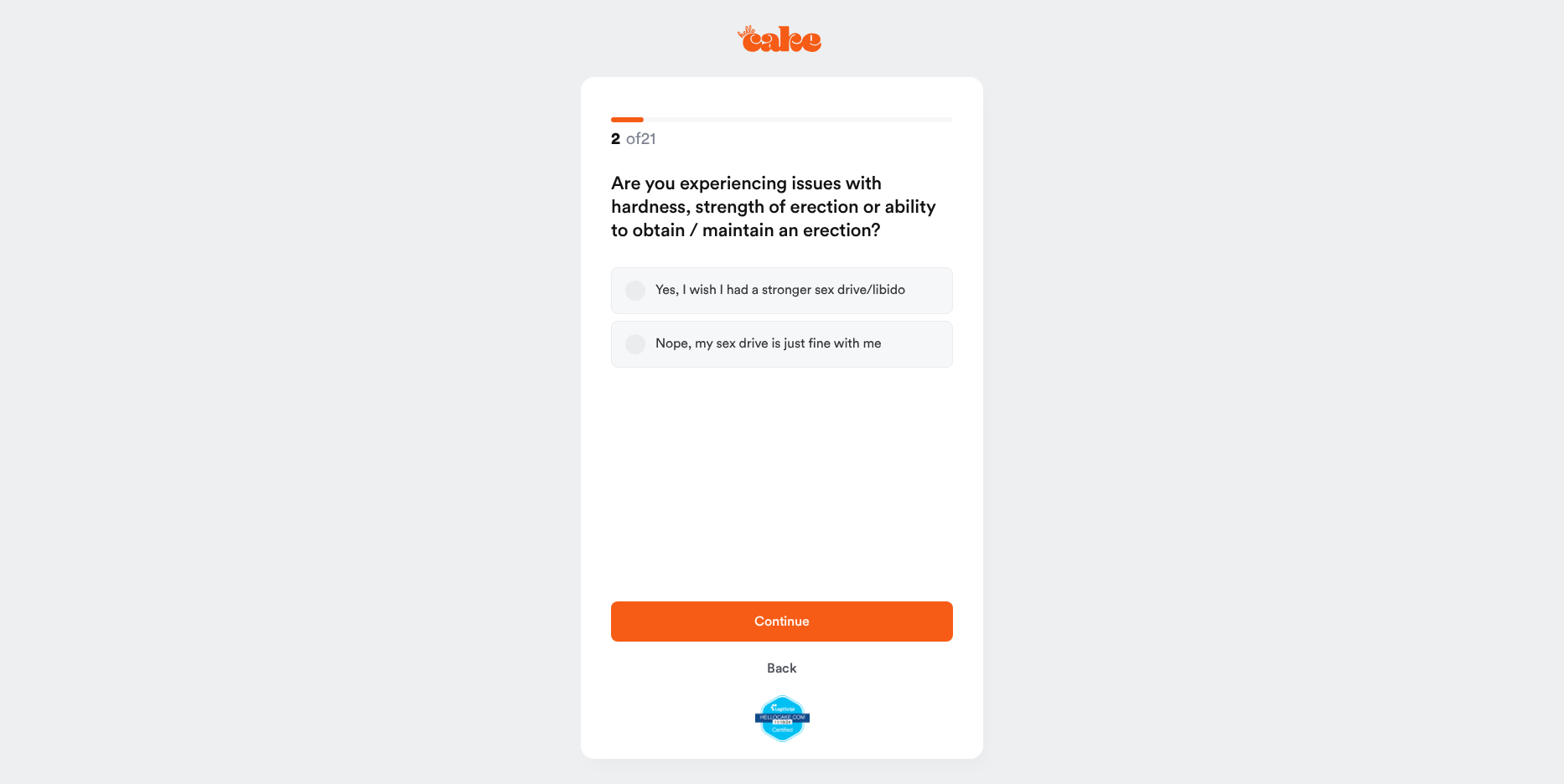
click at [640, 301] on button "Yes, I wish I had a stronger sex drive/libido" at bounding box center [635, 291] width 20 height 20
click at [782, 615] on span "Continue" at bounding box center [782, 622] width 55 height 14
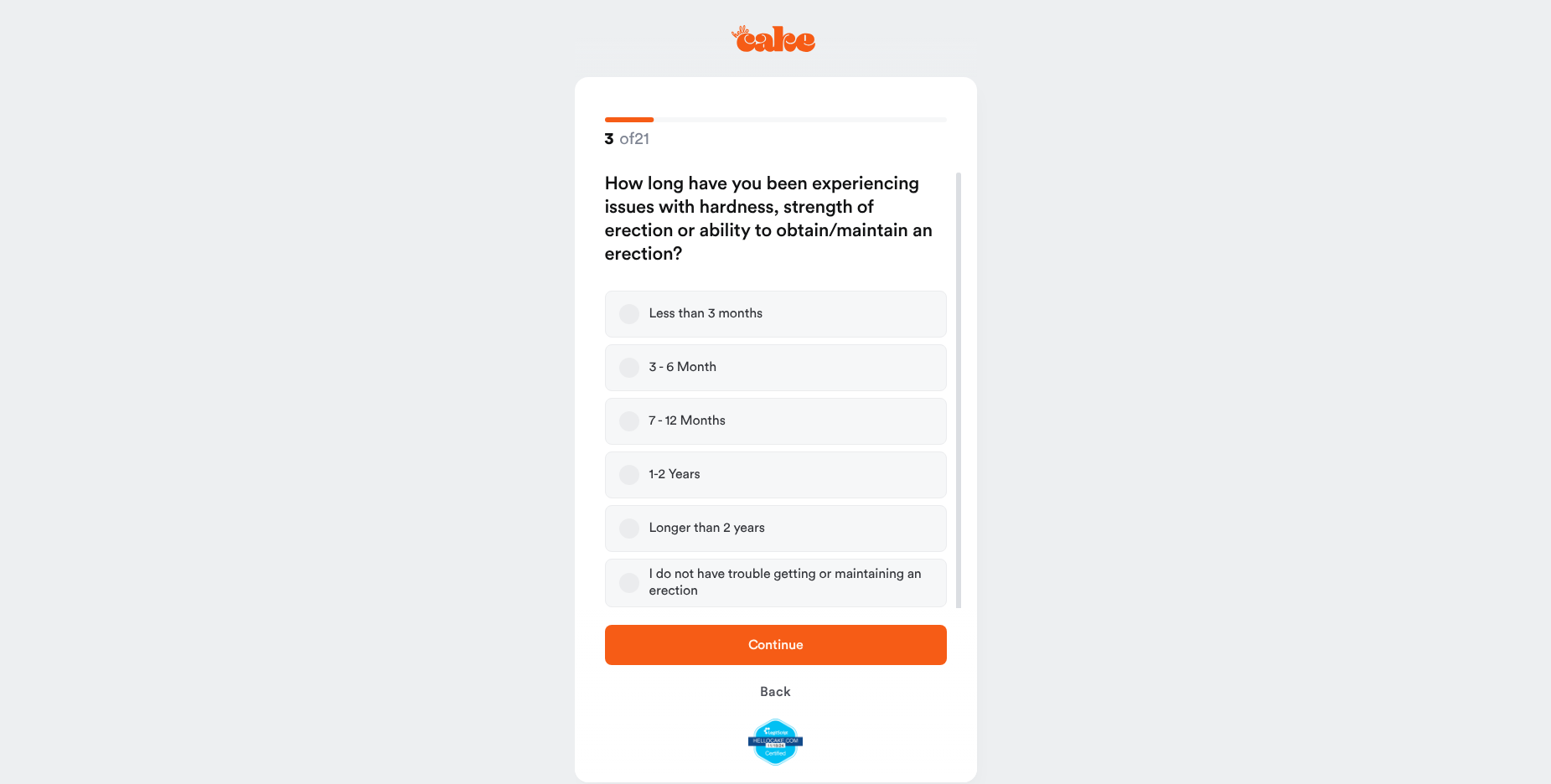
click at [639, 378] on button "3 - 6 Month" at bounding box center [629, 368] width 20 height 20
click at [737, 635] on span "Continue" at bounding box center [776, 645] width 288 height 20
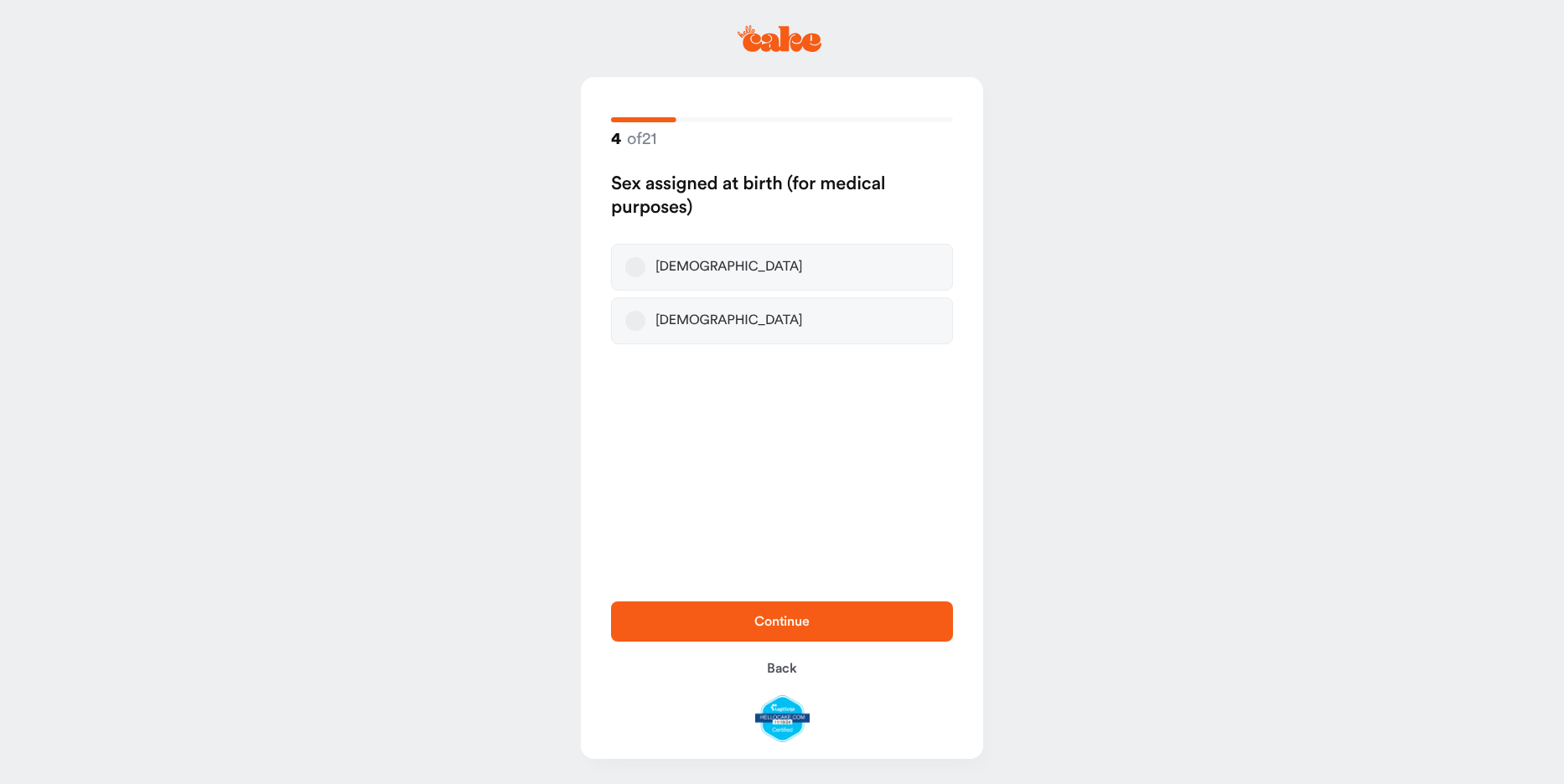
click at [641, 277] on button "[DEMOGRAPHIC_DATA]" at bounding box center [635, 267] width 20 height 20
click at [732, 611] on span "Continue" at bounding box center [782, 621] width 288 height 20
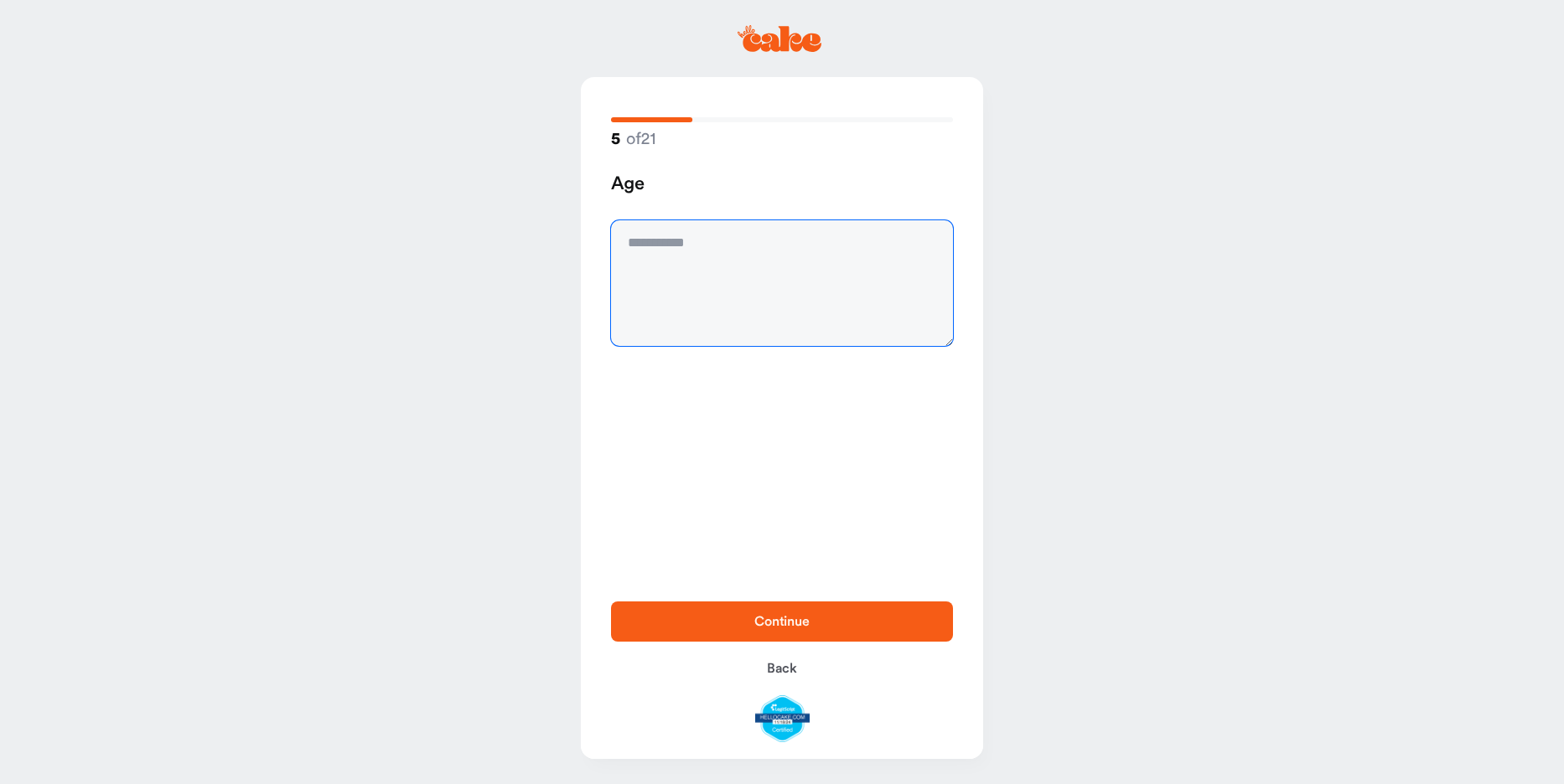
click at [679, 273] on textarea at bounding box center [782, 283] width 342 height 126
type textarea "**"
click at [798, 601] on button "Continue" at bounding box center [782, 621] width 342 height 41
click at [737, 268] on textarea at bounding box center [782, 283] width 342 height 126
type textarea "****"
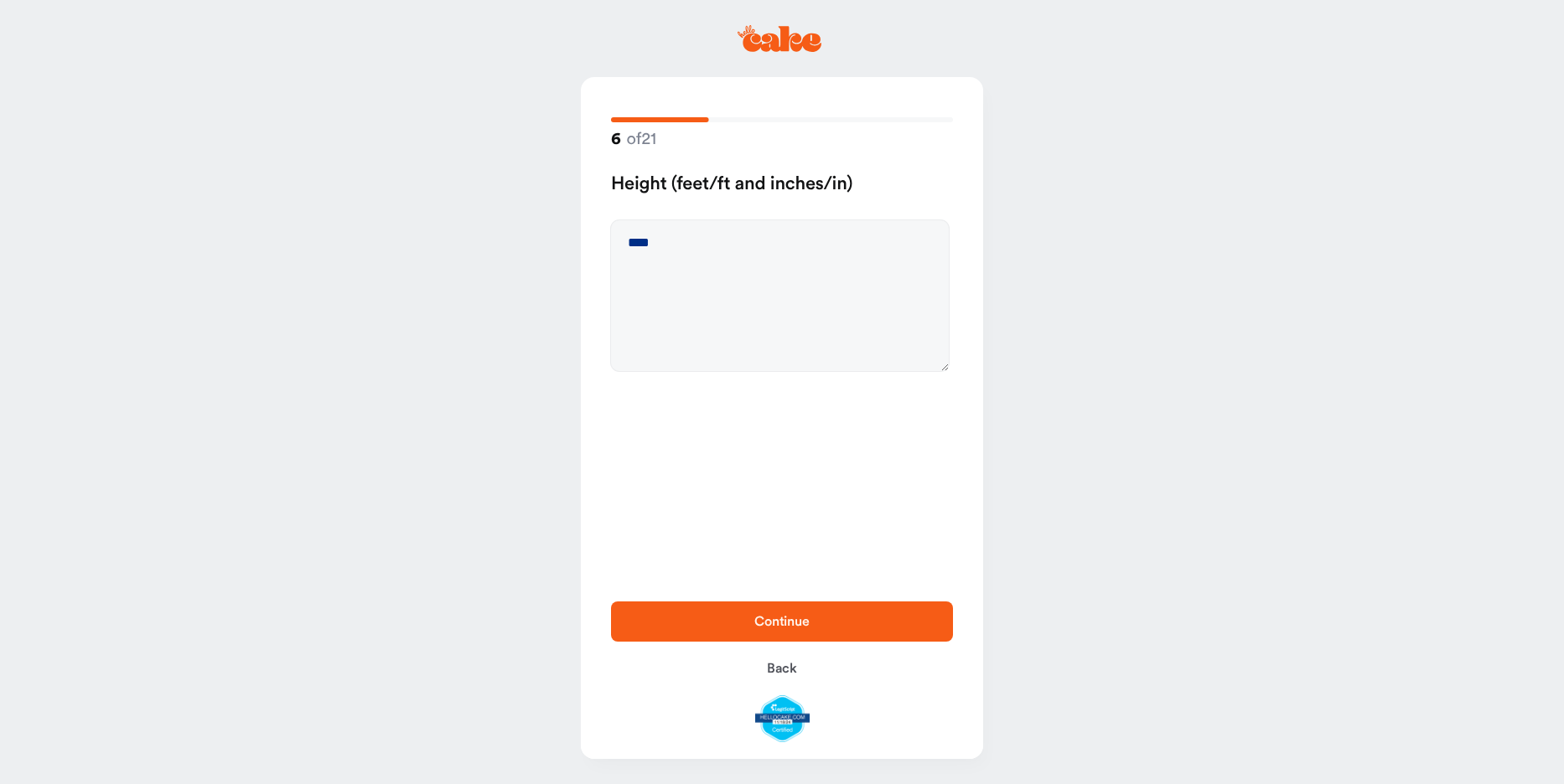
click at [836, 611] on span "Continue" at bounding box center [782, 621] width 288 height 20
click at [766, 268] on textarea at bounding box center [782, 283] width 342 height 126
type textarea "***"
click at [815, 611] on span "Continue" at bounding box center [782, 621] width 288 height 20
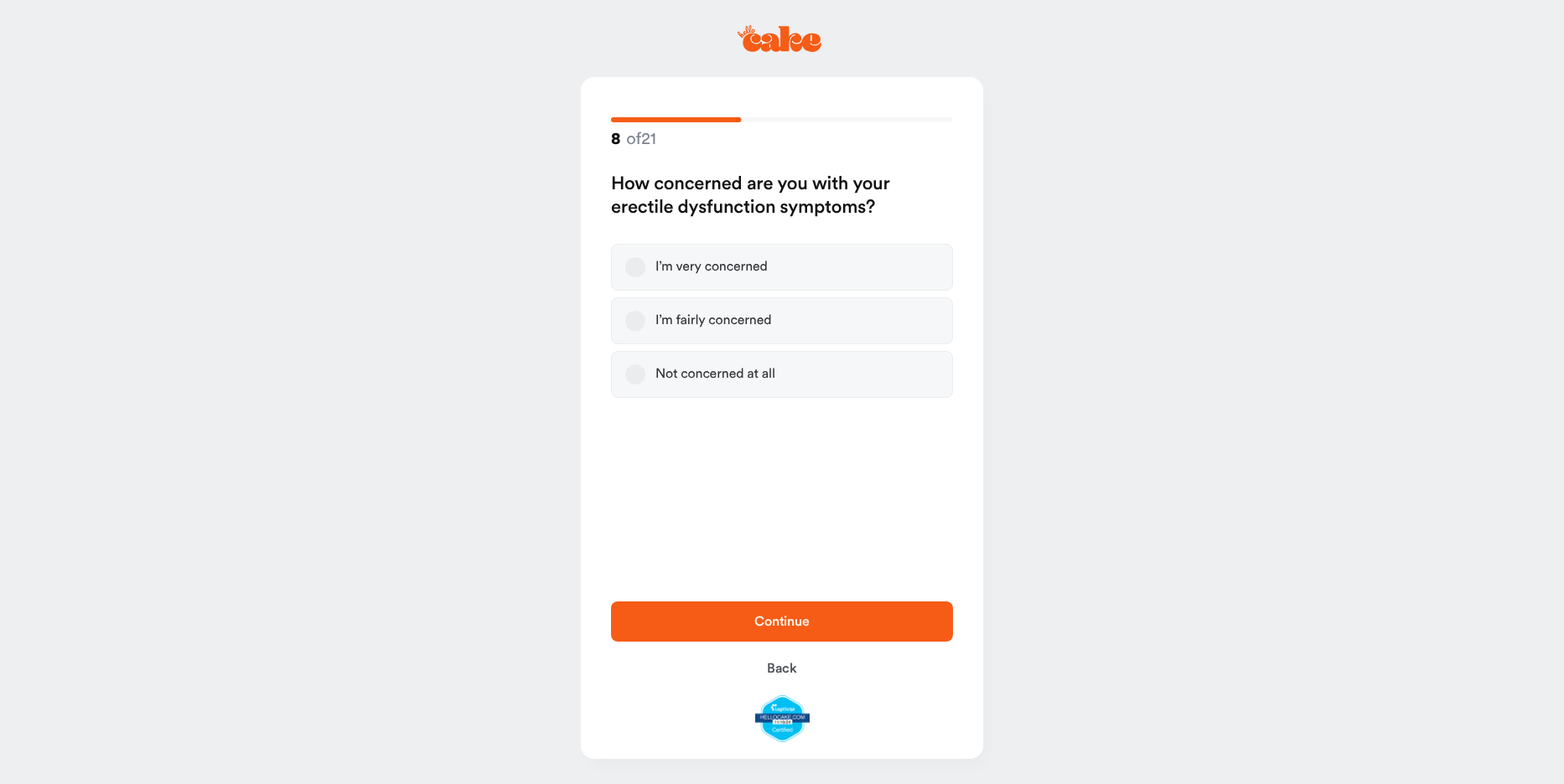
click at [645, 331] on button "I’m fairly concerned" at bounding box center [635, 320] width 20 height 20
click at [788, 611] on span "Continue" at bounding box center [782, 621] width 288 height 20
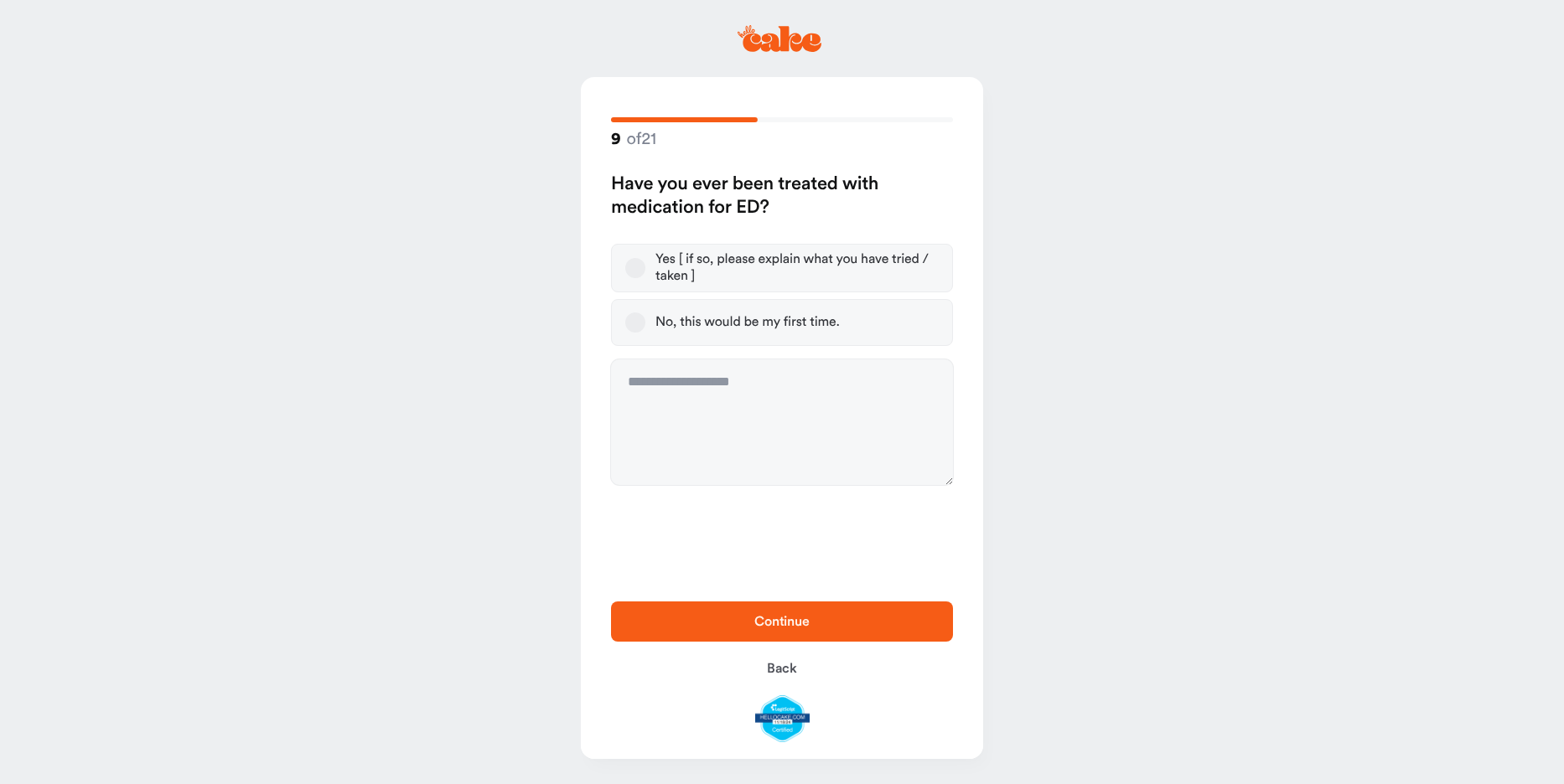
click at [645, 278] on button "Yes [ if so, please explain what you have tried / taken ]" at bounding box center [635, 268] width 20 height 20
click at [644, 332] on button "No, this would be my first time." at bounding box center [635, 322] width 20 height 20
click at [749, 611] on span "Continue" at bounding box center [782, 621] width 288 height 20
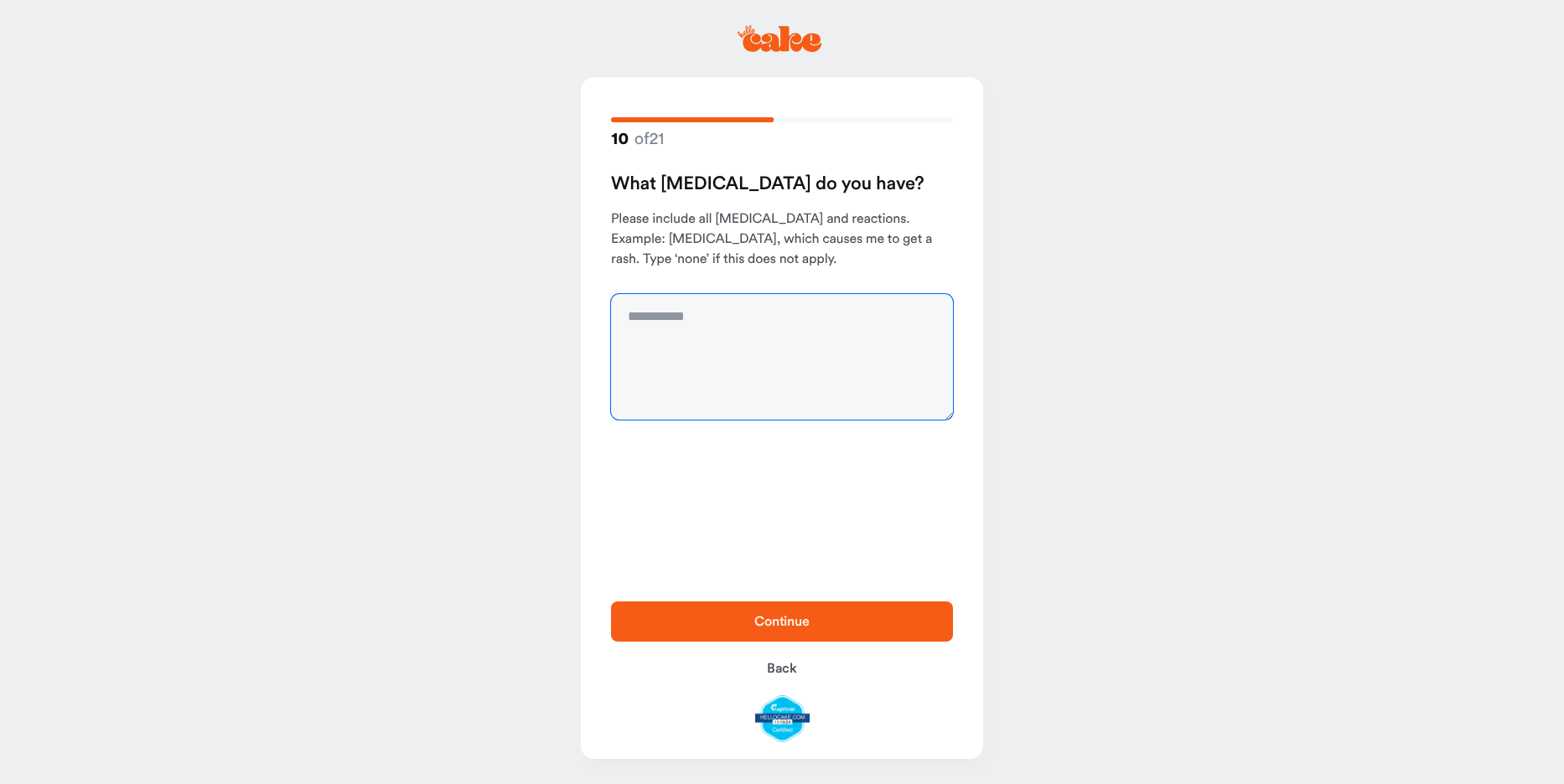
click at [687, 341] on textarea at bounding box center [782, 356] width 342 height 126
type textarea "****"
click at [777, 611] on span "Continue" at bounding box center [782, 621] width 288 height 20
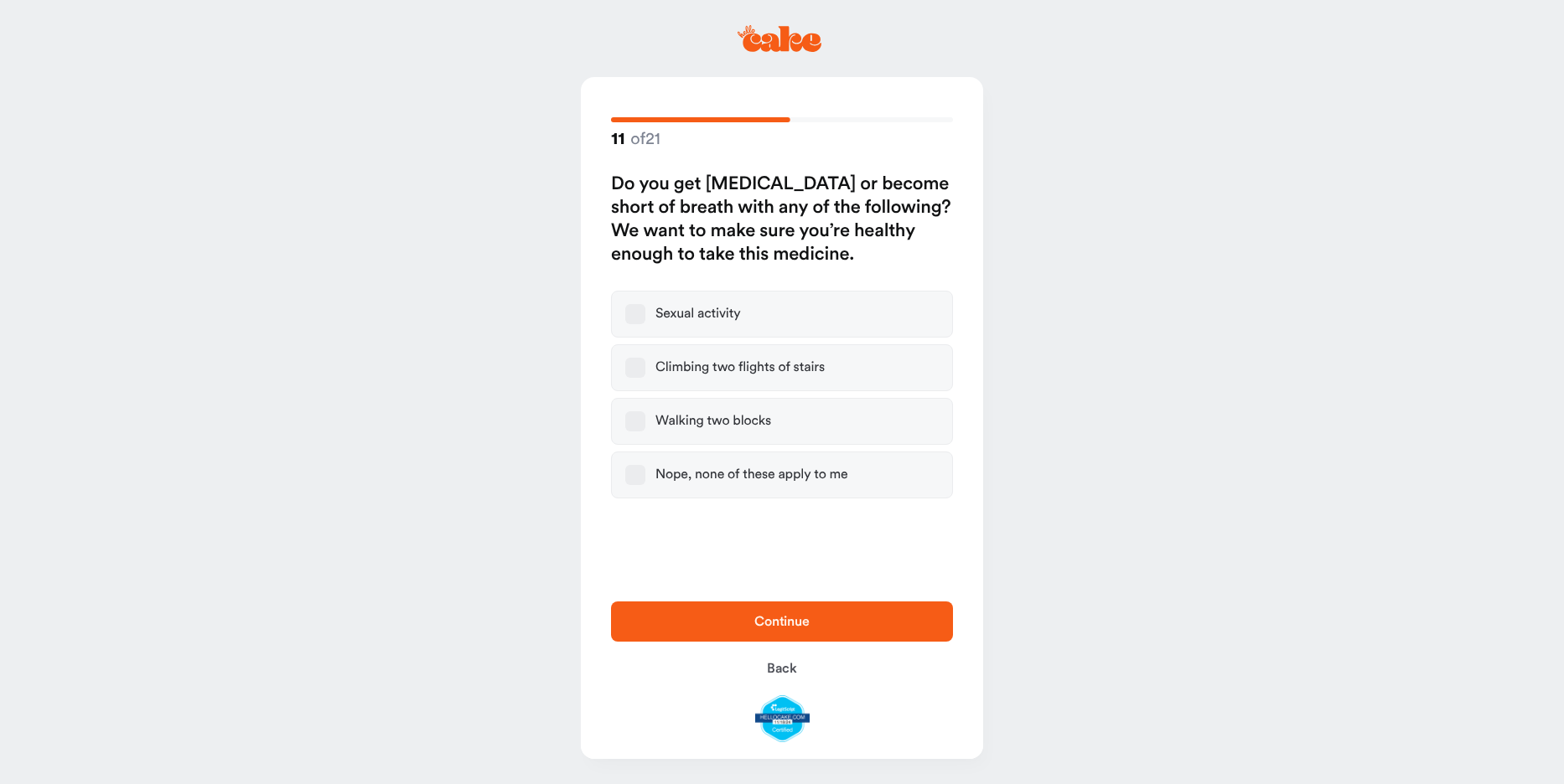
click at [644, 485] on button "Nope, none of these apply to me" at bounding box center [635, 475] width 20 height 20
click at [728, 611] on span "Continue" at bounding box center [782, 621] width 288 height 20
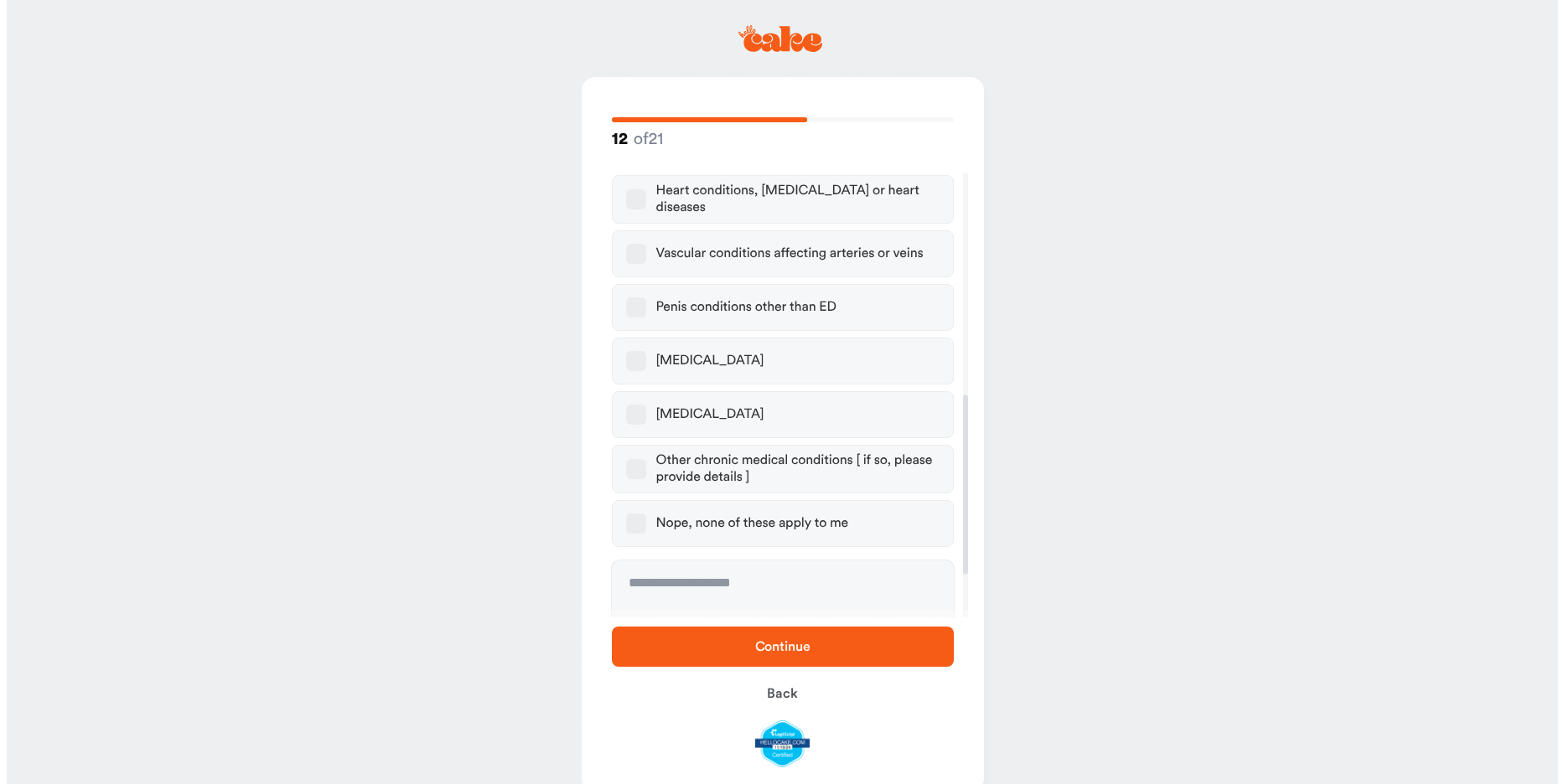
scroll to position [659, 0]
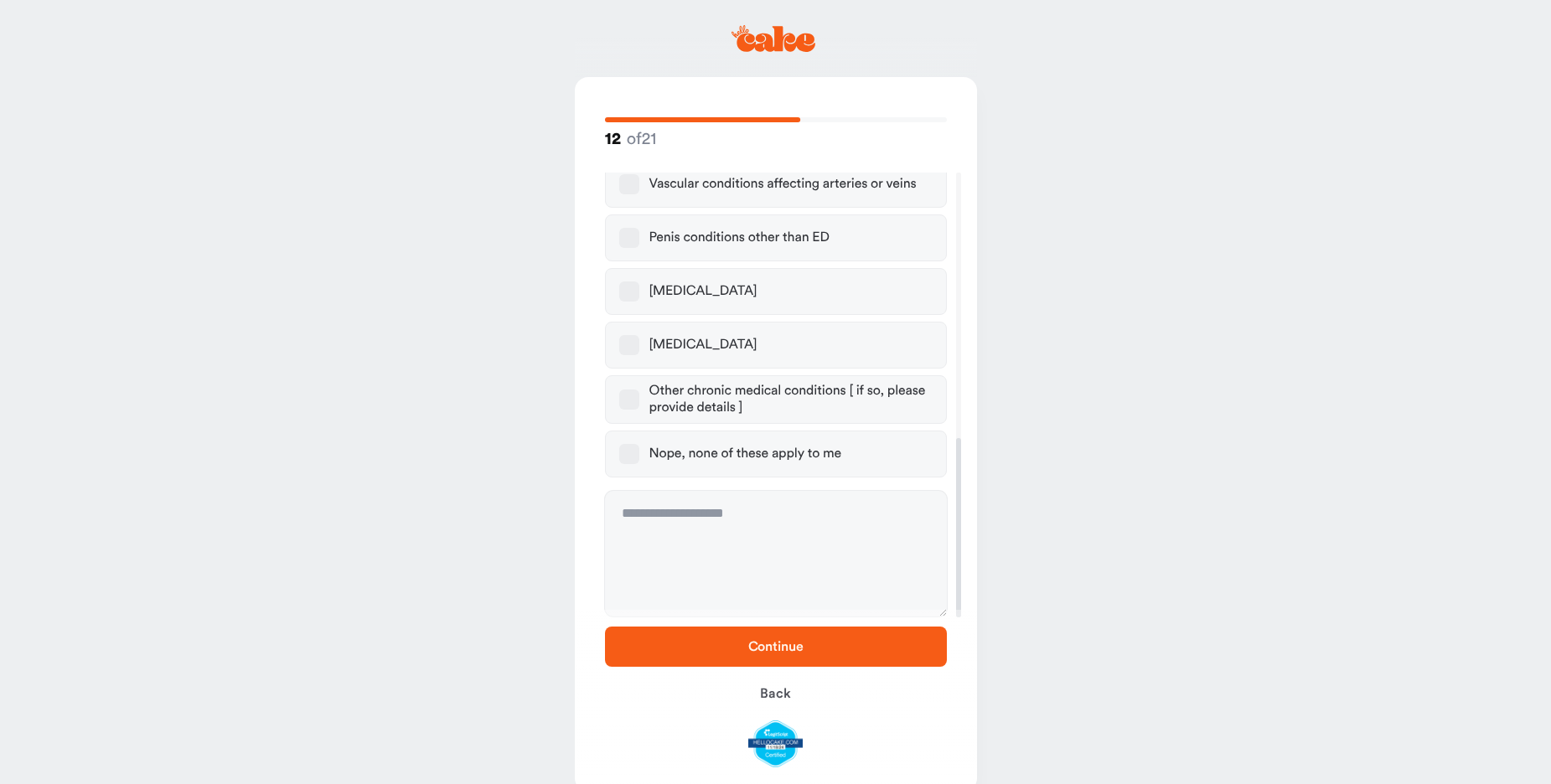
click at [639, 452] on button "Nope, none of these apply to me" at bounding box center [629, 454] width 20 height 20
click at [745, 644] on button "Continue" at bounding box center [776, 647] width 342 height 41
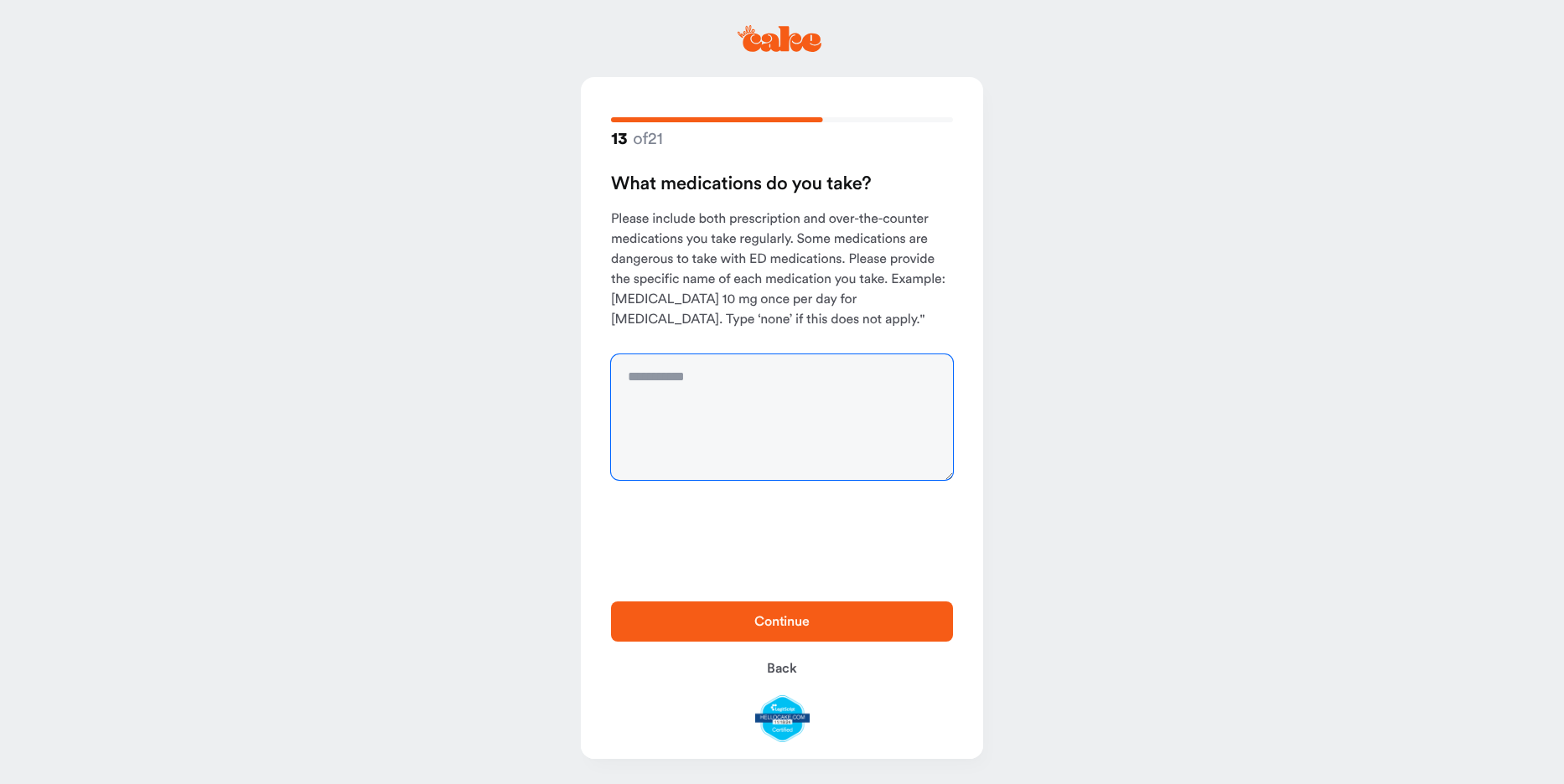
click at [702, 399] on textarea at bounding box center [782, 416] width 342 height 126
type textarea "****"
click at [790, 615] on span "Continue" at bounding box center [782, 622] width 55 height 14
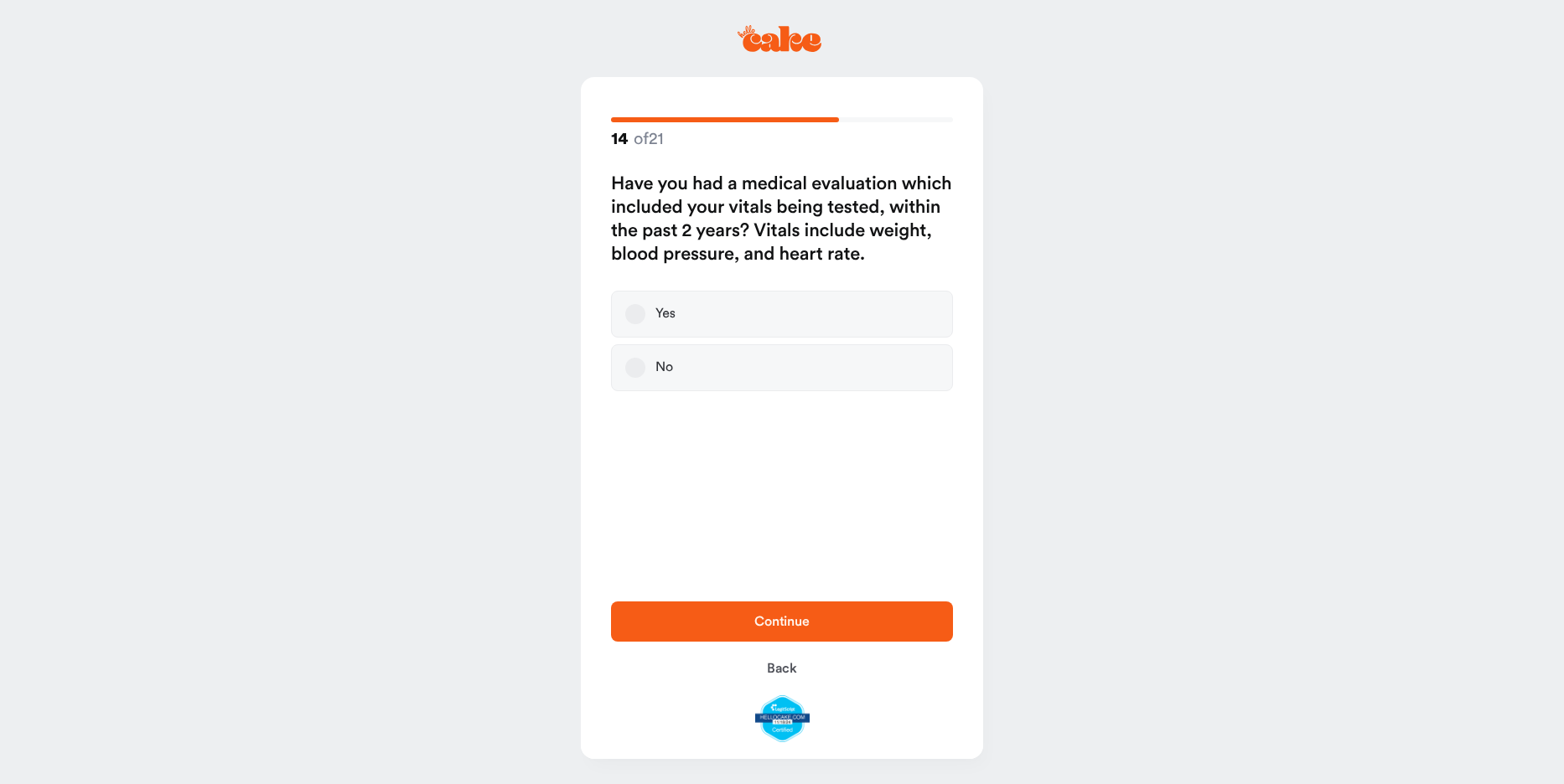
click at [640, 378] on button "No" at bounding box center [635, 368] width 20 height 20
click at [721, 611] on span "Continue" at bounding box center [782, 621] width 288 height 20
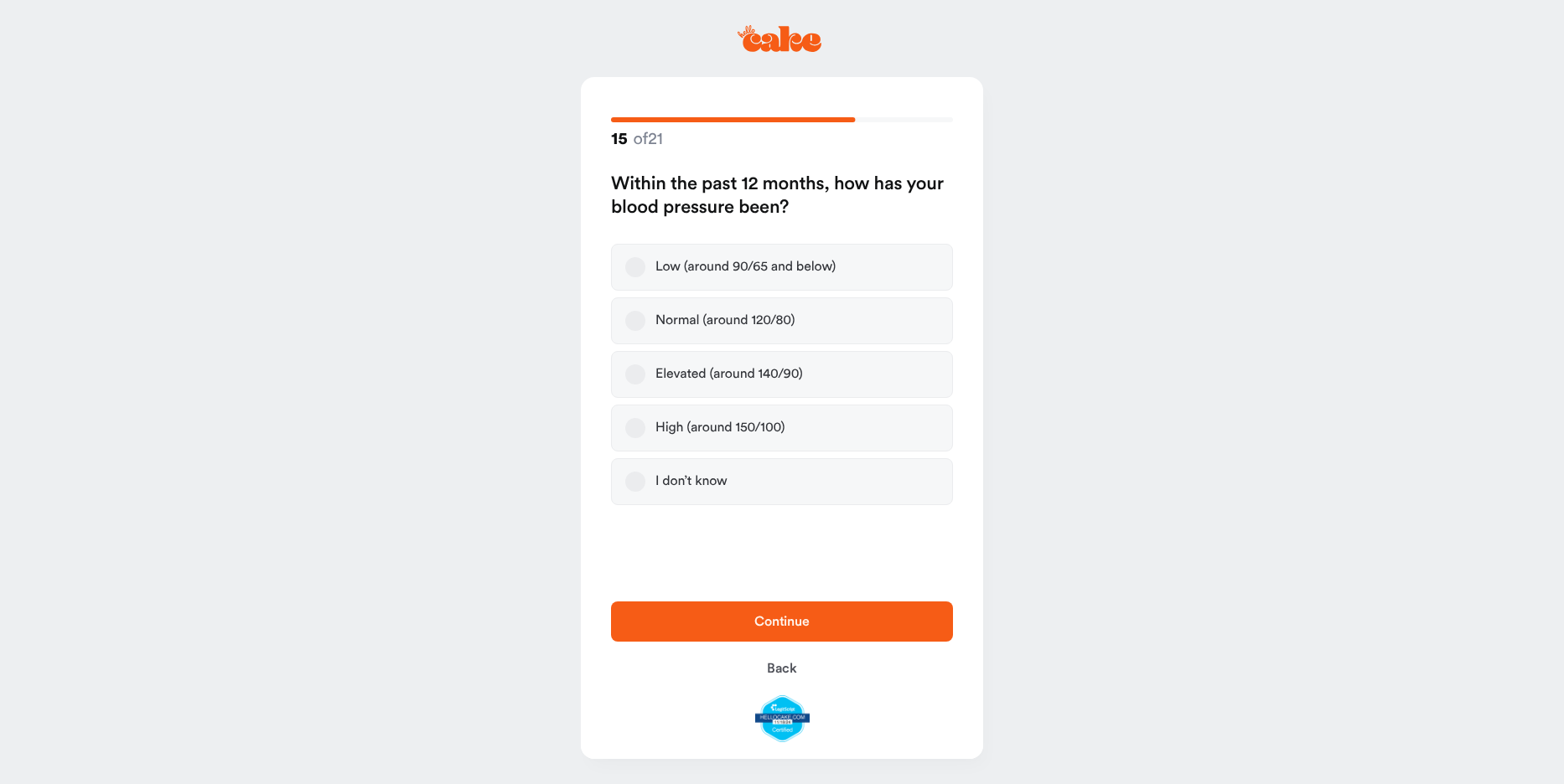
click at [639, 331] on button "Normal (around 120/80)" at bounding box center [635, 320] width 20 height 20
click at [765, 615] on span "Continue" at bounding box center [782, 622] width 55 height 14
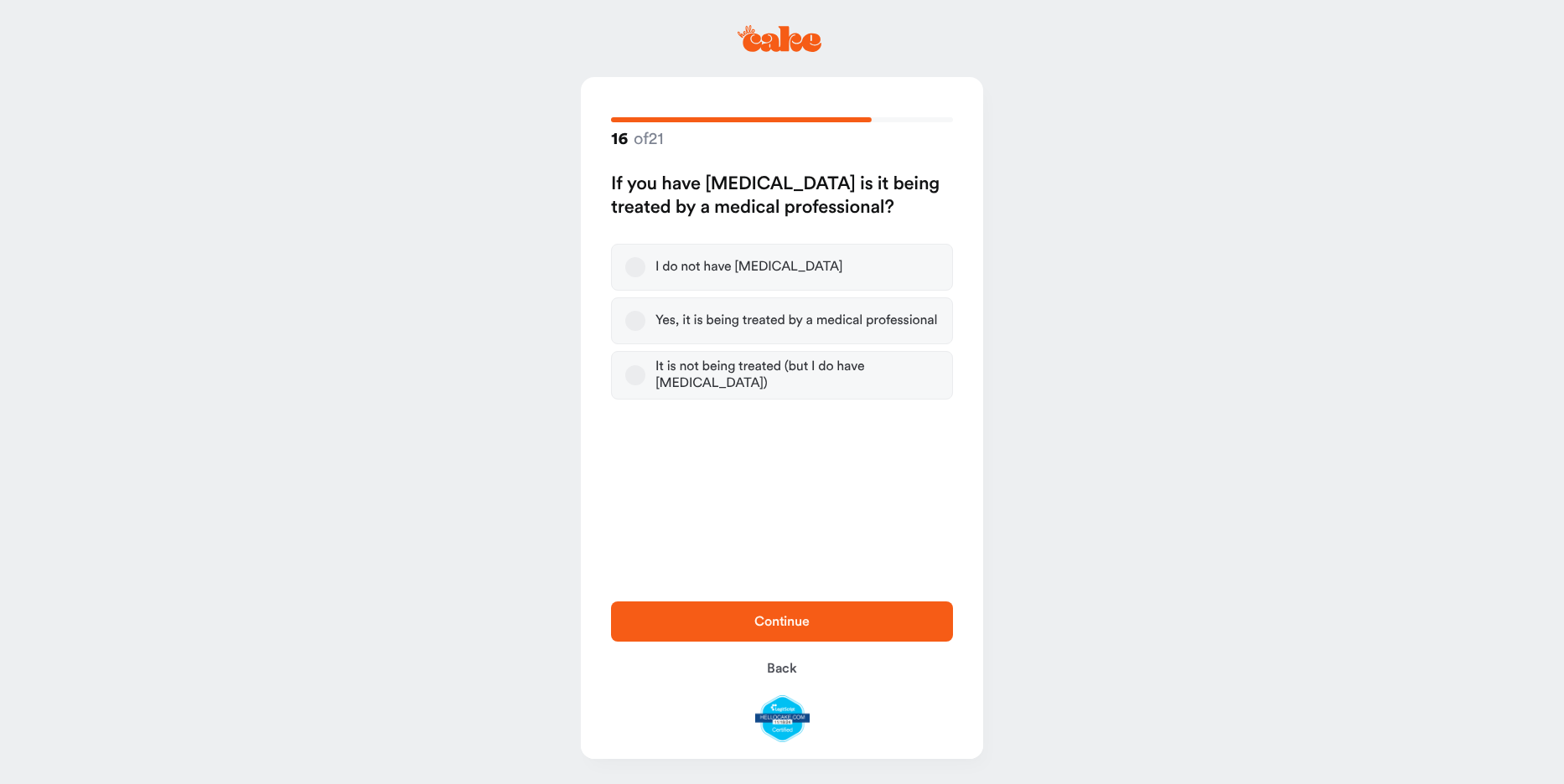
click at [639, 277] on button "I do not have [MEDICAL_DATA]" at bounding box center [635, 267] width 20 height 20
click at [744, 601] on button "Continue" at bounding box center [782, 621] width 342 height 41
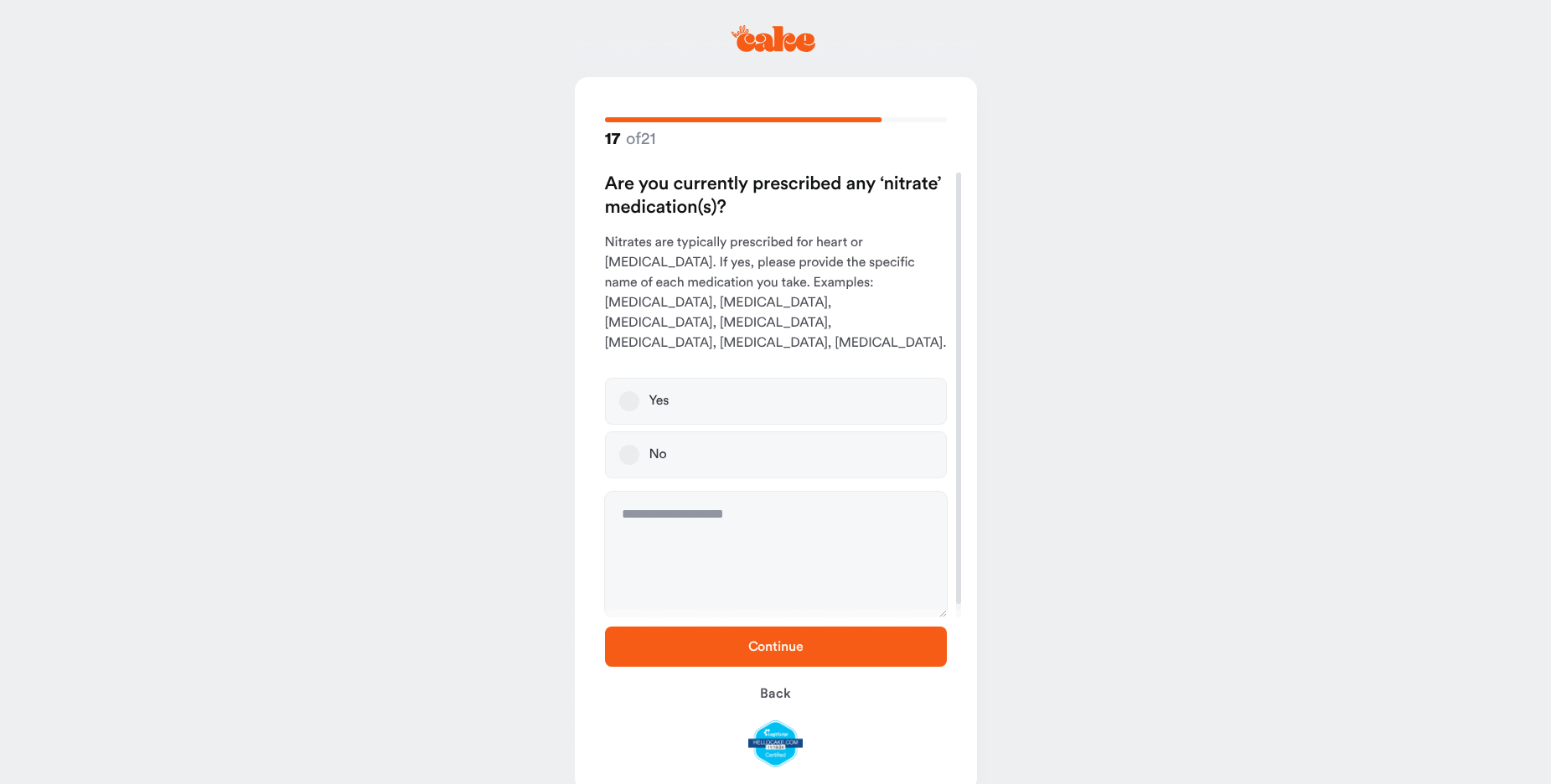
click at [639, 459] on button "No" at bounding box center [629, 455] width 20 height 20
click at [721, 637] on span "Continue" at bounding box center [776, 647] width 288 height 20
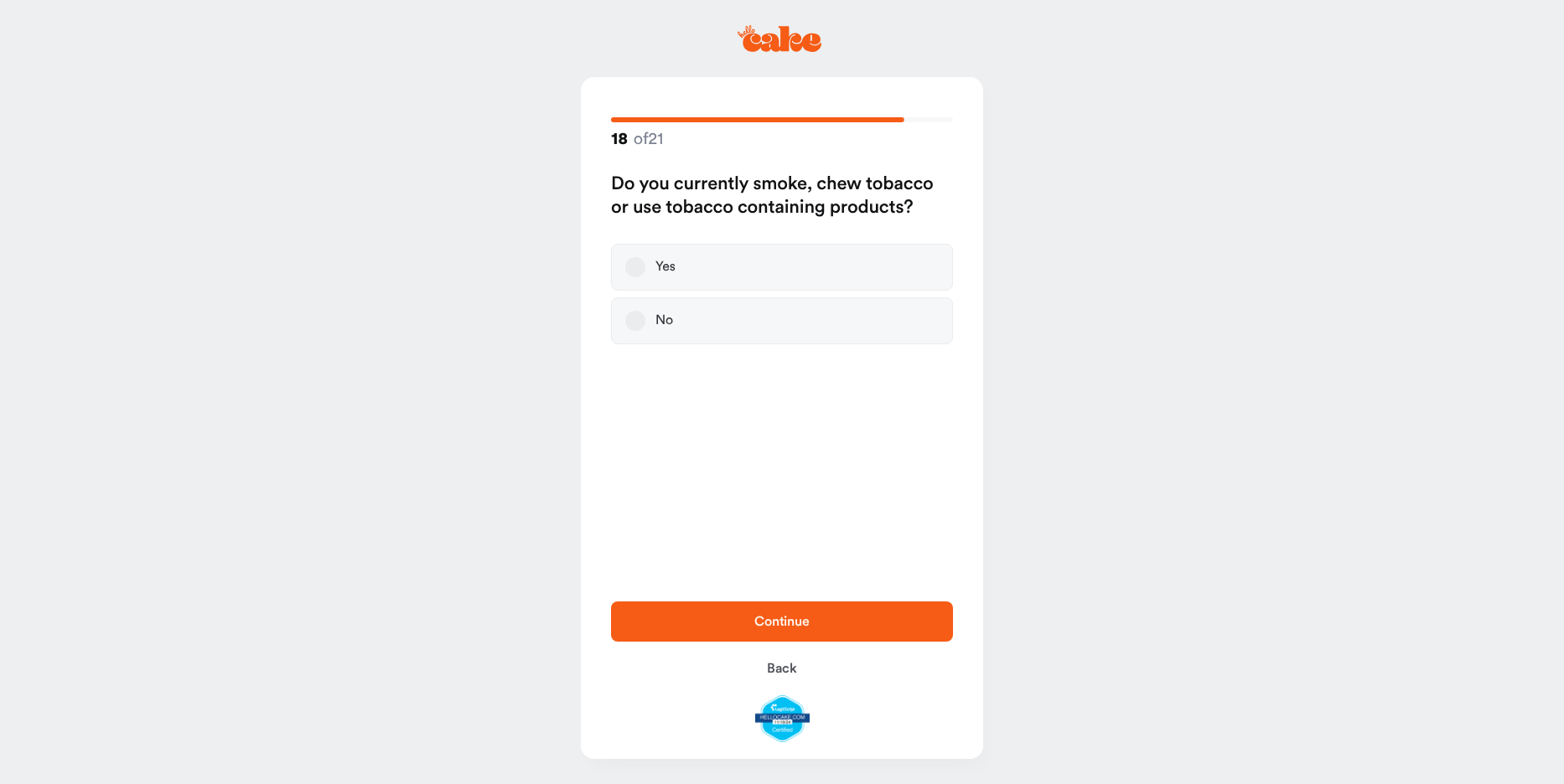
click at [639, 331] on button "No" at bounding box center [635, 320] width 20 height 20
click at [764, 601] on button "Continue" at bounding box center [782, 621] width 342 height 41
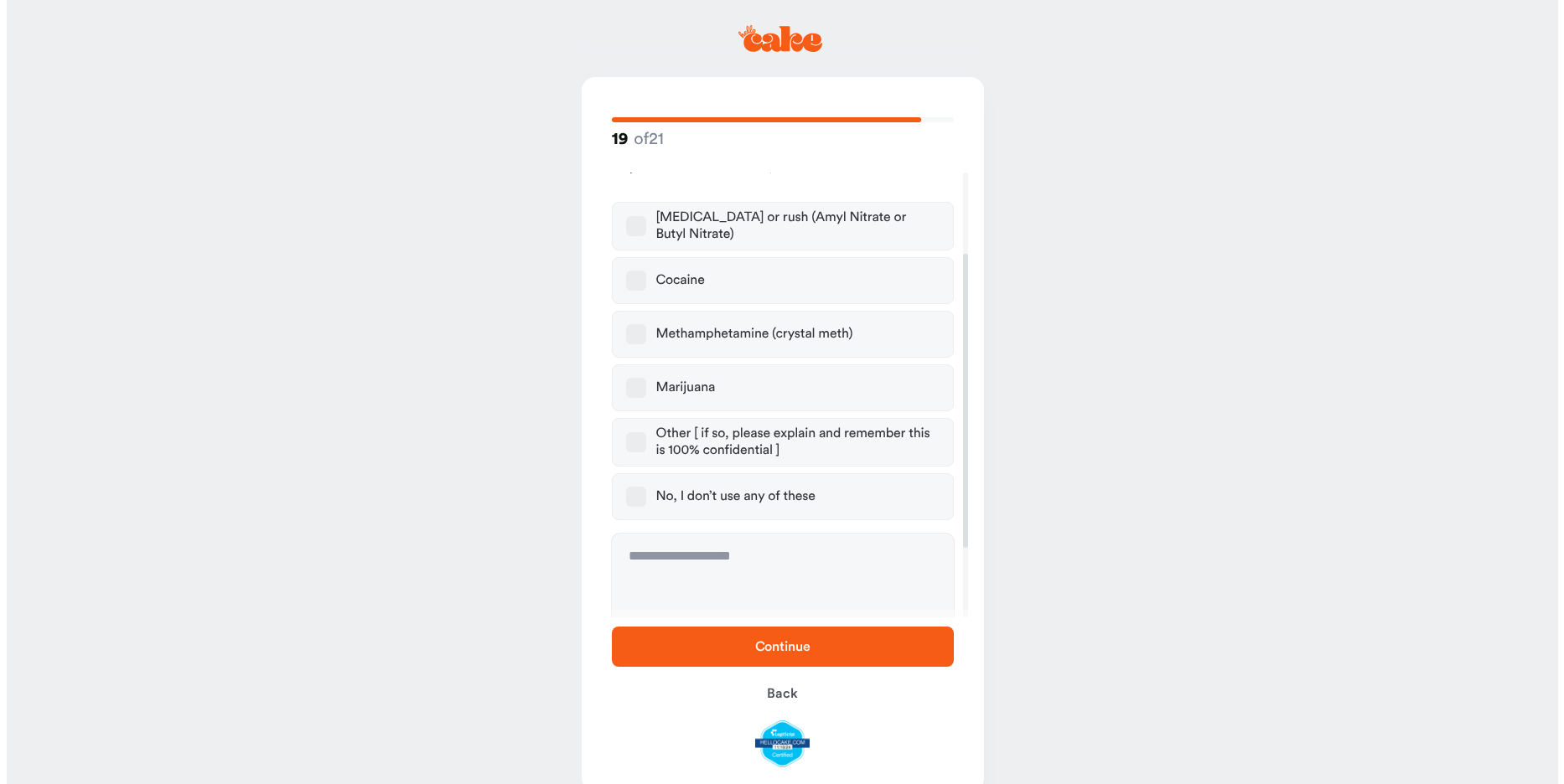
scroll to position [175, 0]
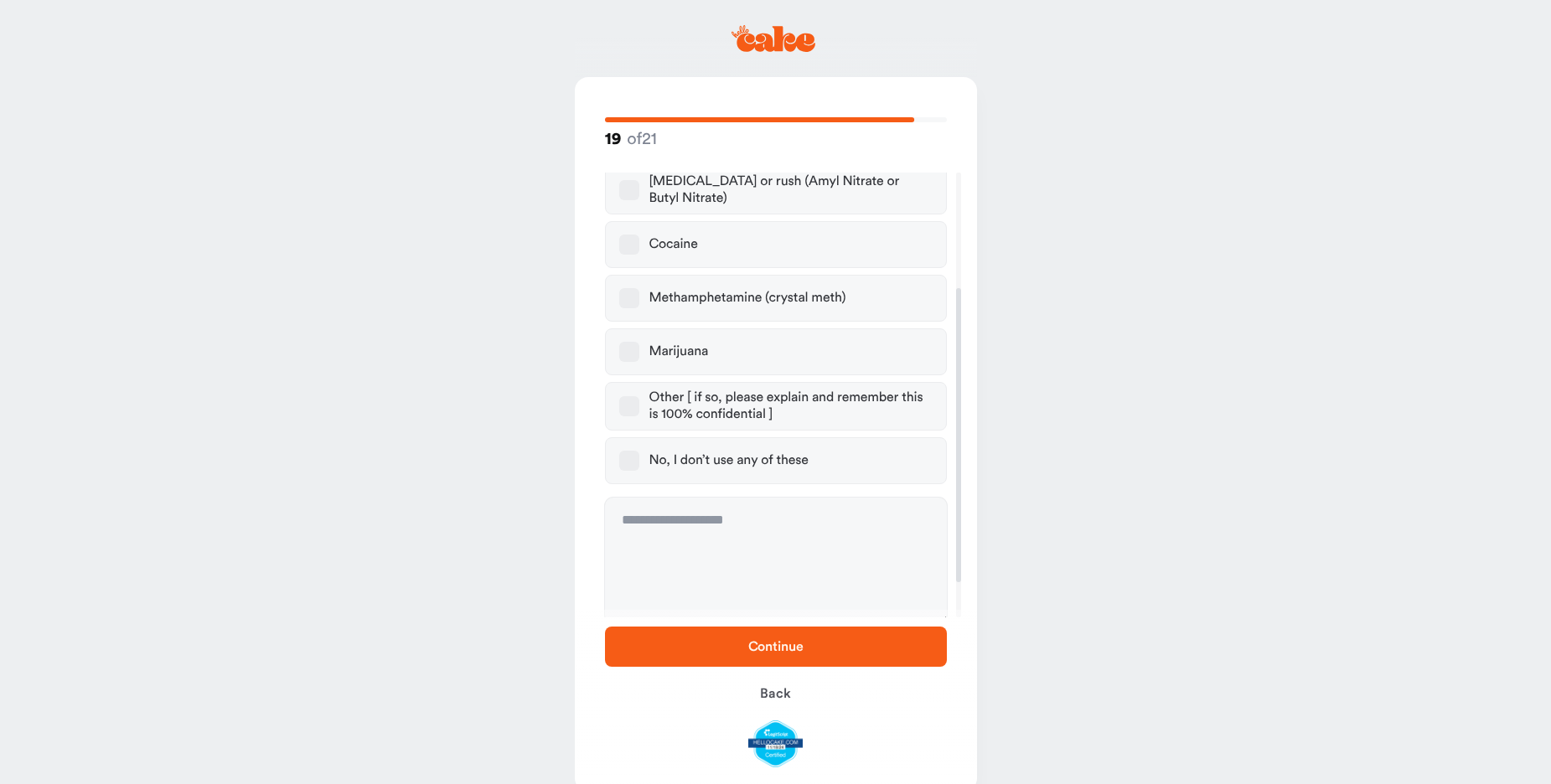
click at [639, 471] on button "No, I don’t use any of these" at bounding box center [629, 461] width 20 height 20
click at [726, 637] on span "Continue" at bounding box center [776, 647] width 288 height 20
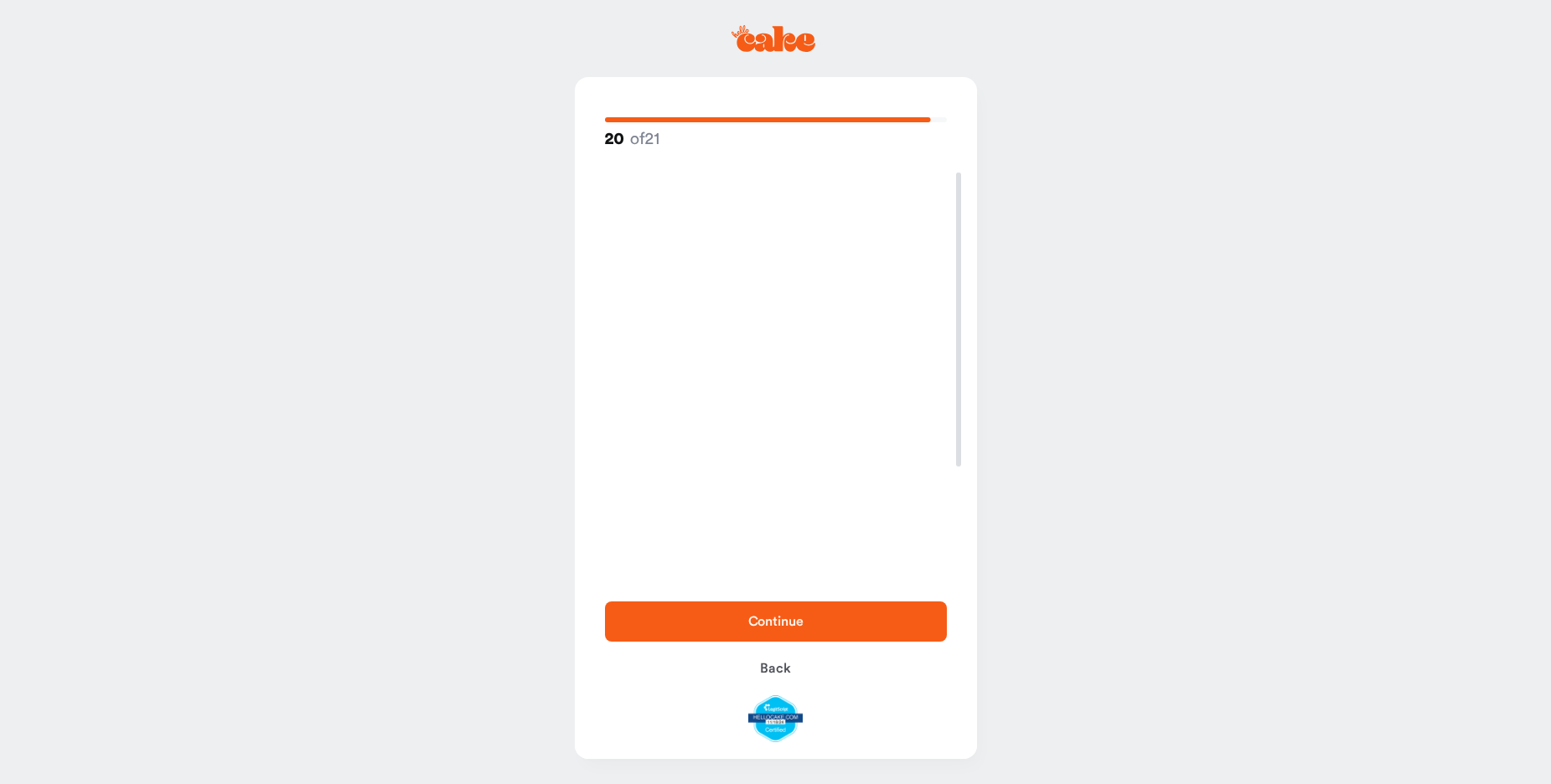
scroll to position [0, 0]
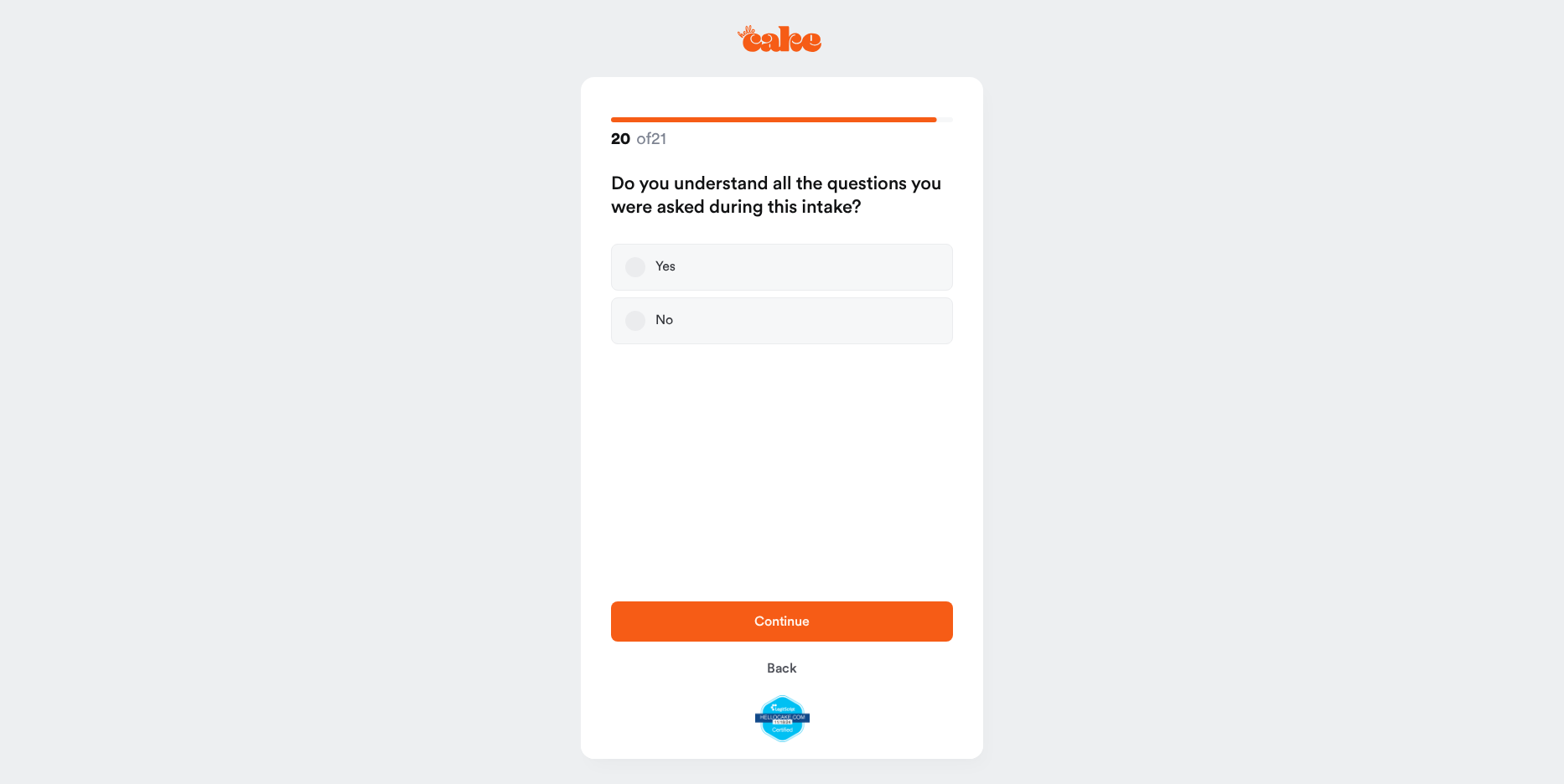
click at [639, 277] on button "Yes" at bounding box center [635, 267] width 20 height 20
click at [785, 601] on button "Continue" at bounding box center [782, 621] width 342 height 41
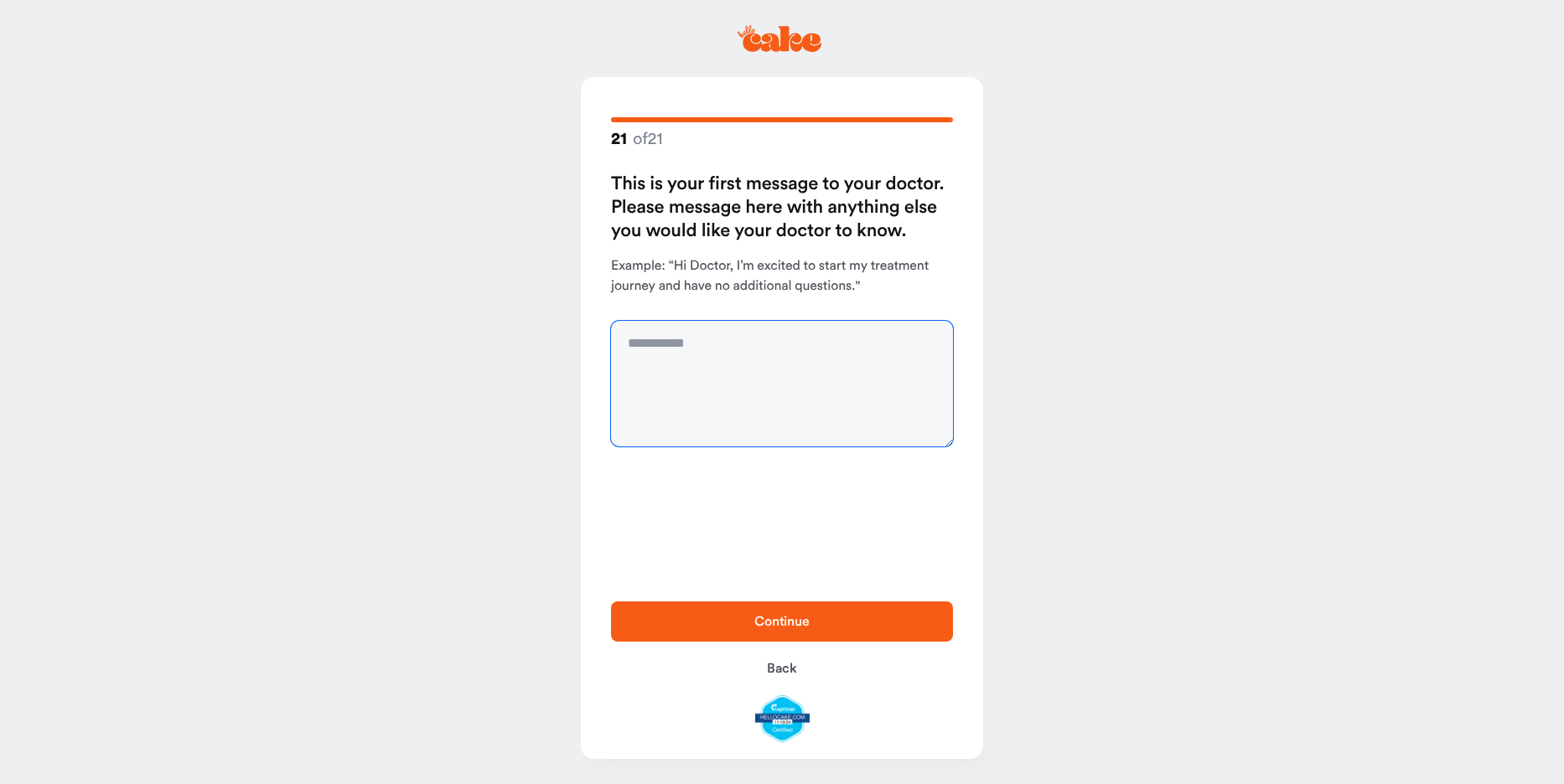
click at [722, 370] on textarea at bounding box center [782, 383] width 342 height 126
type textarea "*"
type textarea "**********"
click at [770, 615] on span "Continue" at bounding box center [782, 622] width 55 height 14
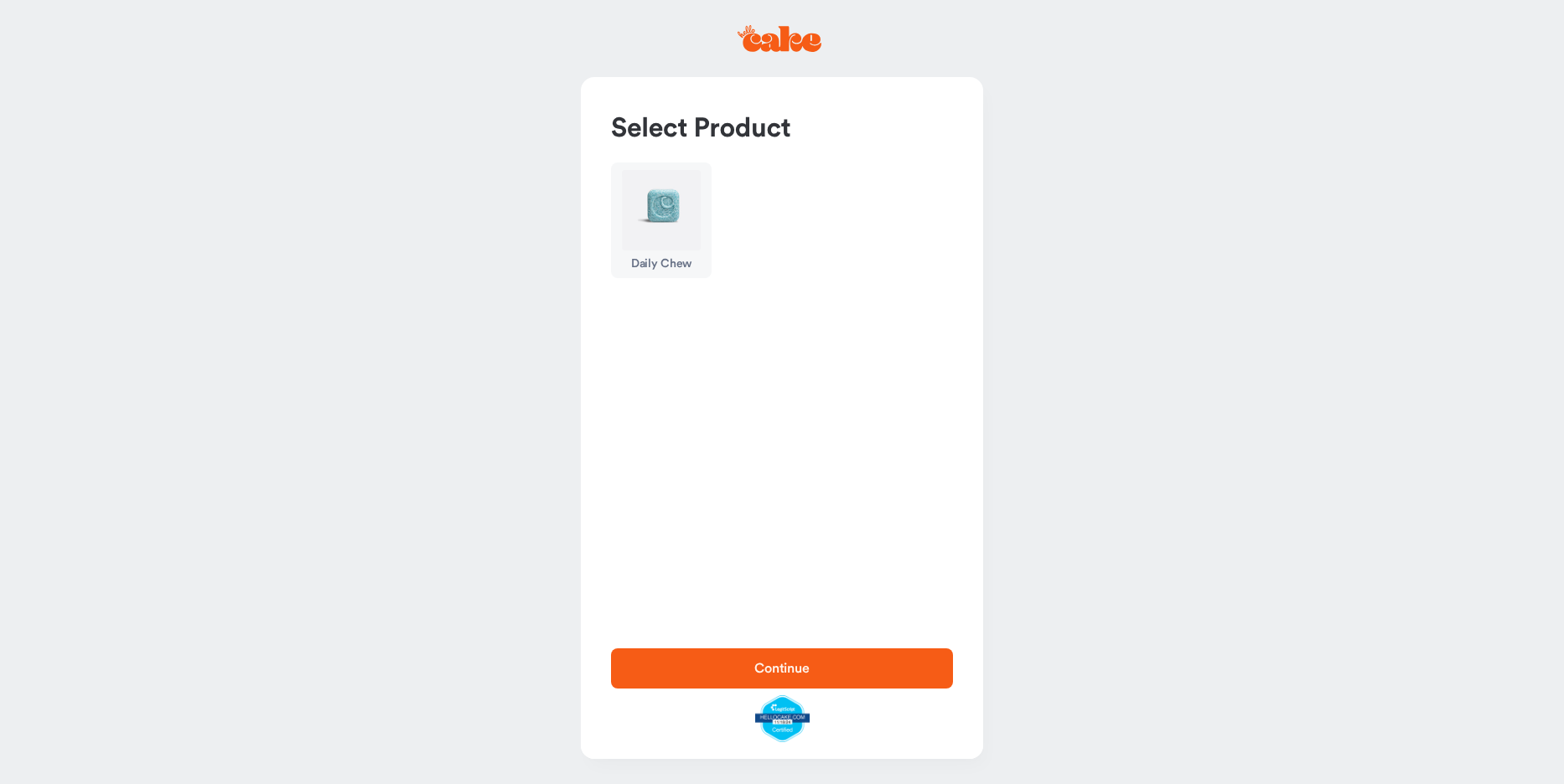
click at [682, 213] on img "button" at bounding box center [662, 210] width 79 height 80
click at [783, 661] on span "Continue" at bounding box center [782, 668] width 55 height 14
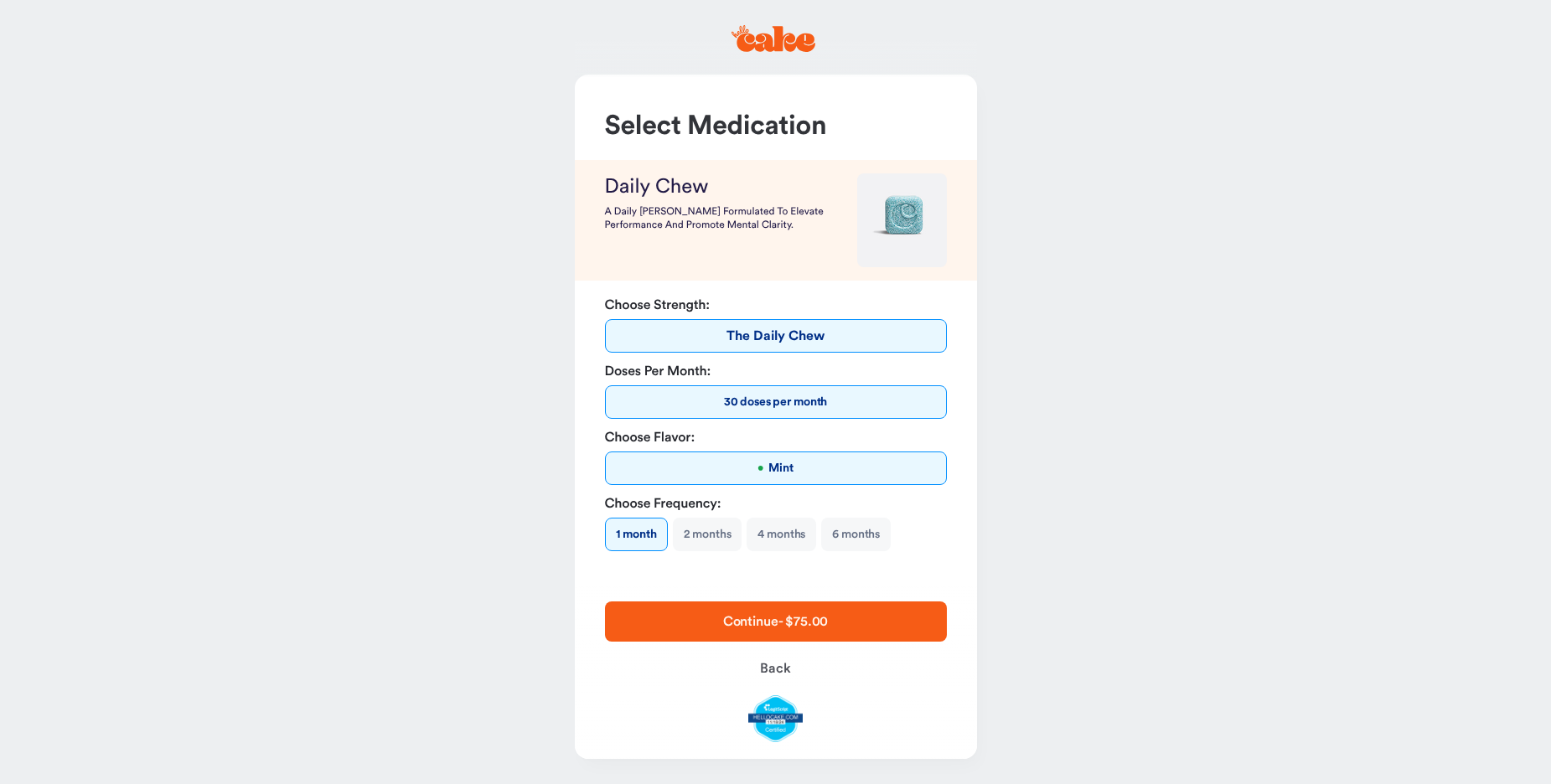
scroll to position [47, 0]
click at [876, 530] on button "6 months" at bounding box center [856, 535] width 69 height 34
type button "170"
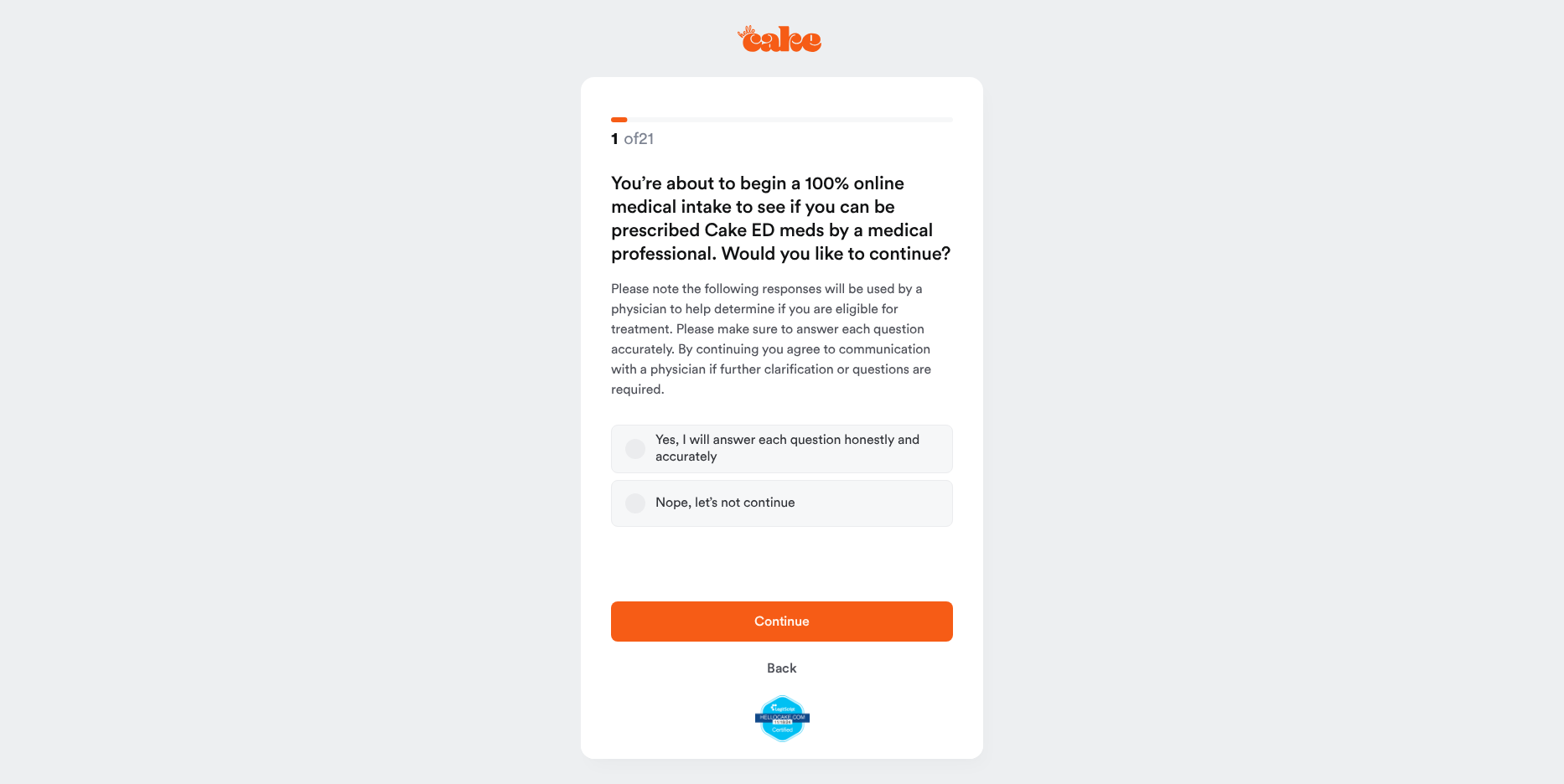
select select "**"
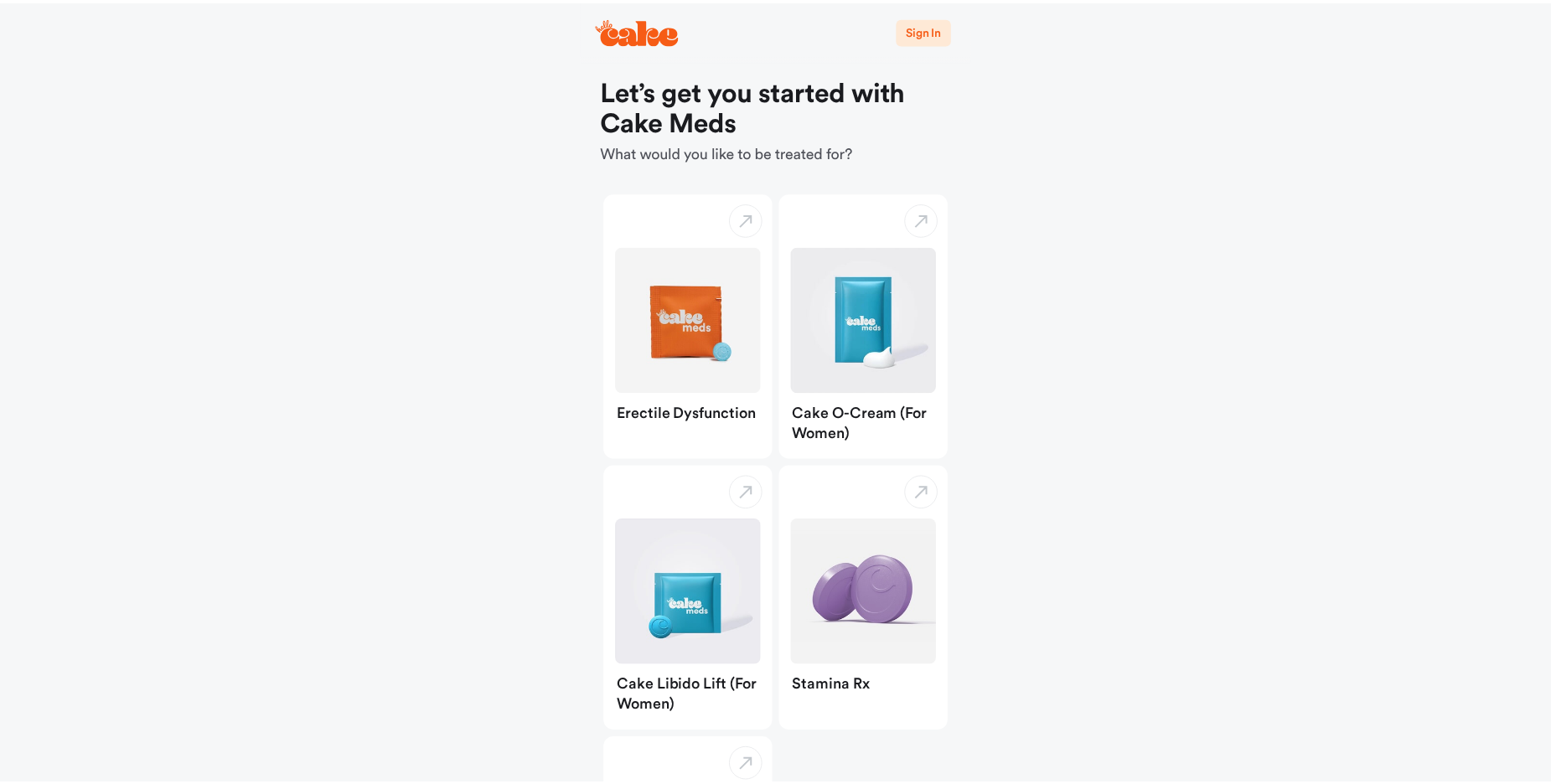
scroll to position [171, 0]
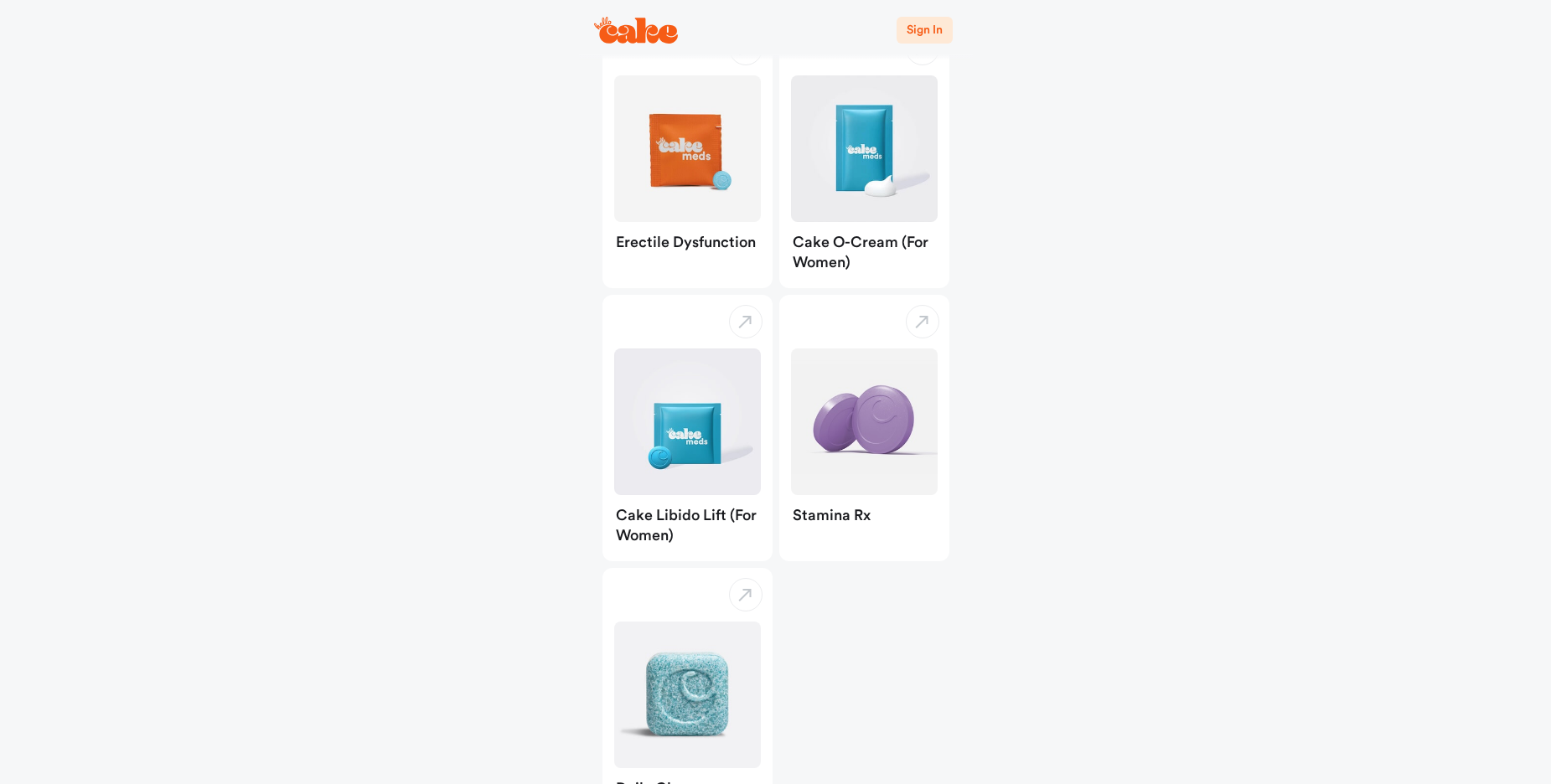
click at [1122, 175] on main "Sign In Let’s get you started with Cake Meds What would you like to be treated …" at bounding box center [776, 329] width 1551 height 1002
